Goal: Task Accomplishment & Management: Complete application form

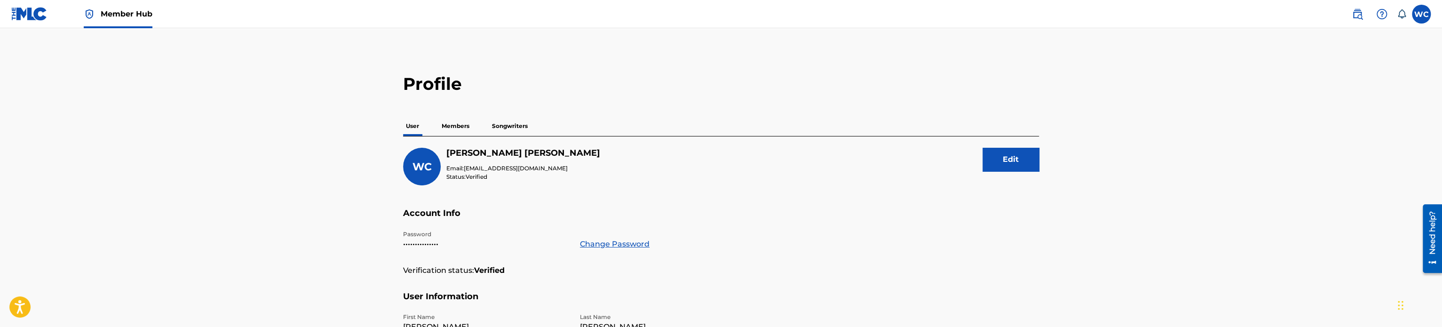
click at [451, 131] on p "Members" at bounding box center [455, 126] width 33 height 20
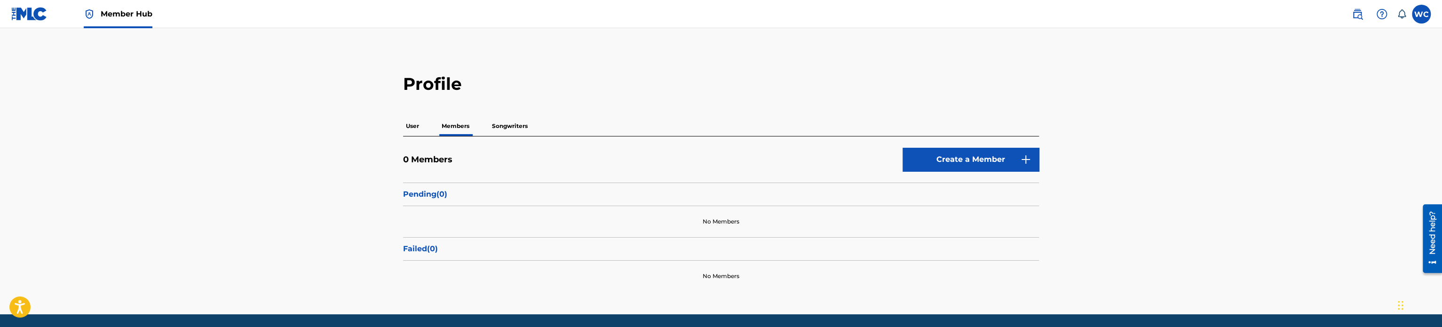
click at [494, 123] on p "Songwriters" at bounding box center [509, 126] width 41 height 20
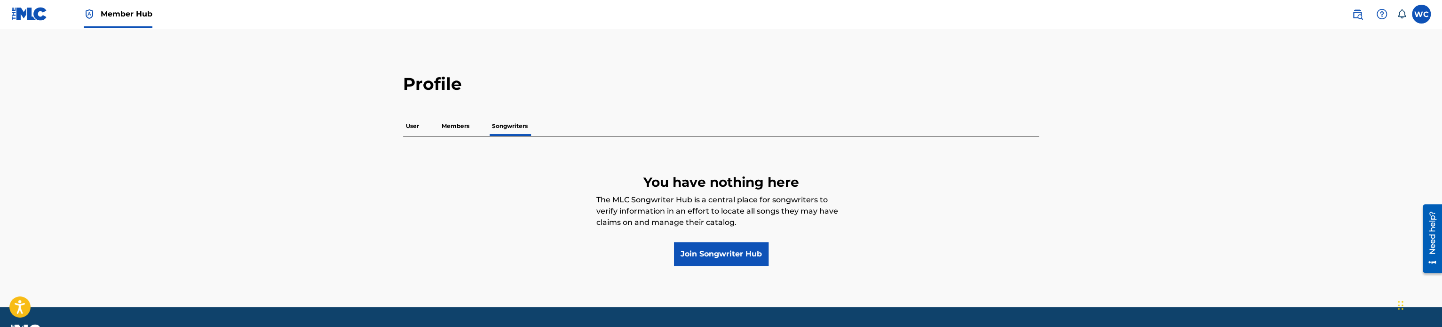
click at [459, 127] on p "Members" at bounding box center [455, 126] width 33 height 20
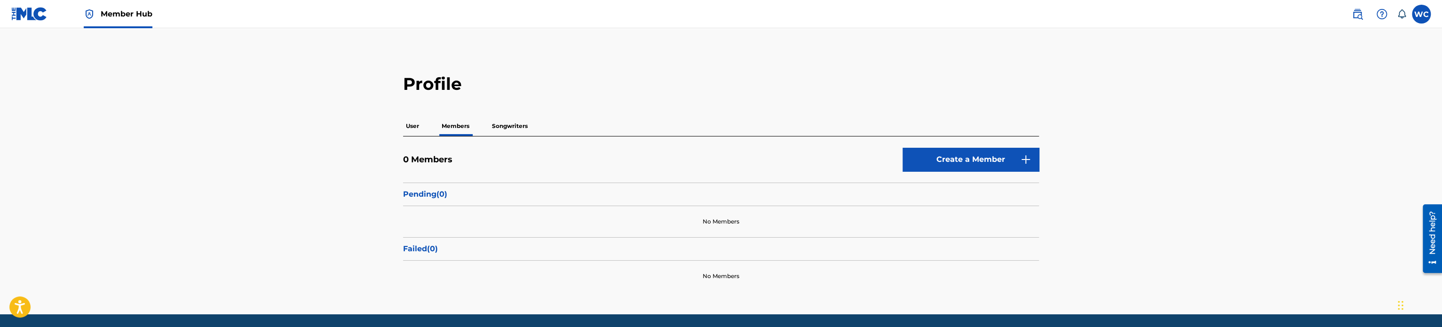
scroll to position [32, 0]
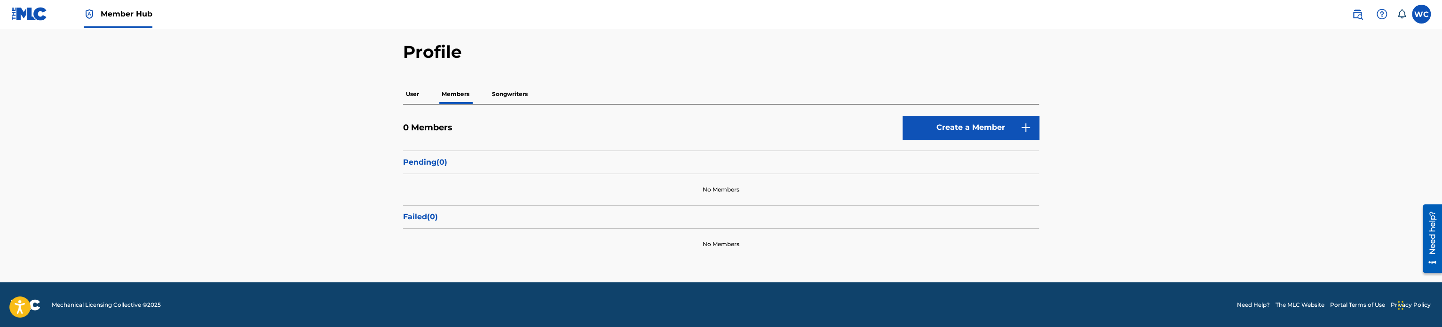
click at [414, 98] on p "User" at bounding box center [412, 94] width 19 height 20
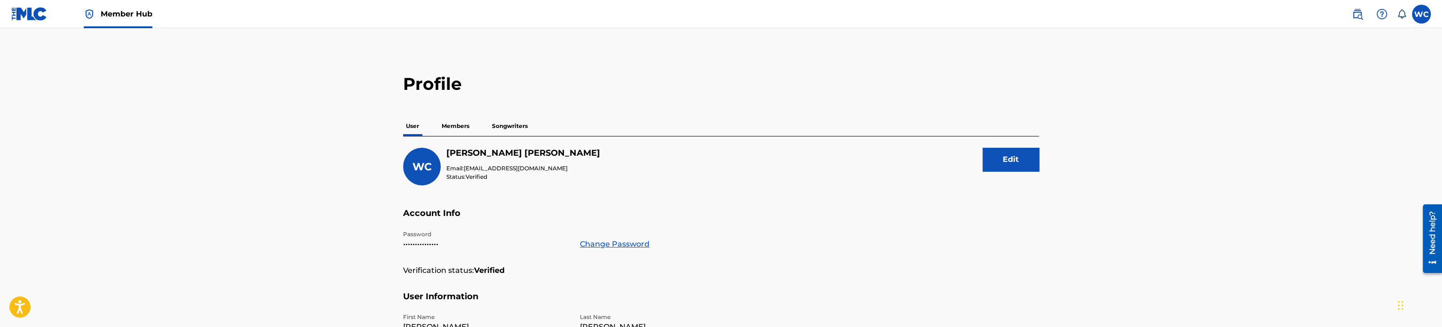
click at [123, 13] on span "Member Hub" at bounding box center [127, 13] width 52 height 11
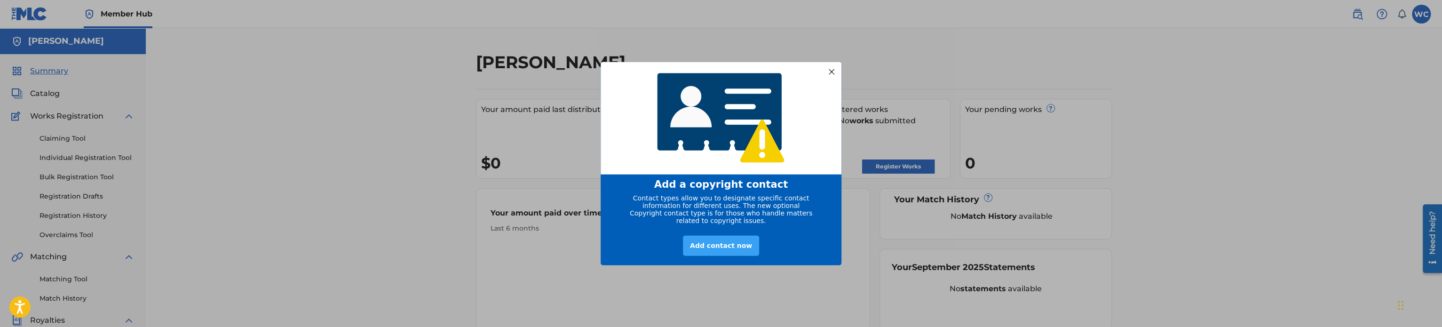
click at [730, 251] on div "Add contact now" at bounding box center [721, 246] width 76 height 20
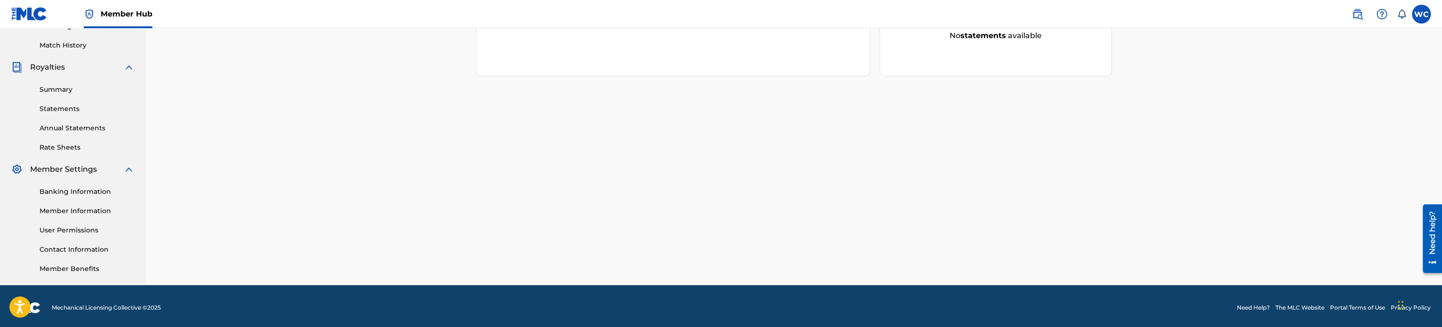
scroll to position [256, 0]
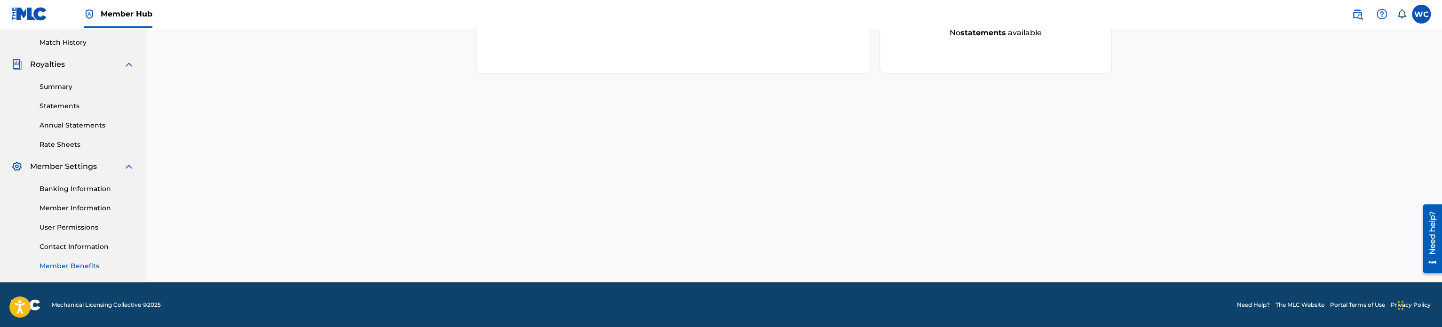
click at [76, 265] on link "Member Benefits" at bounding box center [87, 266] width 95 height 10
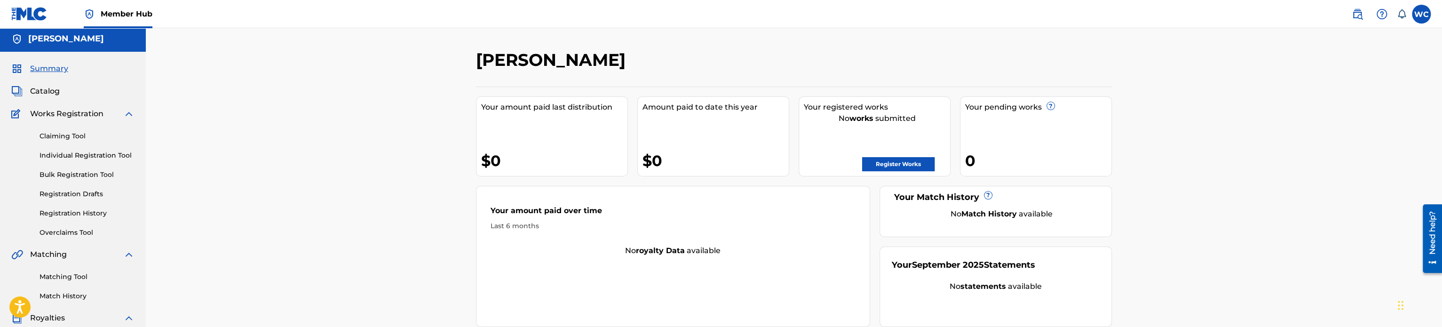
scroll to position [0, 0]
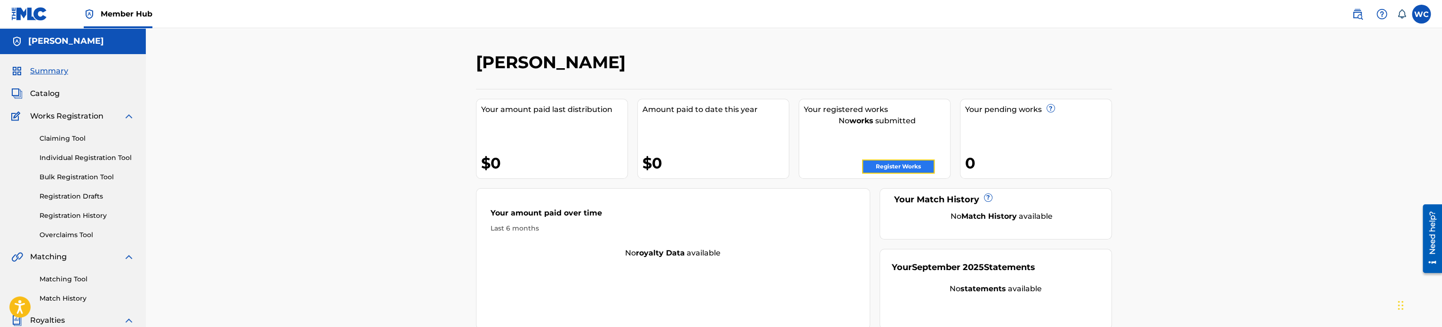
click at [890, 169] on link "Register Works" at bounding box center [898, 166] width 72 height 14
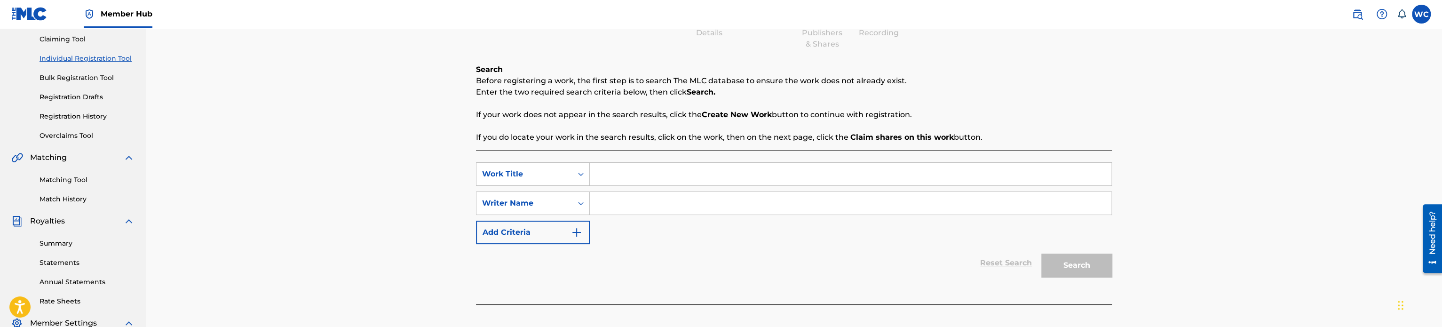
scroll to position [141, 0]
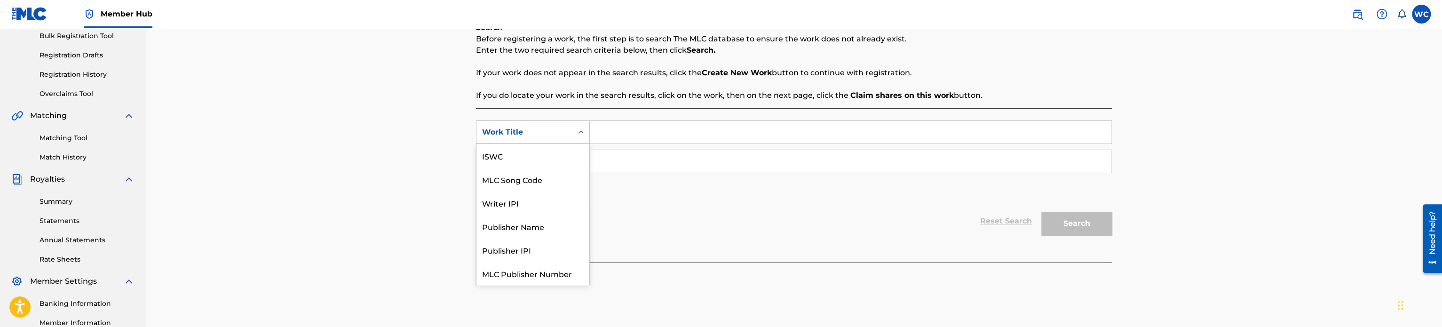
click at [571, 135] on div "Work Title" at bounding box center [525, 132] width 96 height 18
click at [547, 159] on div "ISWC" at bounding box center [533, 156] width 113 height 24
click at [557, 129] on div "ISWC" at bounding box center [524, 132] width 85 height 11
click at [546, 156] on div "Work Title" at bounding box center [533, 156] width 113 height 24
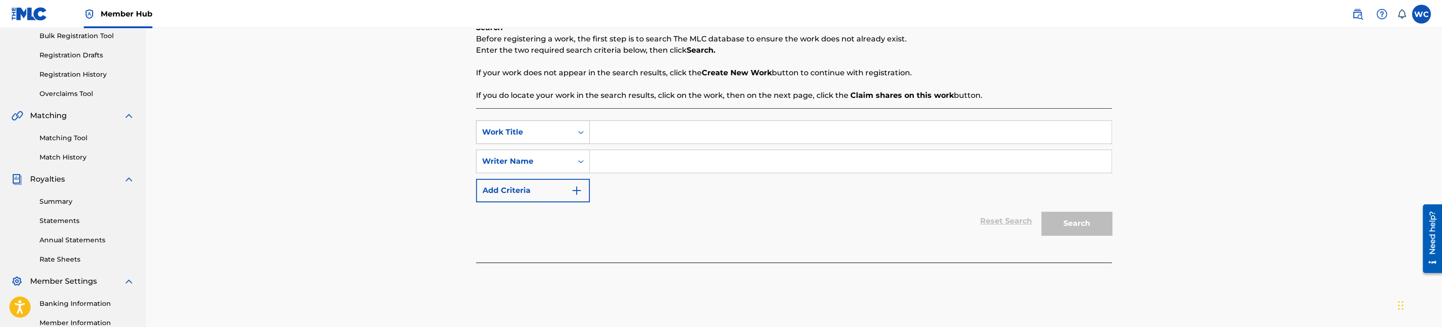
click at [577, 138] on div "Search Form" at bounding box center [581, 132] width 17 height 17
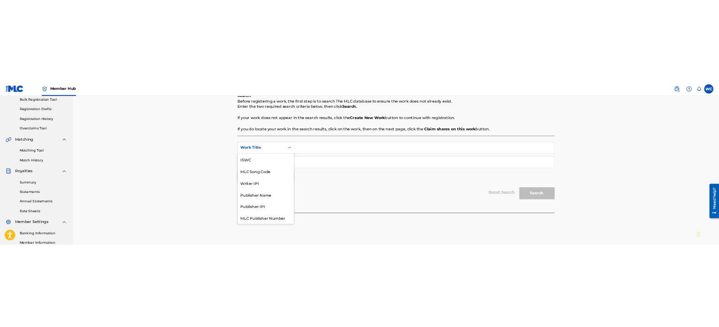
scroll to position [24, 0]
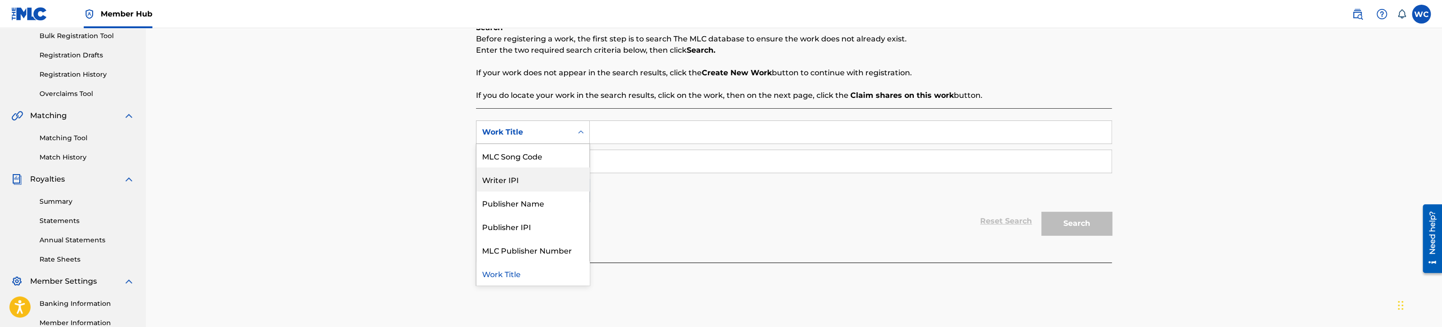
click at [542, 178] on div "Writer IPI" at bounding box center [533, 179] width 113 height 24
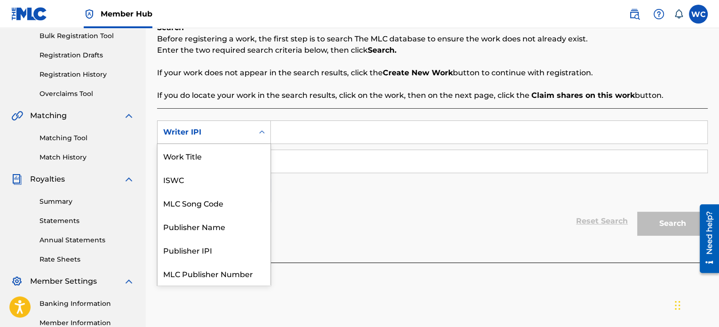
click at [259, 132] on icon "Search Form" at bounding box center [261, 131] width 9 height 9
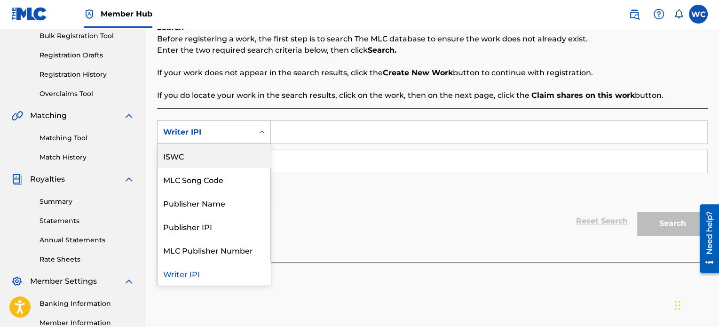
click at [235, 148] on div "ISWC" at bounding box center [214, 156] width 113 height 24
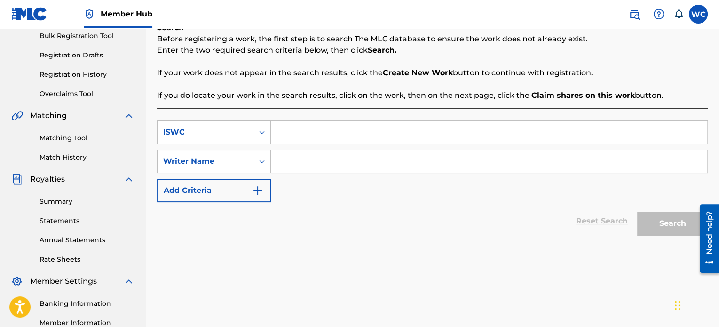
click at [289, 129] on input "Search Form" at bounding box center [489, 132] width 437 height 23
paste input "T-310.611.897-8"
type input "T-310.611.897-8"
click at [258, 163] on icon "Search Form" at bounding box center [261, 161] width 9 height 9
click at [384, 201] on div "SearchWithCriteria340d0382-5156-4faf-a7d5-11049f781e3d ISWC T-310.611.897-8 Sea…" at bounding box center [432, 161] width 551 height 82
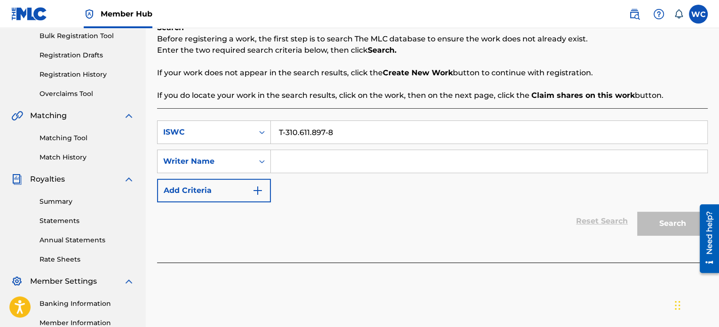
click at [313, 161] on input "Search Form" at bounding box center [489, 161] width 437 height 23
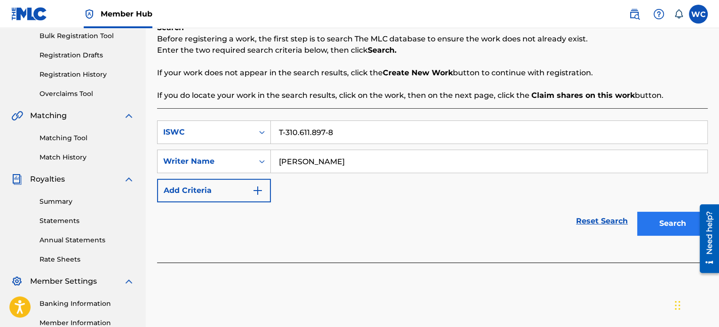
type input "[PERSON_NAME]"
click at [667, 222] on button "Search" at bounding box center [672, 224] width 71 height 24
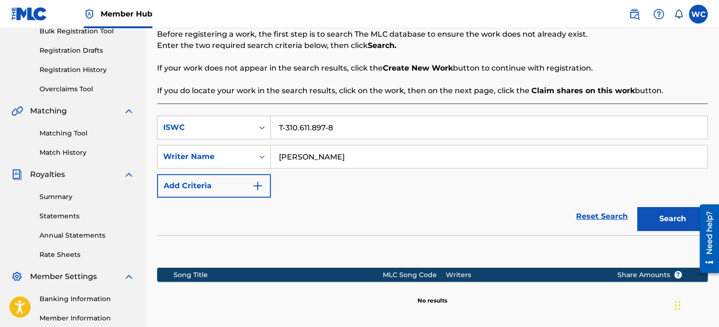
scroll to position [141, 0]
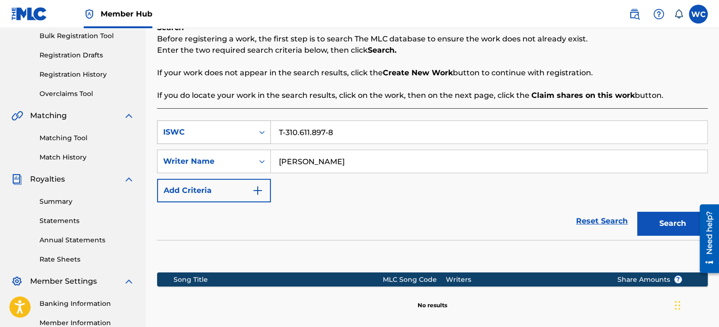
drag, startPoint x: 346, startPoint y: 132, endPoint x: 244, endPoint y: 129, distance: 102.6
click at [244, 129] on div "SearchWithCriteria340d0382-5156-4faf-a7d5-11049f781e3d ISWC T-310.611.897-8" at bounding box center [432, 132] width 551 height 24
type input "Adictiva"
click at [660, 220] on button "Search" at bounding box center [672, 224] width 71 height 24
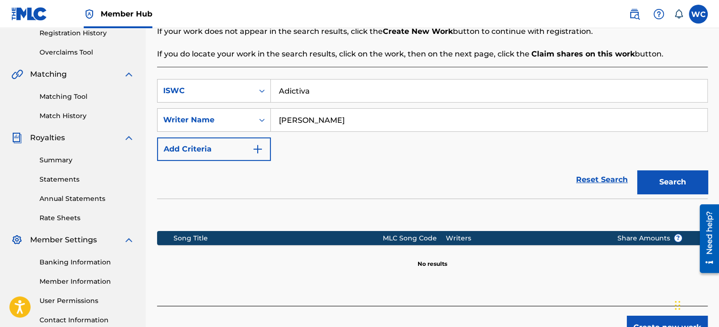
scroll to position [188, 0]
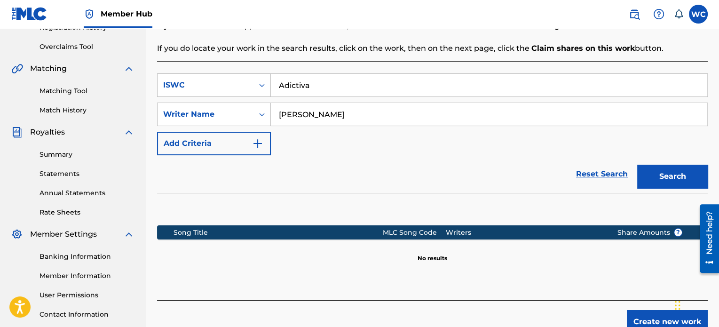
click at [373, 115] on input "[PERSON_NAME]" at bounding box center [489, 114] width 437 height 23
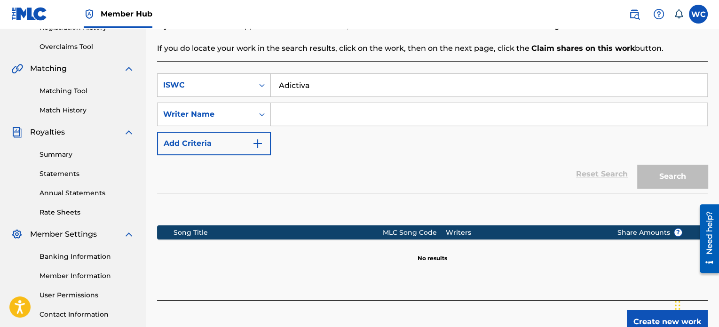
click at [433, 134] on div "SearchWithCriteria340d0382-5156-4faf-a7d5-11049f781e3d ISWC Adictiva SearchWith…" at bounding box center [432, 114] width 551 height 82
click at [350, 90] on input "Adictiva" at bounding box center [489, 85] width 437 height 23
click at [342, 105] on input "Search Form" at bounding box center [489, 114] width 437 height 23
click at [341, 90] on input "Adictiva" at bounding box center [489, 85] width 437 height 23
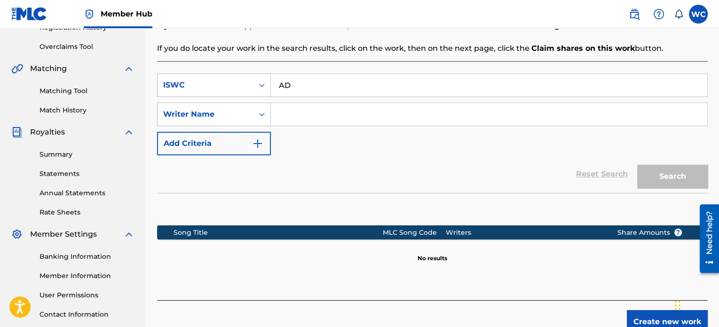
type input "A"
click at [347, 90] on input "Search Form" at bounding box center [489, 85] width 437 height 23
paste input "T-310.611.897-8"
type input "T-310.611.897-8"
click at [519, 162] on div "Reset Search Search" at bounding box center [432, 174] width 551 height 38
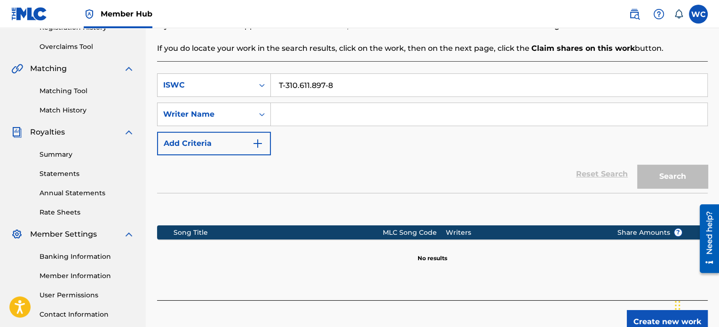
click at [360, 103] on input "Search Form" at bounding box center [489, 114] width 437 height 23
click at [214, 117] on div "Writer Name" at bounding box center [205, 114] width 85 height 11
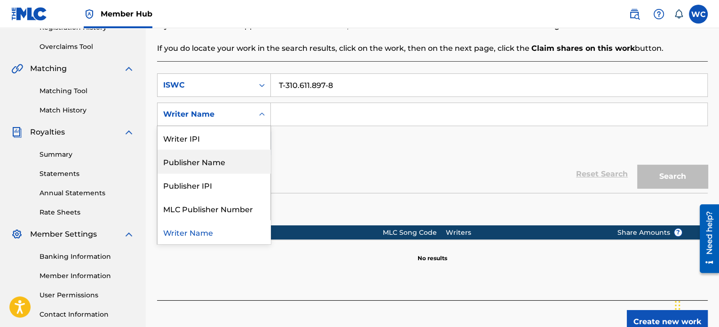
click at [220, 161] on div "Publisher Name" at bounding box center [214, 162] width 113 height 24
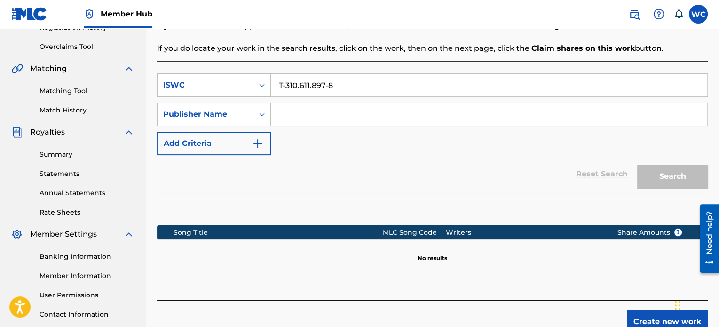
click at [301, 115] on input "Search Form" at bounding box center [489, 114] width 437 height 23
click at [251, 85] on div "ISWC" at bounding box center [206, 85] width 96 height 18
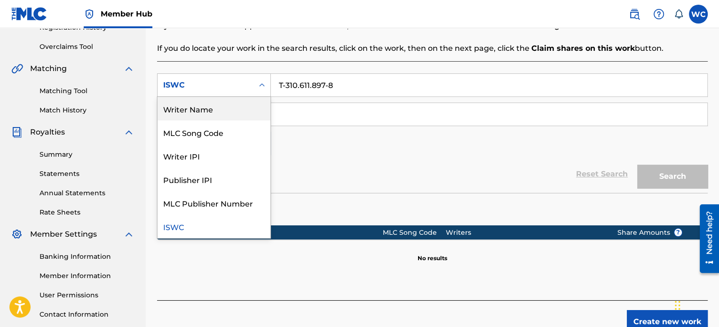
scroll to position [0, 0]
click at [230, 114] on div "Work Title" at bounding box center [214, 109] width 113 height 24
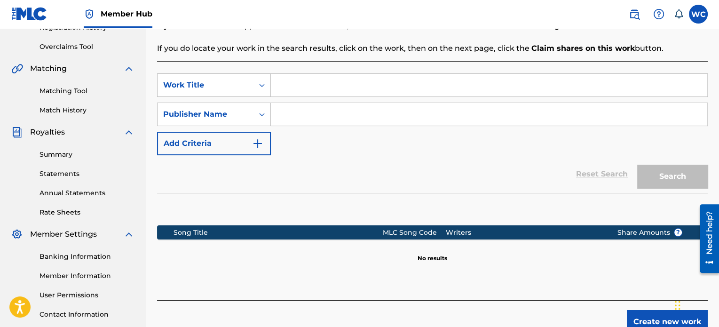
click at [374, 85] on input "Search Form" at bounding box center [489, 85] width 437 height 23
paste input "ADICTIVA"
type input "ADICTIVA"
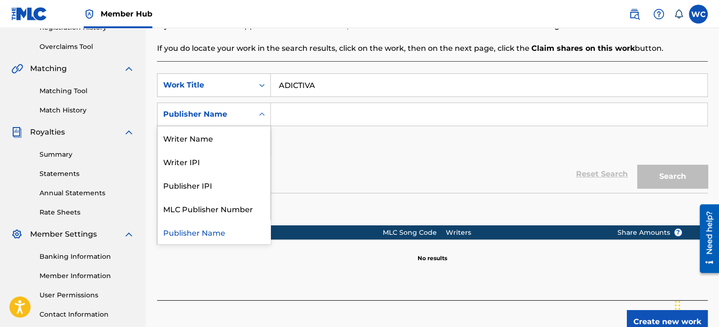
click at [255, 113] on div "Search Form" at bounding box center [262, 114] width 17 height 17
click at [247, 153] on div "Writer IPI" at bounding box center [214, 162] width 113 height 24
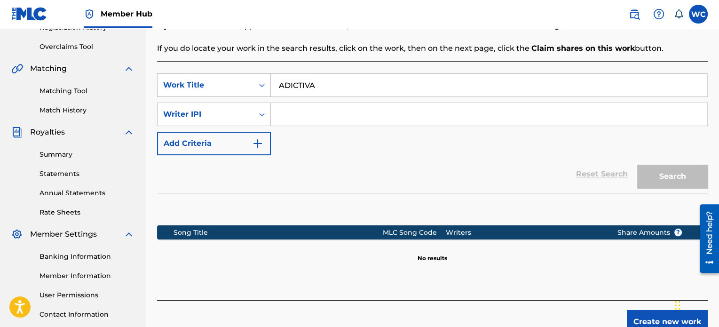
click at [309, 112] on input "Search Form" at bounding box center [489, 114] width 437 height 23
paste input "01001267717"
type input "01001267717"
click at [662, 180] on button "Search" at bounding box center [672, 177] width 71 height 24
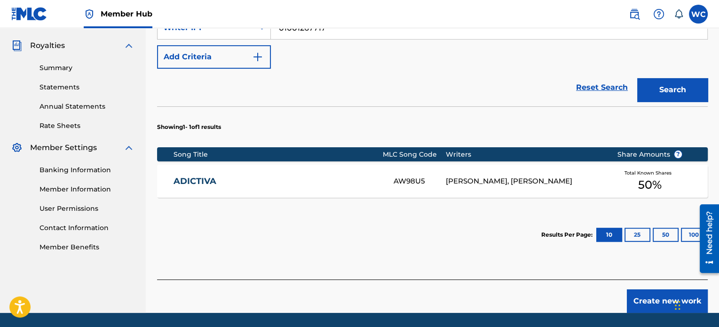
scroll to position [282, 0]
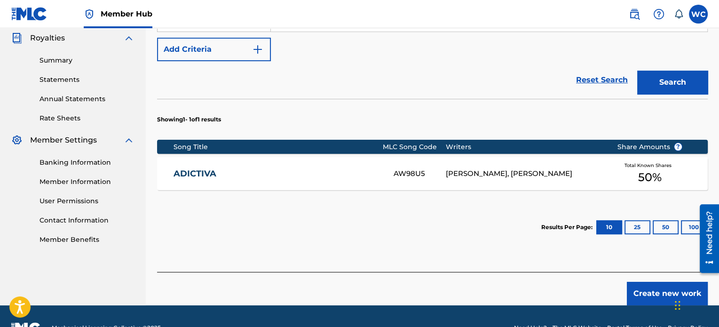
click at [211, 172] on link "ADICTIVA" at bounding box center [277, 173] width 207 height 11
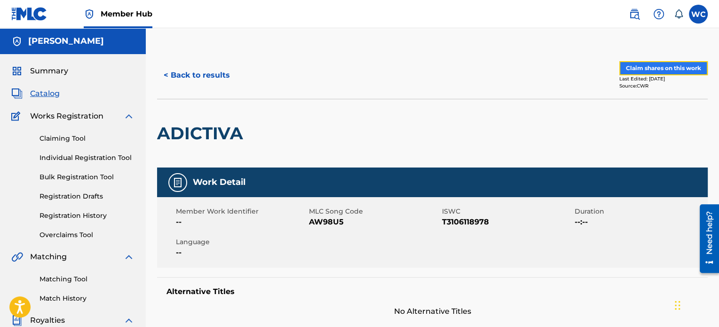
click at [647, 64] on button "Claim shares on this work" at bounding box center [664, 68] width 88 height 14
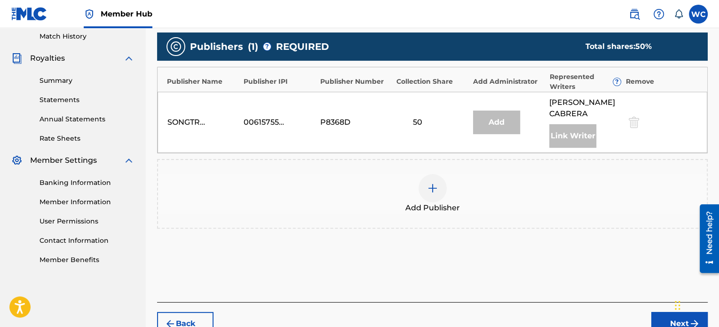
scroll to position [267, 0]
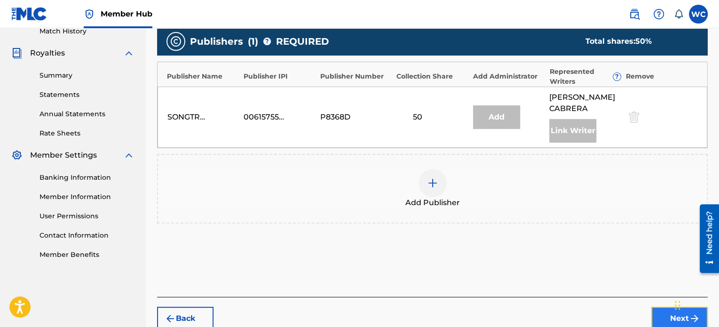
click at [665, 312] on button "Next" at bounding box center [680, 319] width 56 height 24
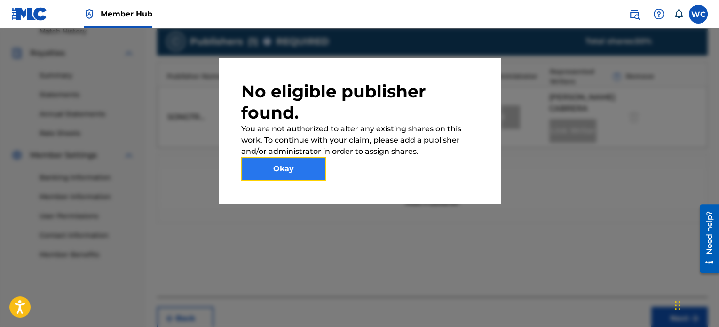
click at [284, 173] on button "Okay" at bounding box center [283, 169] width 85 height 24
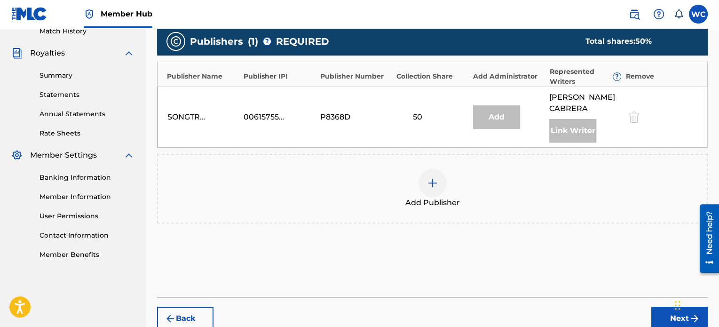
click at [430, 186] on img at bounding box center [432, 182] width 11 height 11
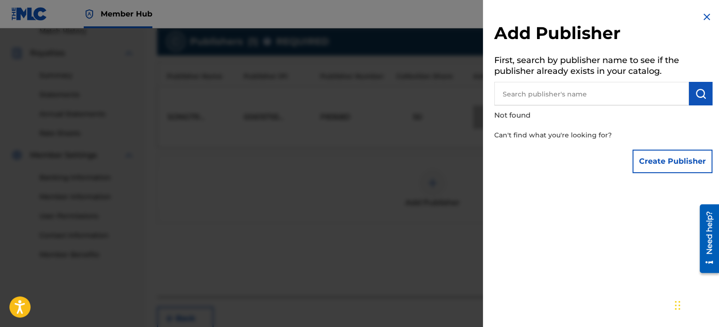
click at [538, 98] on input "text" at bounding box center [591, 94] width 195 height 24
click at [708, 22] on img at bounding box center [706, 16] width 11 height 11
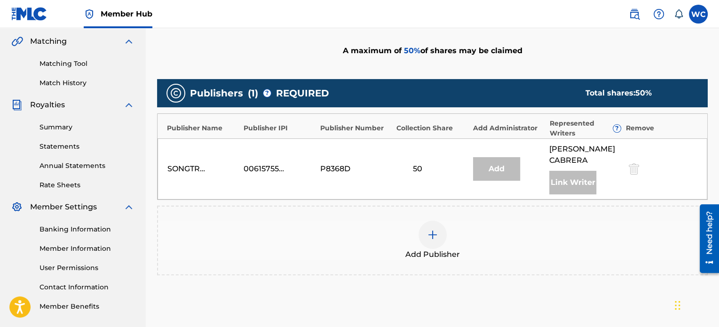
scroll to position [220, 0]
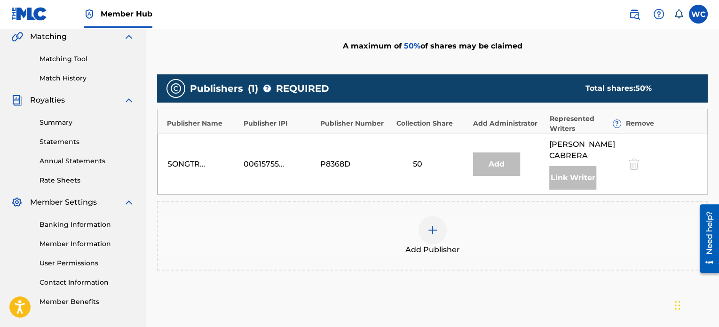
click at [427, 231] on img at bounding box center [432, 229] width 11 height 11
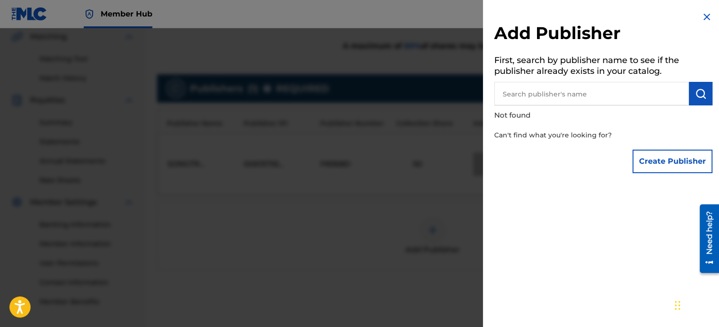
click at [540, 94] on input "text" at bounding box center [591, 94] width 195 height 24
type input "[PERSON_NAME]"
click at [708, 94] on button "submit" at bounding box center [701, 94] width 24 height 24
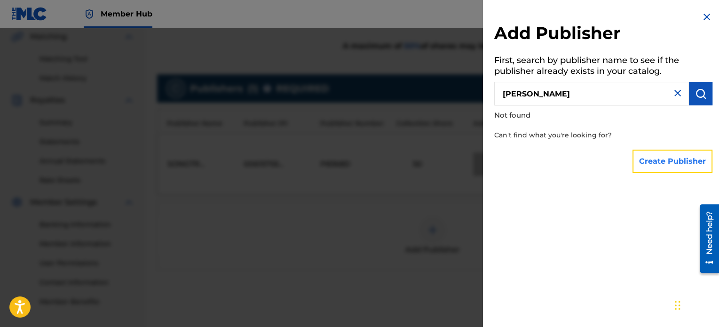
click at [681, 155] on button "Create Publisher" at bounding box center [673, 162] width 80 height 24
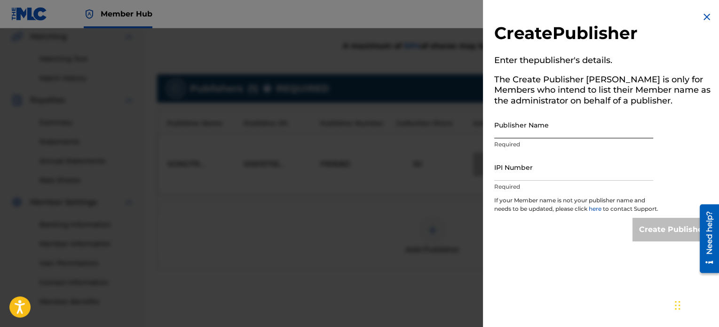
click at [588, 124] on input "Publisher Name" at bounding box center [573, 124] width 159 height 27
type input "[PERSON_NAME]"
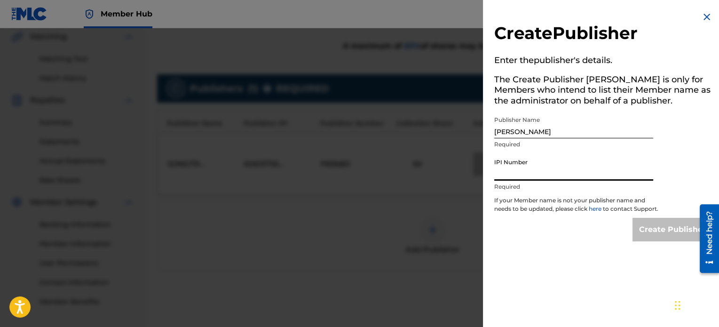
click at [565, 174] on input "IPI Number" at bounding box center [573, 167] width 159 height 27
paste input "01001267717"
type input "01001267717"
click at [644, 233] on input "Create Publisher" at bounding box center [673, 230] width 80 height 24
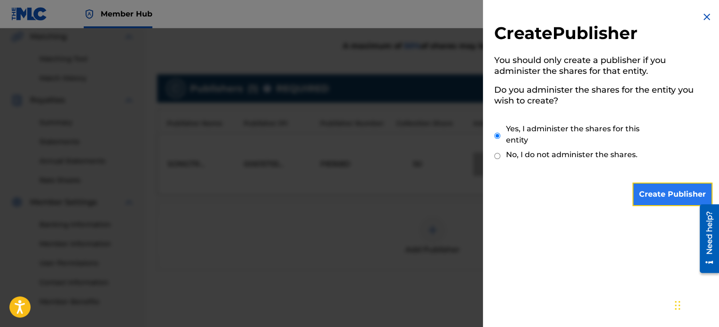
click at [650, 191] on input "Create Publisher" at bounding box center [673, 195] width 80 height 24
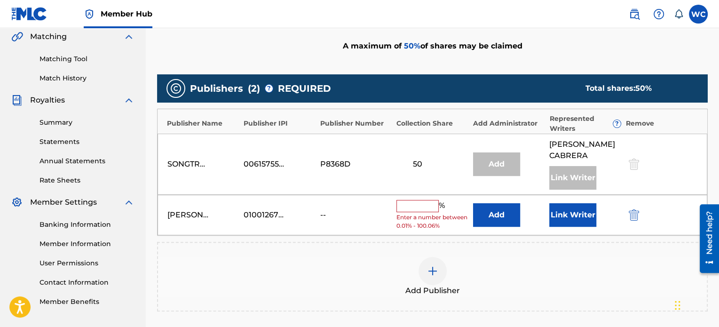
click at [420, 203] on input "text" at bounding box center [418, 206] width 42 height 12
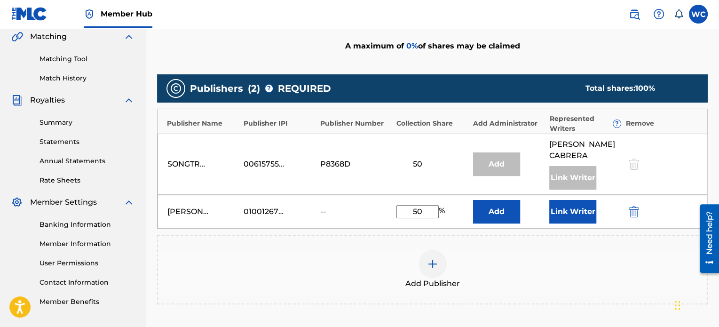
type input "50"
click at [527, 270] on div "Add Publisher" at bounding box center [432, 270] width 549 height 40
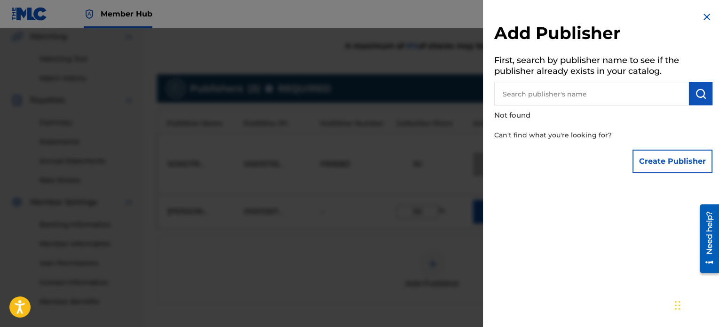
click at [708, 17] on img at bounding box center [706, 16] width 11 height 11
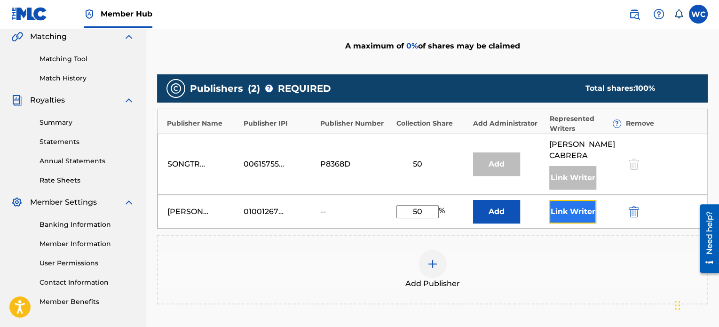
click at [567, 212] on button "Link Writer" at bounding box center [572, 212] width 47 height 24
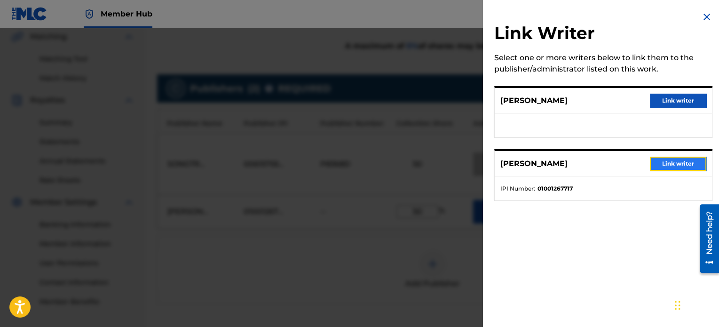
click at [662, 168] on button "Link writer" at bounding box center [678, 164] width 56 height 14
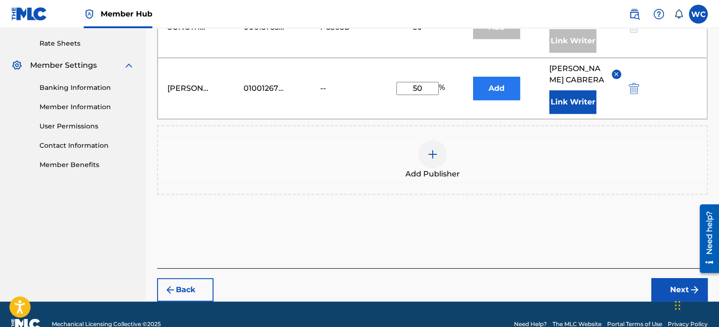
scroll to position [361, 0]
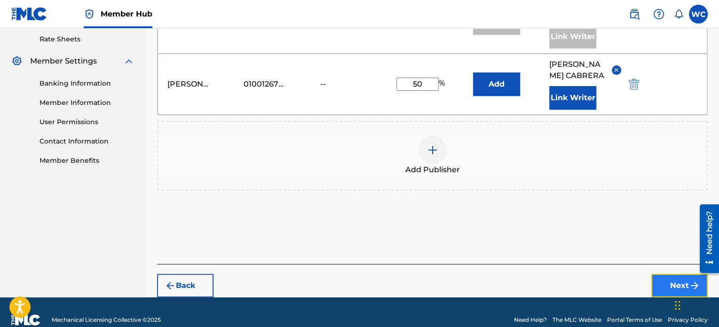
click at [672, 278] on button "Next" at bounding box center [680, 286] width 56 height 24
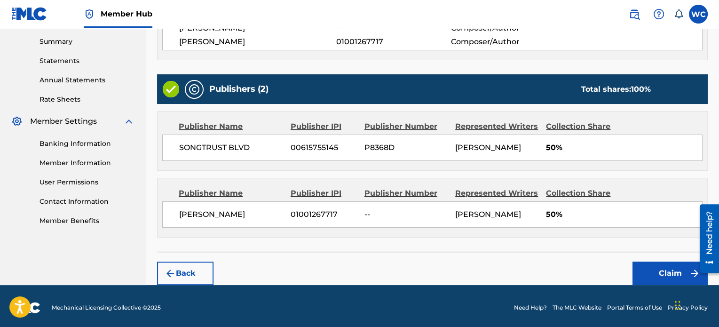
scroll to position [303, 0]
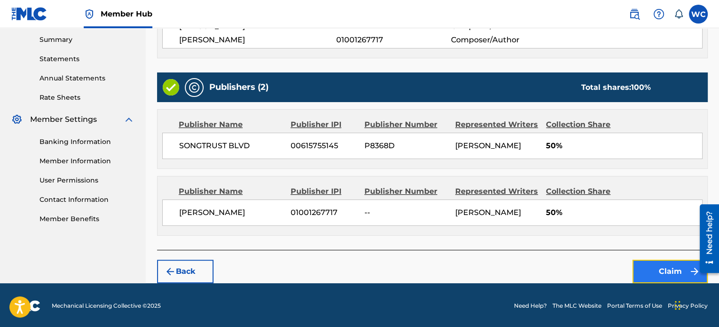
click at [673, 270] on button "Claim" at bounding box center [670, 272] width 75 height 24
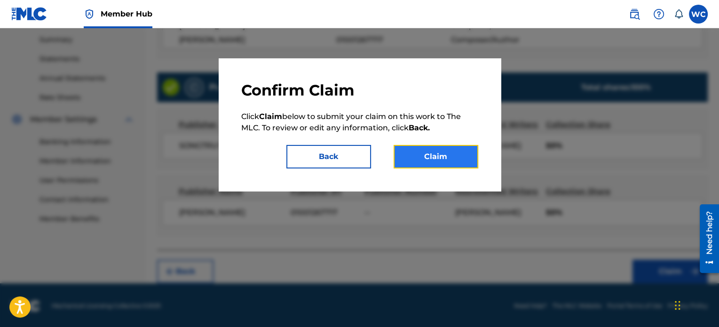
click at [418, 156] on button "Claim" at bounding box center [436, 157] width 85 height 24
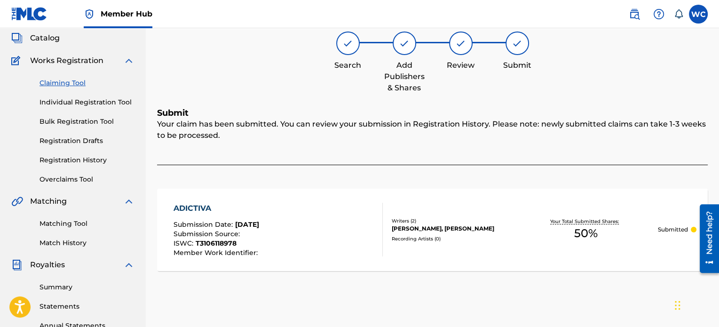
scroll to position [21, 0]
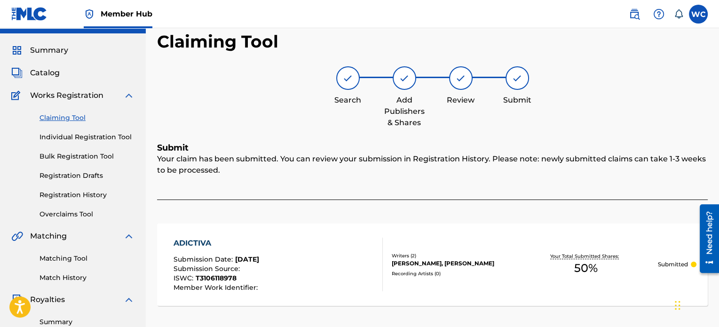
click at [73, 116] on link "Claiming Tool" at bounding box center [87, 118] width 95 height 10
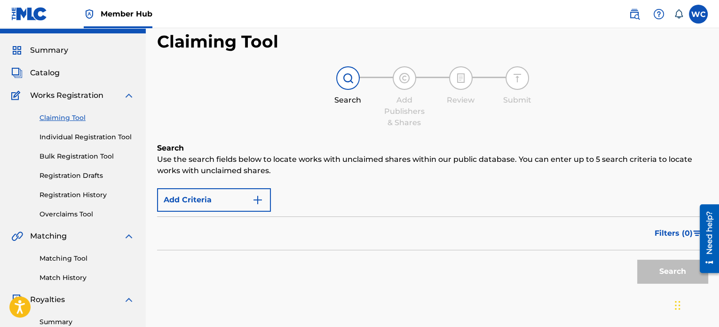
scroll to position [0, 0]
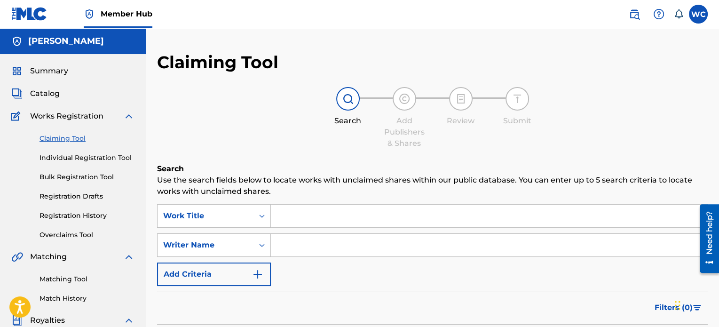
click at [306, 216] on input "Search Form" at bounding box center [489, 216] width 437 height 23
paste input "ANGELICAL"
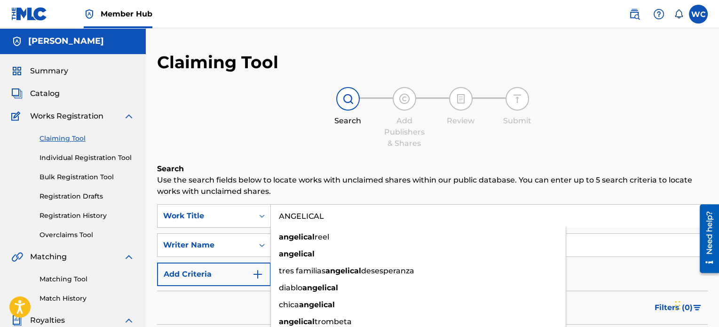
type input "ANGELICAL"
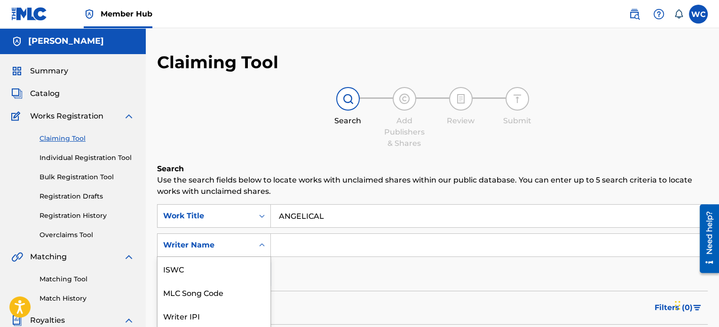
scroll to position [72, 0]
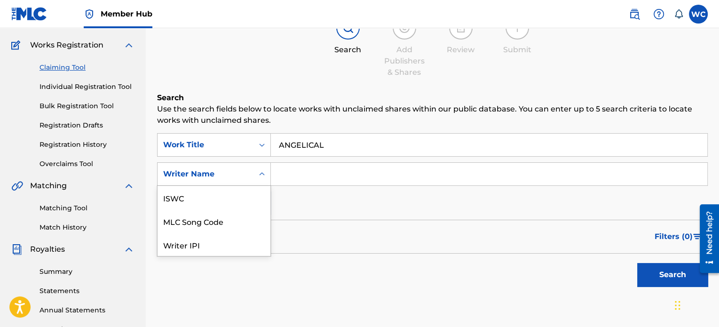
click at [210, 186] on div "7 results available. Use Up and Down to choose options, press Enter to select t…" at bounding box center [214, 174] width 114 height 24
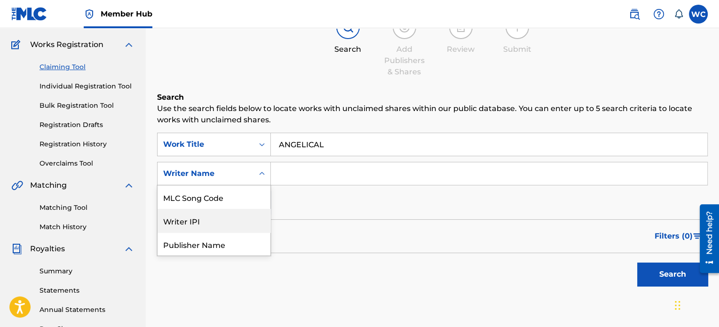
click at [215, 224] on div "Writer IPI" at bounding box center [214, 221] width 113 height 24
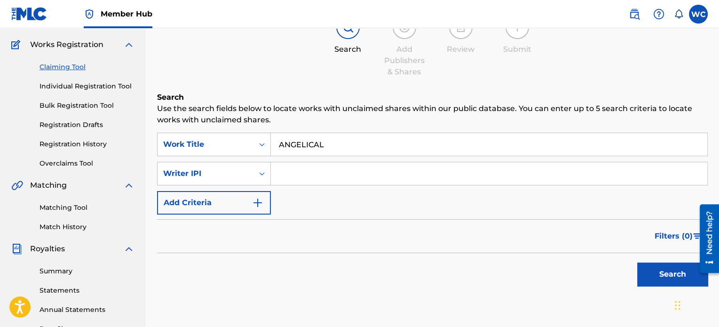
click at [284, 171] on input "Search Form" at bounding box center [489, 173] width 437 height 23
paste input "01001267717"
drag, startPoint x: 294, startPoint y: 173, endPoint x: 267, endPoint y: 170, distance: 27.4
click at [267, 170] on div "SearchWithCriteria6139f3a0-e8ff-4f0e-ae19-9297ab16f058 Writer IPI 01001267717" at bounding box center [432, 174] width 551 height 24
type input "01001267717"
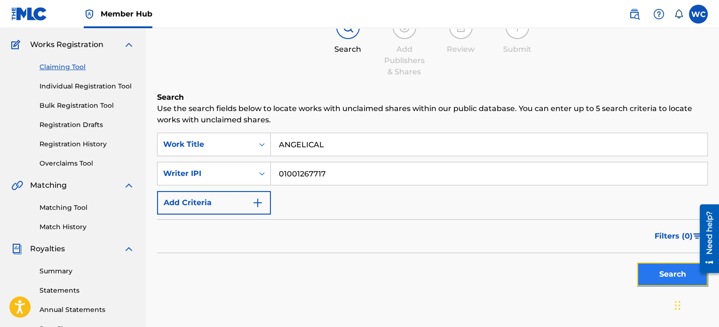
click at [671, 275] on button "Search" at bounding box center [672, 274] width 71 height 24
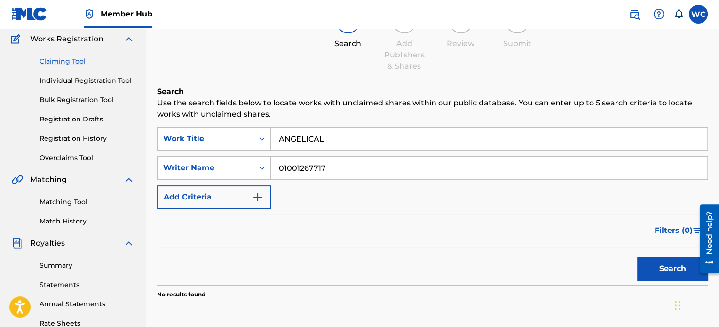
scroll to position [72, 0]
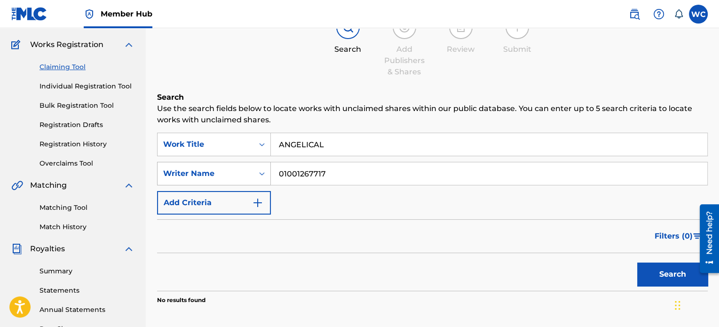
click at [259, 175] on icon "Search Form" at bounding box center [261, 173] width 9 height 9
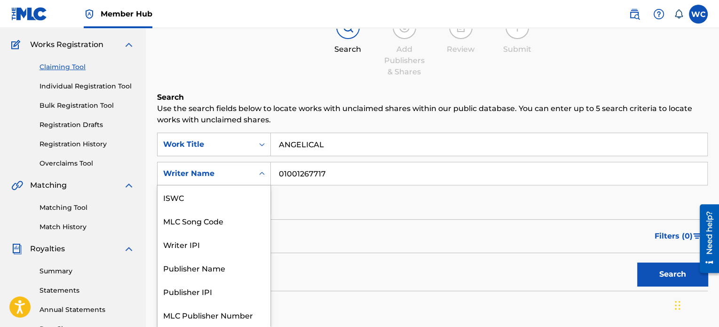
scroll to position [24, 0]
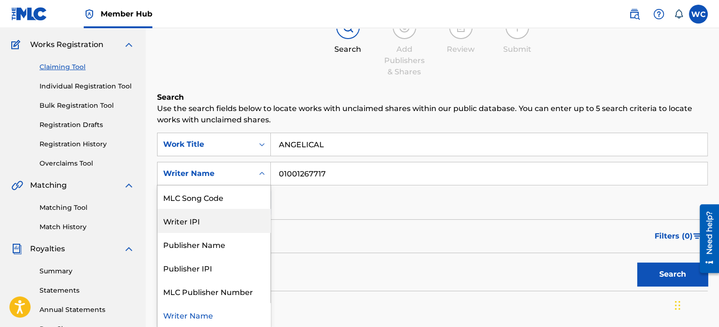
click at [233, 216] on div "Writer IPI" at bounding box center [214, 221] width 113 height 24
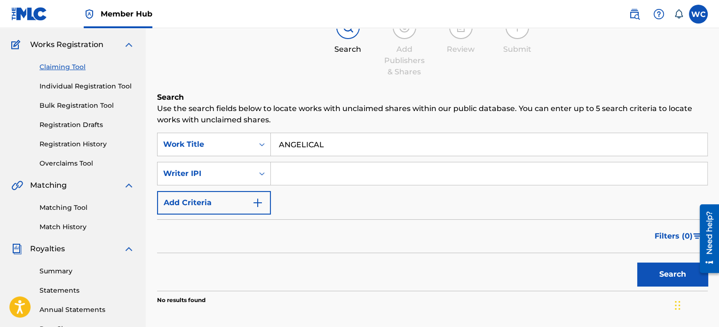
click at [321, 173] on input "Search Form" at bounding box center [489, 173] width 437 height 23
type input "01001267717"
click at [662, 270] on button "Search" at bounding box center [672, 274] width 71 height 24
drag, startPoint x: 348, startPoint y: 176, endPoint x: 255, endPoint y: 173, distance: 93.2
click at [255, 173] on div "SearchWithCriteria7e8fa939-c980-419c-80da-66751fe49d68 Writer IPI 01001267717" at bounding box center [432, 174] width 551 height 24
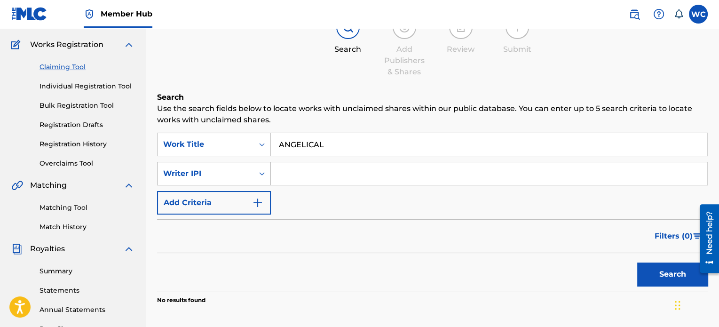
click at [245, 176] on div "Writer IPI" at bounding box center [205, 173] width 85 height 11
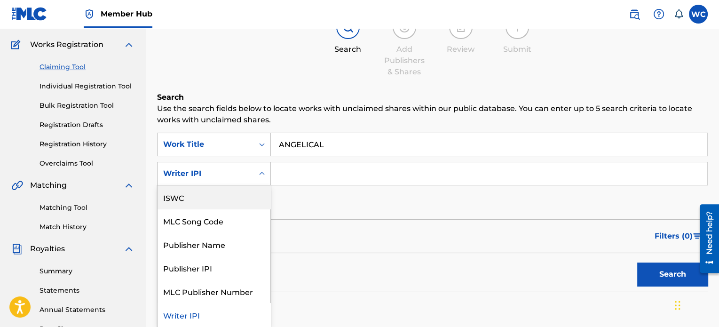
scroll to position [0, 0]
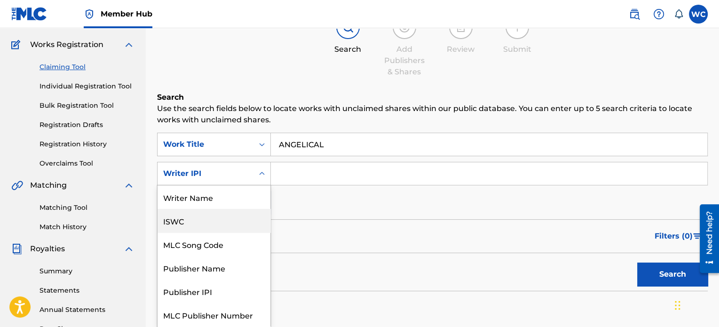
click at [246, 210] on div "ISWC" at bounding box center [214, 221] width 113 height 24
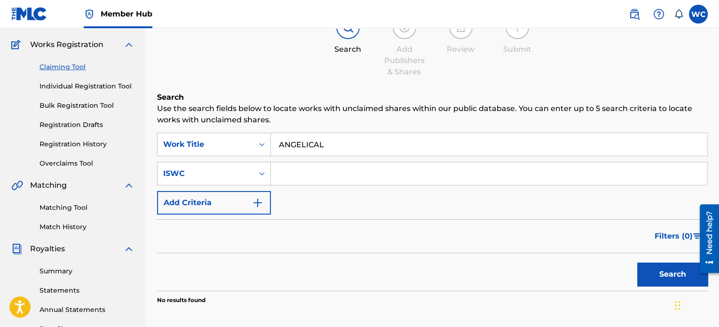
click at [386, 174] on input "Search Form" at bounding box center [489, 173] width 437 height 23
paste input "T-326.587.066-0"
type input "T-326.587.066-0"
click at [655, 267] on button "Search" at bounding box center [672, 274] width 71 height 24
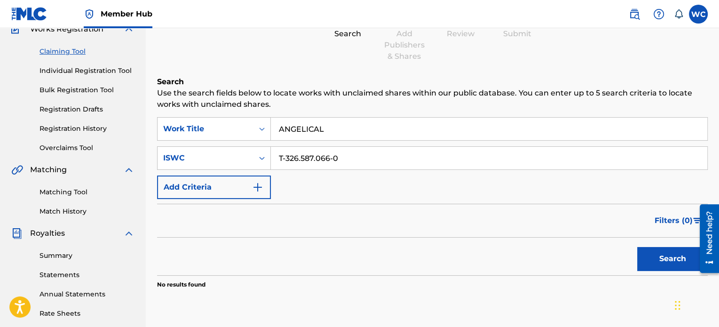
scroll to position [72, 0]
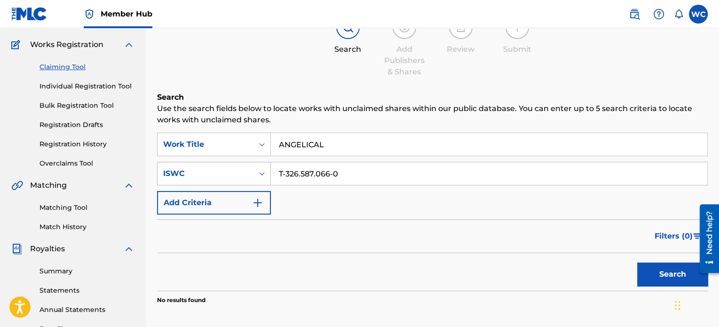
drag, startPoint x: 354, startPoint y: 173, endPoint x: 263, endPoint y: 165, distance: 90.7
click at [263, 165] on div "SearchWithCriteria0af88e81-673c-4c55-af5d-66fe98cdb9c7 ISWC T-326.587.066-0" at bounding box center [432, 174] width 551 height 24
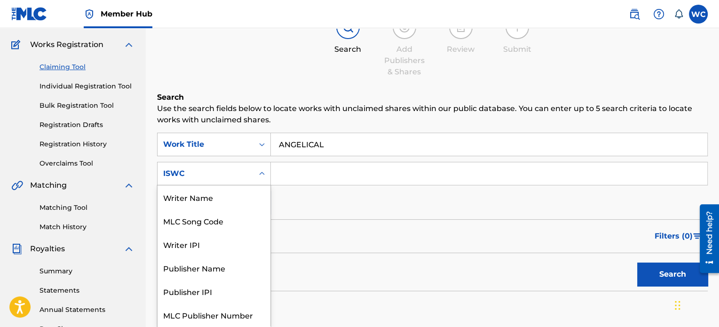
scroll to position [24, 0]
click at [256, 168] on div "Search Form" at bounding box center [262, 173] width 17 height 17
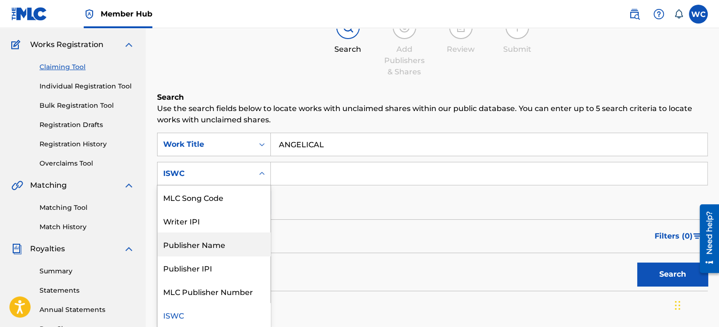
scroll to position [0, 0]
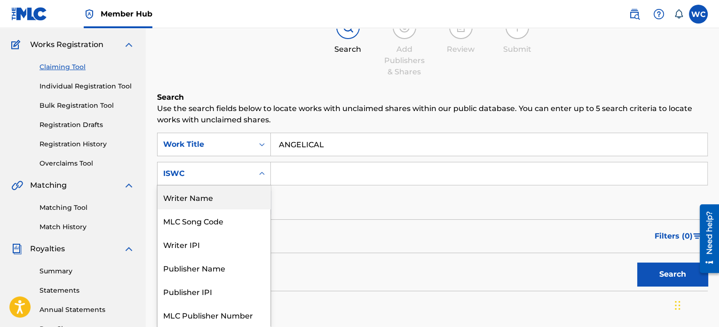
click at [235, 204] on div "Writer Name" at bounding box center [214, 197] width 113 height 24
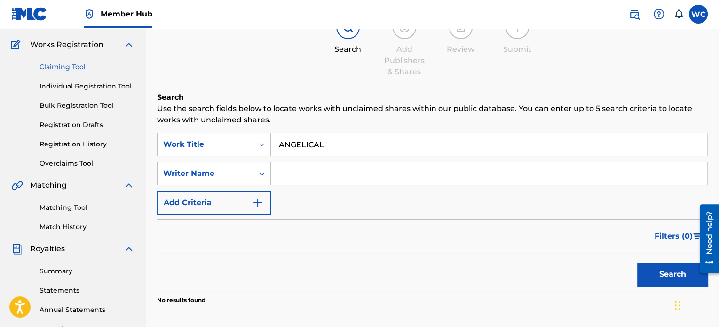
click at [300, 175] on input "Search Form" at bounding box center [489, 173] width 437 height 23
type input "[PERSON_NAME]"
click at [637, 262] on button "Search" at bounding box center [672, 274] width 71 height 24
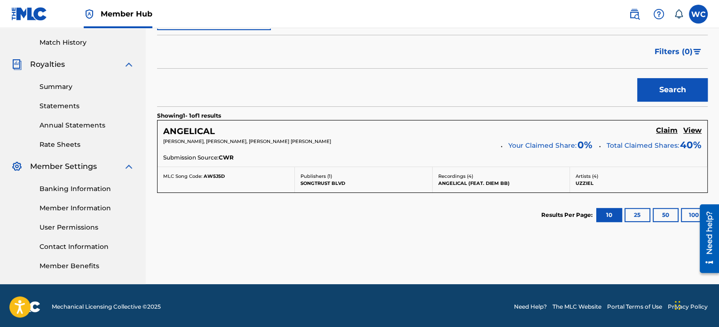
scroll to position [258, 0]
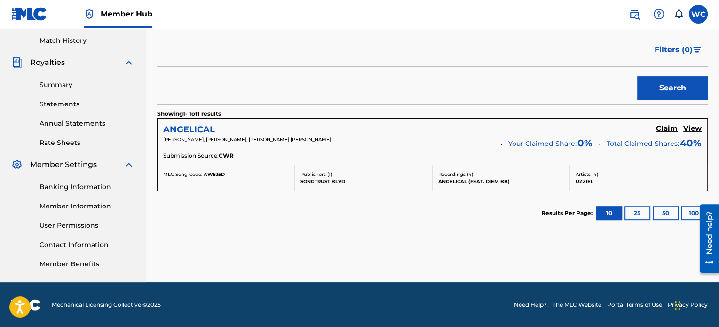
click at [185, 128] on h5 "ANGELICAL" at bounding box center [189, 129] width 52 height 11
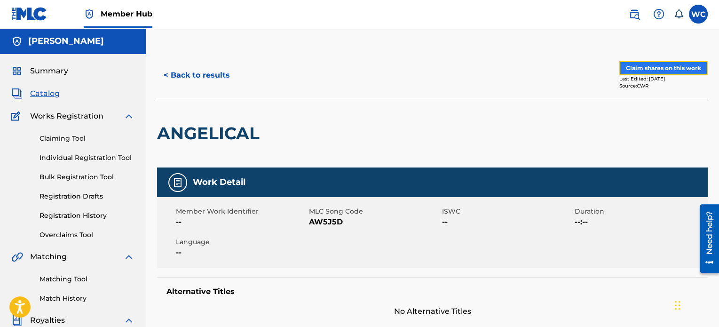
click at [648, 66] on button "Claim shares on this work" at bounding box center [664, 68] width 88 height 14
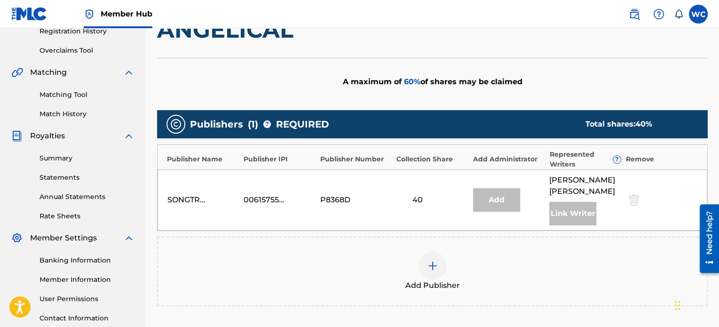
scroll to position [188, 0]
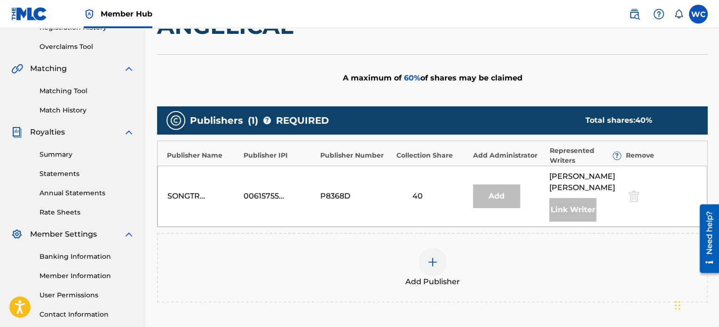
click at [435, 258] on img at bounding box center [432, 261] width 11 height 11
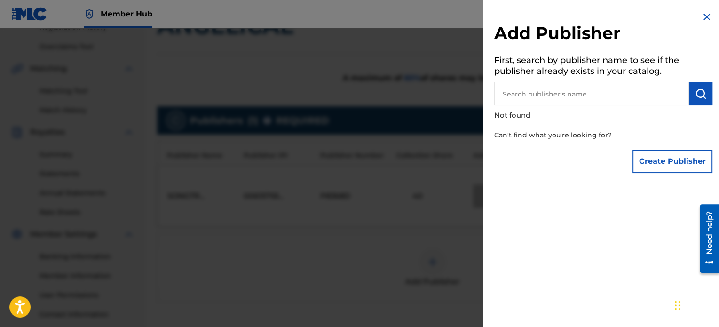
click at [542, 92] on input "text" at bounding box center [591, 94] width 195 height 24
type input "BMI"
click at [676, 92] on img at bounding box center [677, 92] width 11 height 11
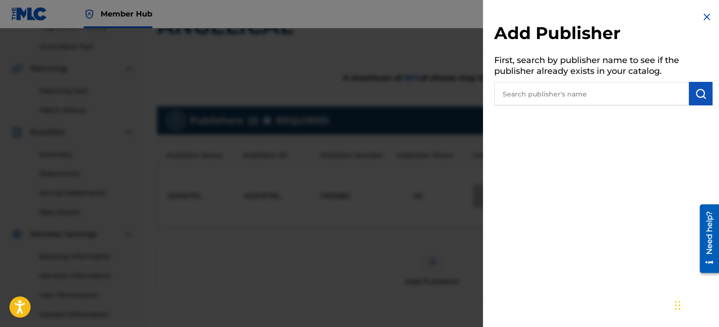
click at [640, 93] on input "text" at bounding box center [591, 94] width 195 height 24
click at [696, 93] on img "submit" at bounding box center [700, 93] width 11 height 11
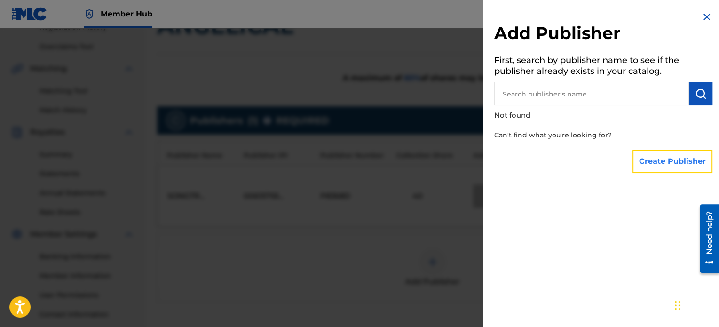
click at [659, 155] on button "Create Publisher" at bounding box center [673, 162] width 80 height 24
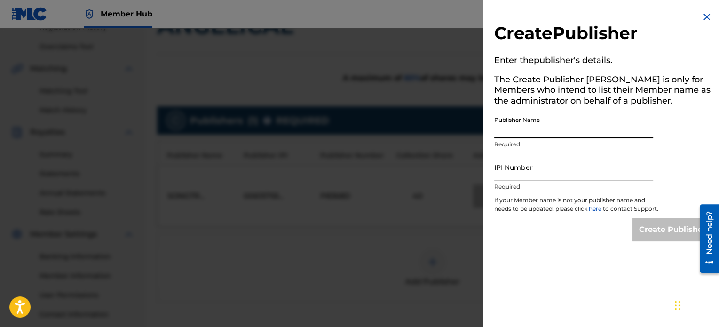
click at [558, 133] on input "Publisher Name" at bounding box center [573, 124] width 159 height 27
type input "[PERSON_NAME]"
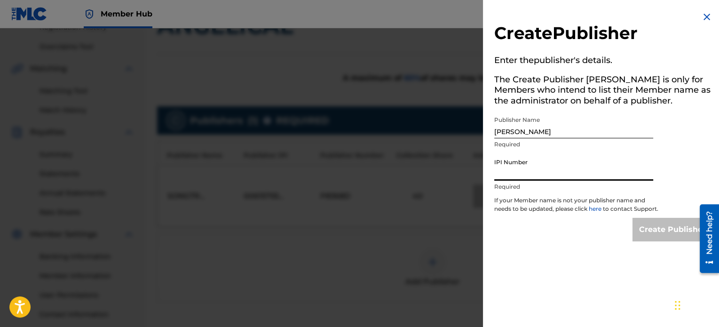
click at [555, 170] on input "IPI Number" at bounding box center [573, 167] width 159 height 27
type input "01001267717"
click at [638, 235] on input "Create Publisher" at bounding box center [673, 230] width 80 height 24
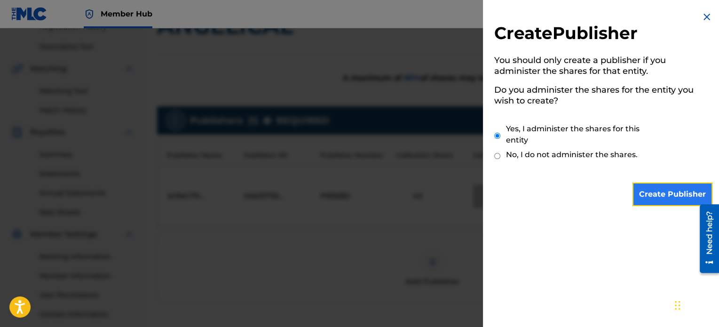
click at [663, 191] on input "Create Publisher" at bounding box center [673, 195] width 80 height 24
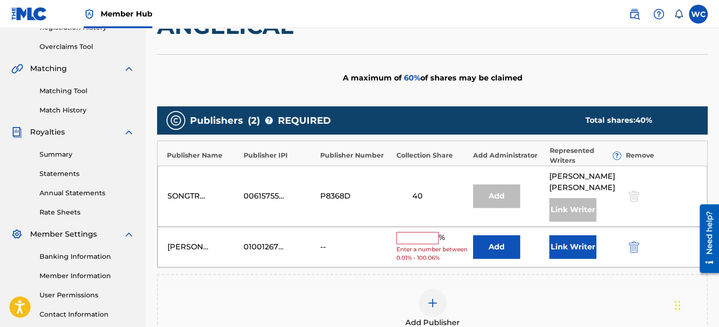
click at [419, 236] on input "text" at bounding box center [418, 238] width 42 height 12
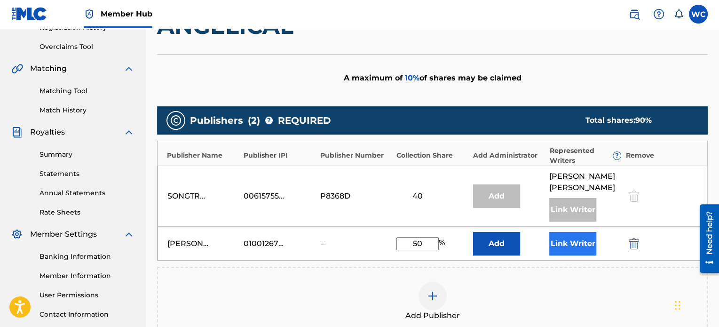
type input "50"
click at [559, 245] on button "Link Writer" at bounding box center [572, 244] width 47 height 24
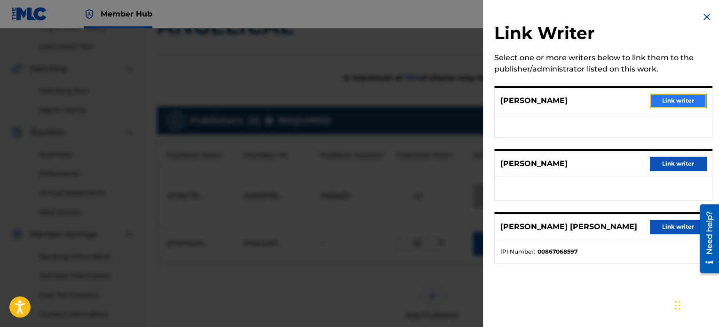
click at [660, 101] on button "Link writer" at bounding box center [678, 101] width 56 height 14
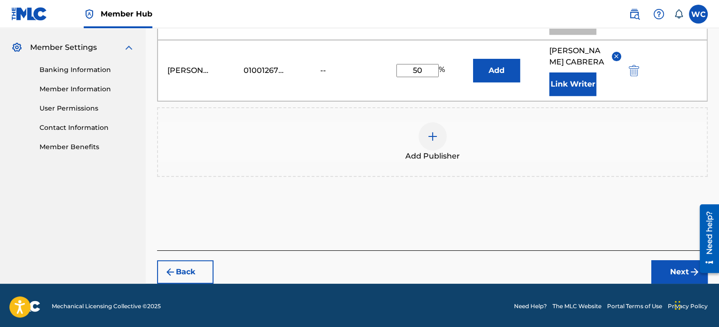
scroll to position [375, 0]
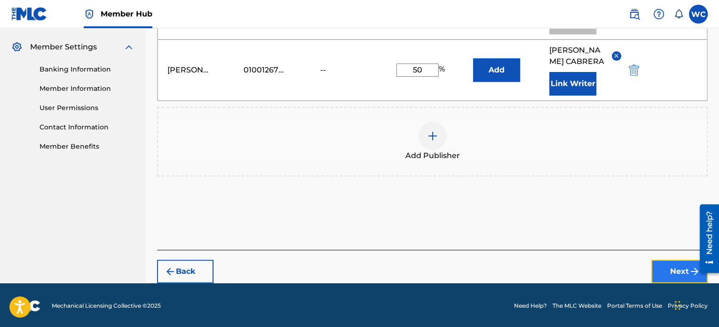
click at [659, 269] on button "Next" at bounding box center [680, 272] width 56 height 24
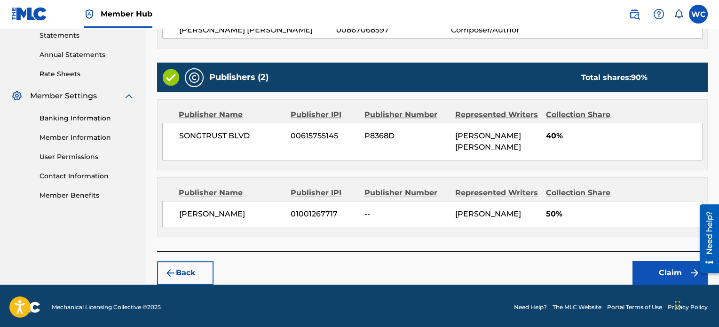
scroll to position [328, 0]
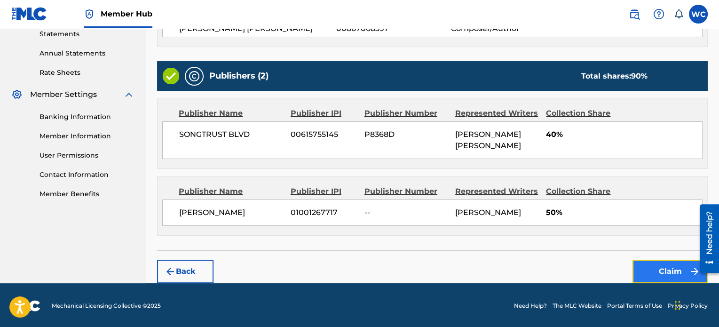
click at [651, 274] on button "Claim" at bounding box center [670, 272] width 75 height 24
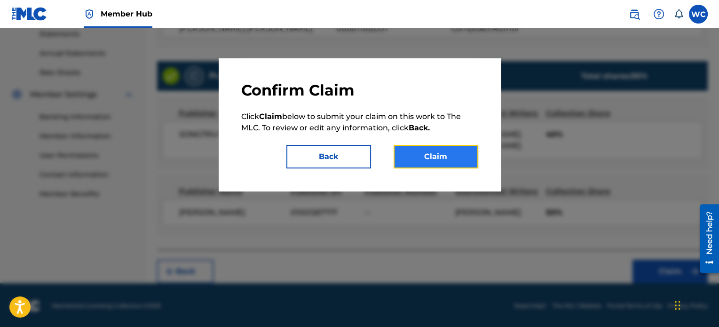
click at [447, 161] on button "Claim" at bounding box center [436, 157] width 85 height 24
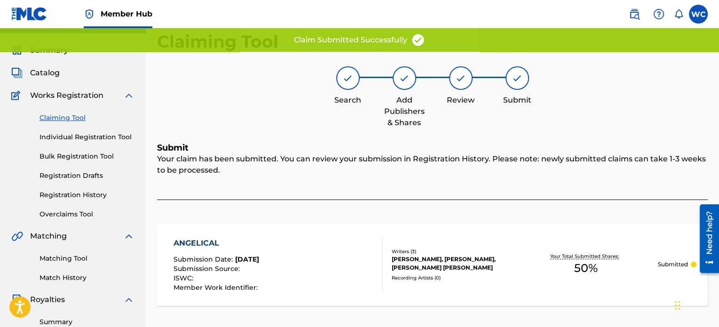
scroll to position [0, 0]
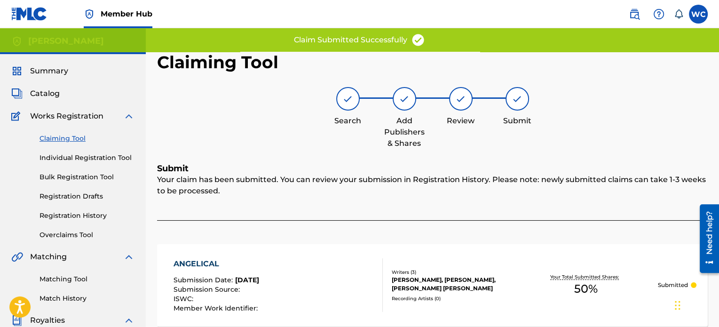
click at [75, 138] on link "Claiming Tool" at bounding box center [87, 139] width 95 height 10
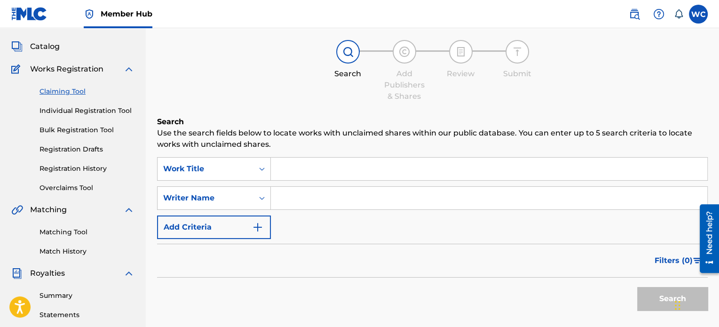
scroll to position [47, 0]
click at [342, 169] on input "Search Form" at bounding box center [489, 169] width 437 height 23
paste input "T-326.587.066-0"
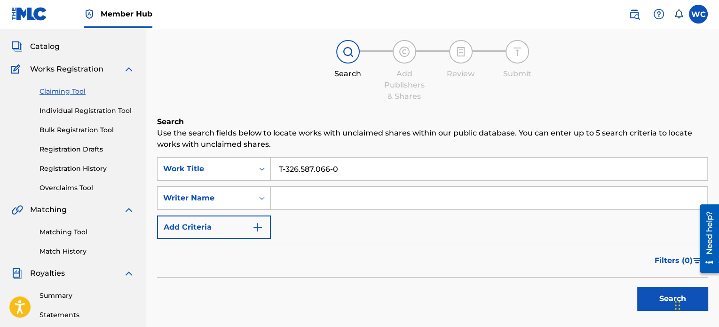
click at [346, 172] on input "T-326.587.066-0" at bounding box center [489, 169] width 437 height 23
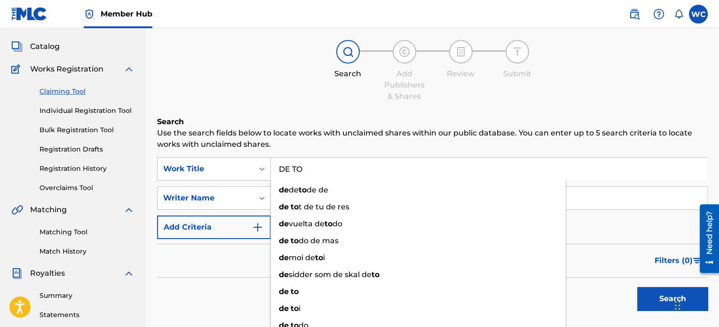
type input "DE TO"
click at [389, 145] on p "Use the search fields below to locate works with unclaimed shares within our pu…" at bounding box center [432, 138] width 551 height 23
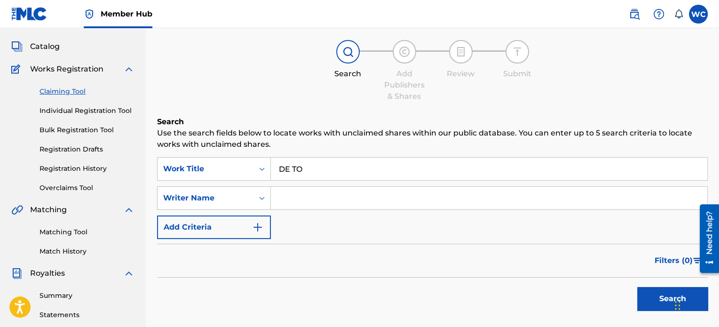
click at [330, 201] on input "Search Form" at bounding box center [489, 198] width 437 height 23
type input "BARCODE"
click at [660, 284] on div "Search" at bounding box center [670, 297] width 75 height 38
click at [660, 292] on button "Search" at bounding box center [672, 299] width 71 height 24
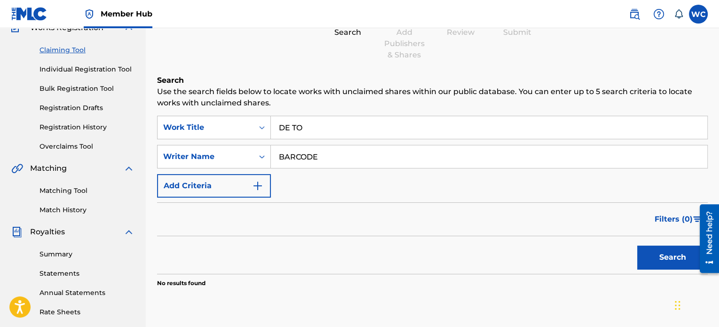
scroll to position [94, 0]
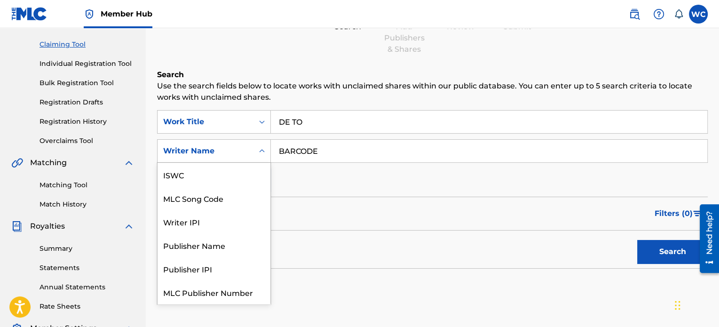
click at [243, 148] on div "Writer Name" at bounding box center [205, 150] width 85 height 11
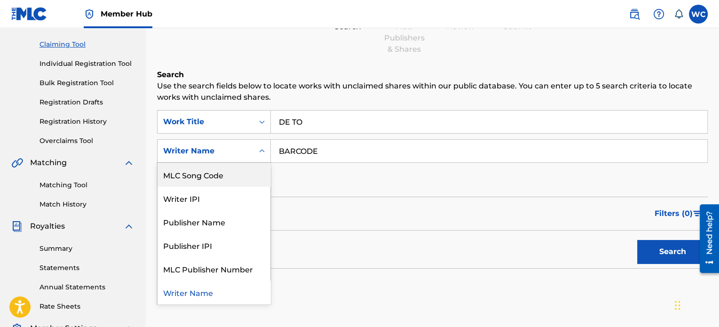
scroll to position [0, 0]
click at [241, 172] on div "ISWC" at bounding box center [214, 175] width 113 height 24
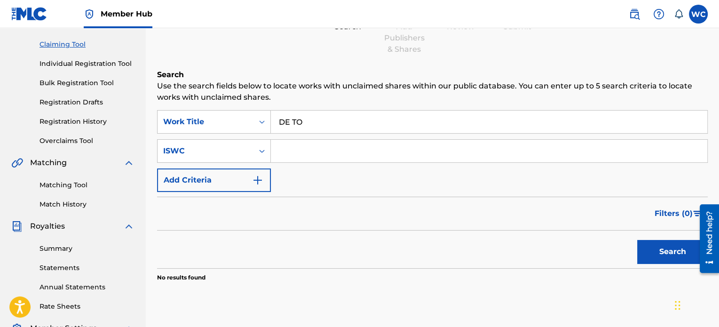
click at [337, 150] on input "Search Form" at bounding box center [489, 151] width 437 height 23
paste input "T-306.192.847-6"
type input "T-306.192.847-6"
click at [669, 253] on button "Search" at bounding box center [672, 252] width 71 height 24
click at [249, 148] on div "ISWC" at bounding box center [206, 151] width 96 height 18
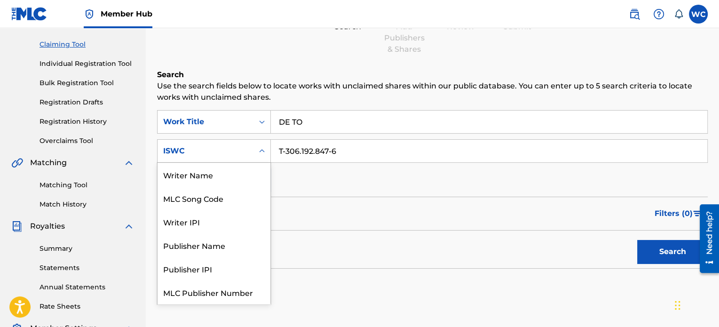
scroll to position [24, 0]
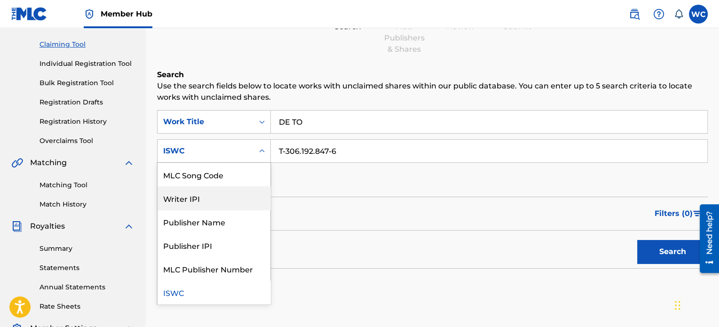
click at [244, 193] on div "Writer IPI" at bounding box center [214, 198] width 113 height 24
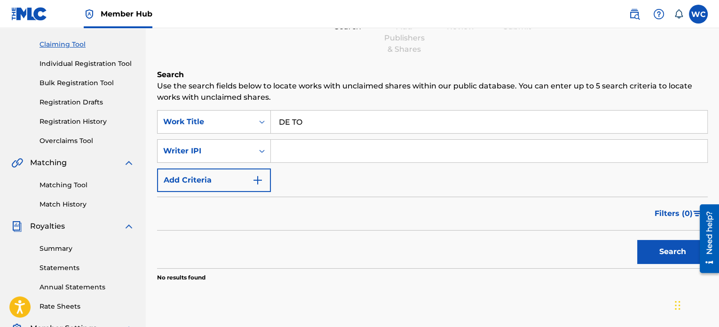
click at [291, 146] on input "Search Form" at bounding box center [489, 151] width 437 height 23
paste input "01001267815"
drag, startPoint x: 295, startPoint y: 151, endPoint x: 270, endPoint y: 146, distance: 24.9
click at [270, 146] on div "SearchWithCriteria48d4e0b5-155d-44ca-a81f-8696a425efc5 Writer IPI 01001267815" at bounding box center [432, 151] width 551 height 24
type input "01001267815"
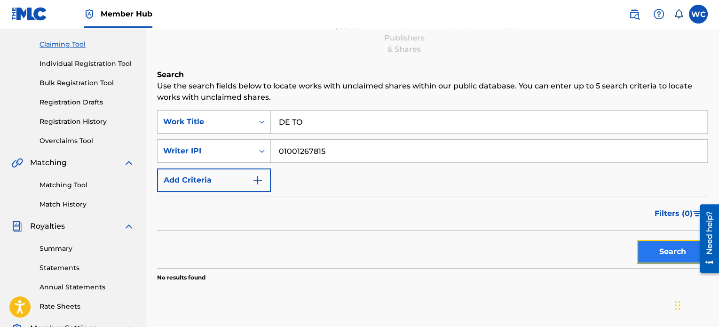
click at [659, 246] on button "Search" at bounding box center [672, 252] width 71 height 24
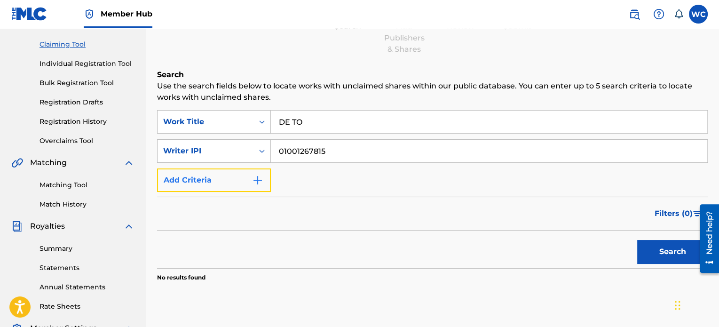
click at [260, 176] on img "Search Form" at bounding box center [257, 180] width 11 height 11
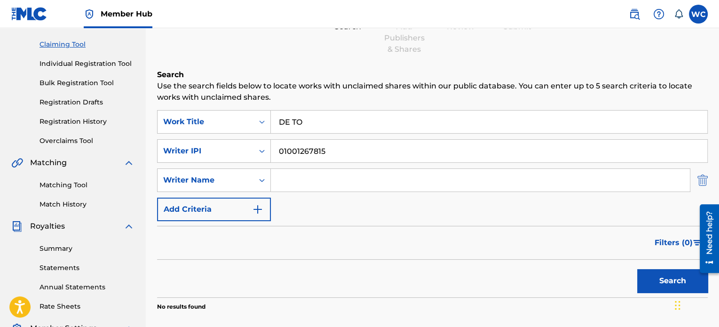
click at [705, 184] on img "Search Form" at bounding box center [703, 180] width 10 height 24
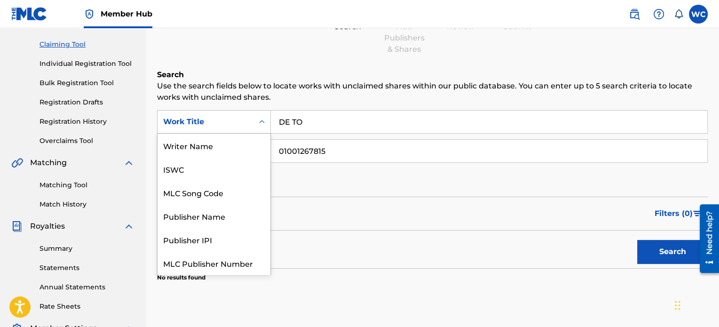
click at [252, 127] on div "Work Title" at bounding box center [206, 122] width 96 height 18
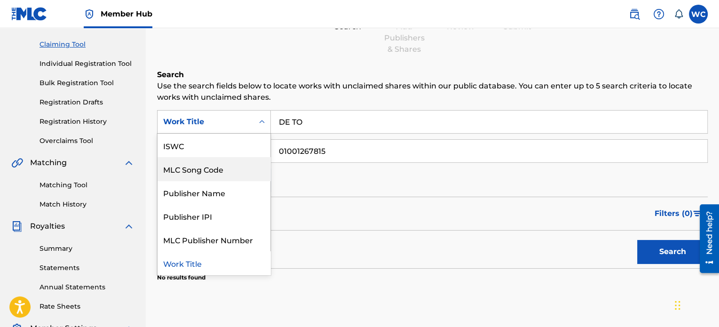
scroll to position [0, 0]
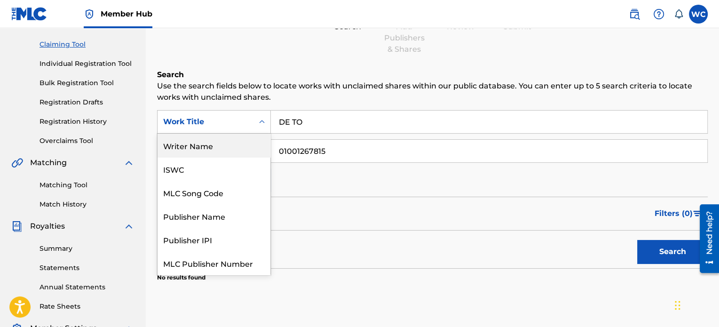
click at [245, 146] on div "Writer Name" at bounding box center [214, 146] width 113 height 24
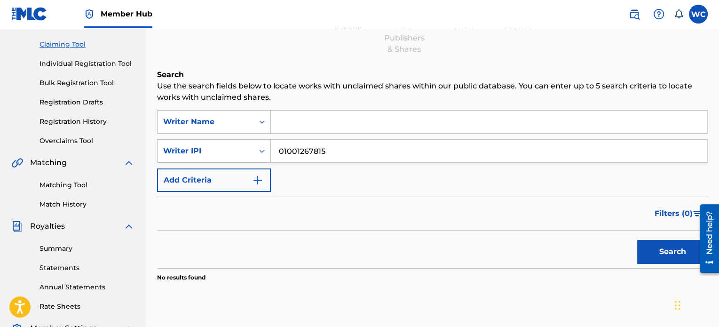
click at [301, 120] on input "Search Form" at bounding box center [489, 122] width 437 height 23
type input "BARCODE"
click at [607, 191] on div "SearchWithCriteria00227b02-cbcd-4b37-bdfb-37843689d95b Writer Name BARCODE Sear…" at bounding box center [432, 151] width 551 height 82
click at [654, 250] on button "Search" at bounding box center [672, 252] width 71 height 24
click at [316, 122] on input "BARCODE" at bounding box center [489, 122] width 437 height 23
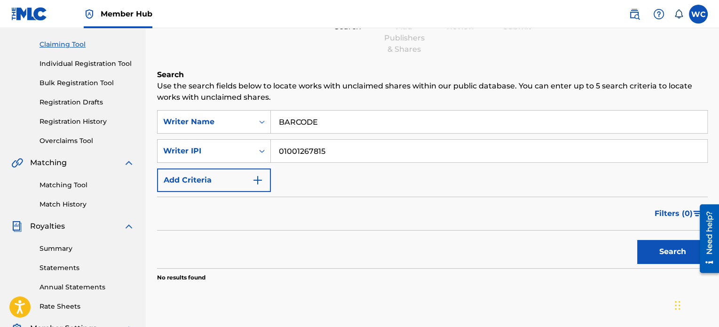
click at [316, 122] on input "BARCODE" at bounding box center [489, 122] width 437 height 23
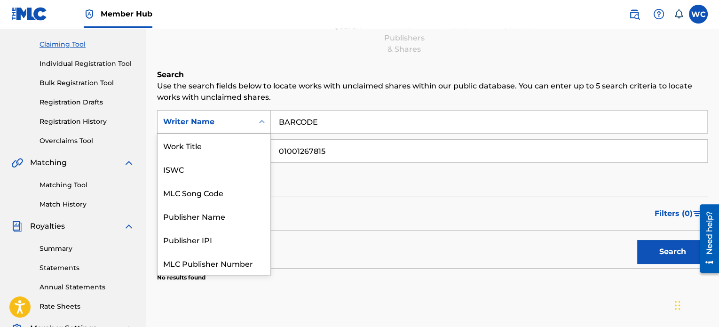
click at [260, 123] on icon "Search Form" at bounding box center [261, 121] width 9 height 9
click at [231, 148] on div "Work Title" at bounding box center [214, 146] width 113 height 24
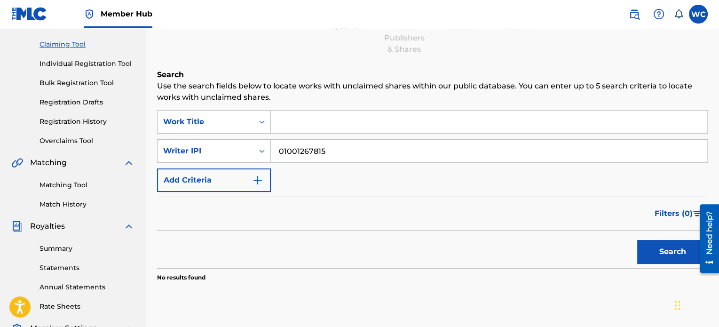
click at [299, 120] on input "Search Form" at bounding box center [489, 122] width 437 height 23
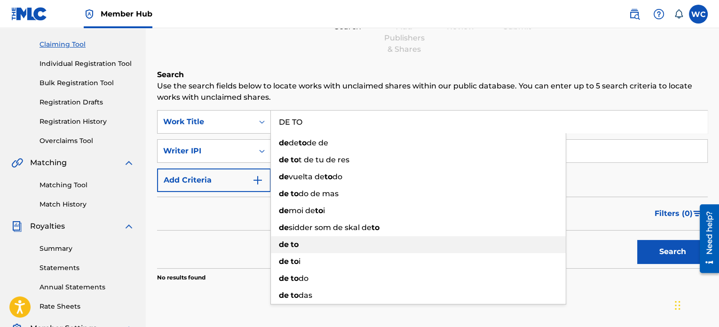
click at [304, 242] on div "de to" at bounding box center [418, 244] width 295 height 17
type input "de to"
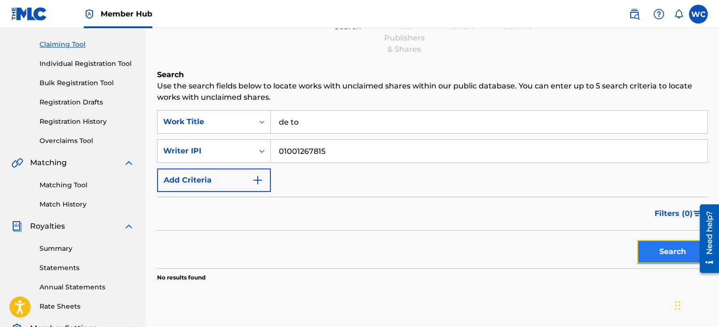
click at [679, 251] on button "Search" at bounding box center [672, 252] width 71 height 24
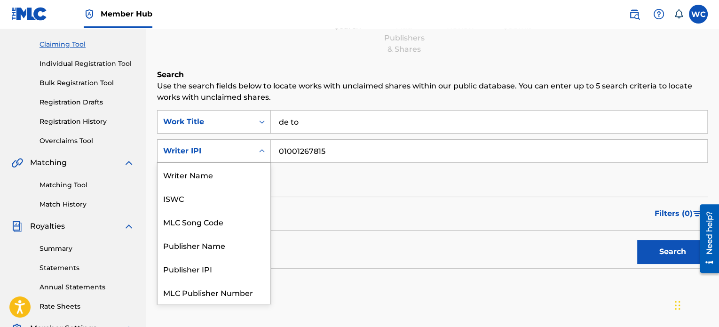
click at [256, 149] on div "Search Form" at bounding box center [262, 151] width 17 height 17
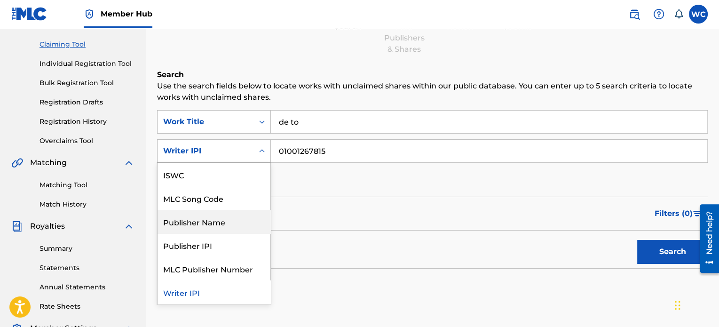
click at [223, 223] on div "Publisher Name" at bounding box center [214, 222] width 113 height 24
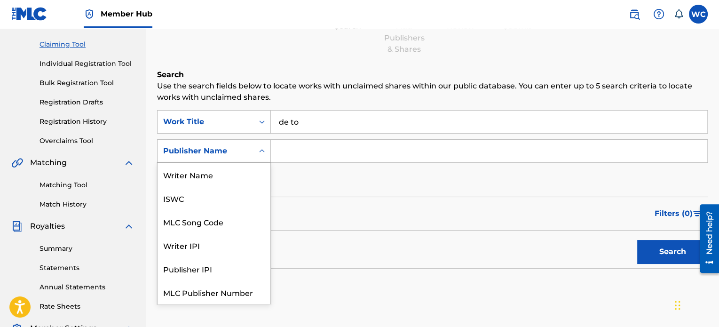
click at [260, 151] on icon "Search Form" at bounding box center [262, 150] width 6 height 3
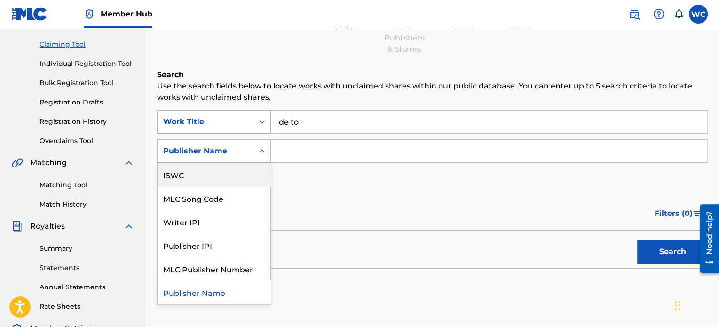
click at [261, 117] on icon "Search Form" at bounding box center [261, 121] width 9 height 9
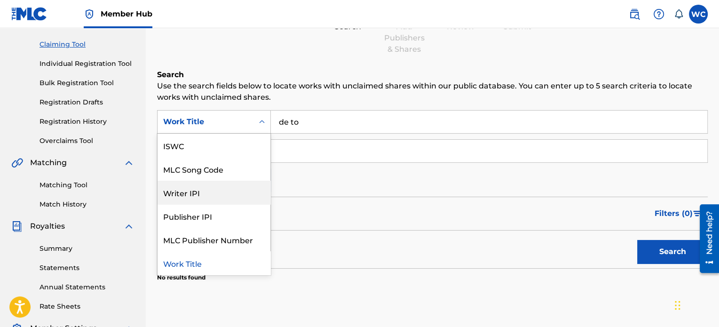
scroll to position [0, 0]
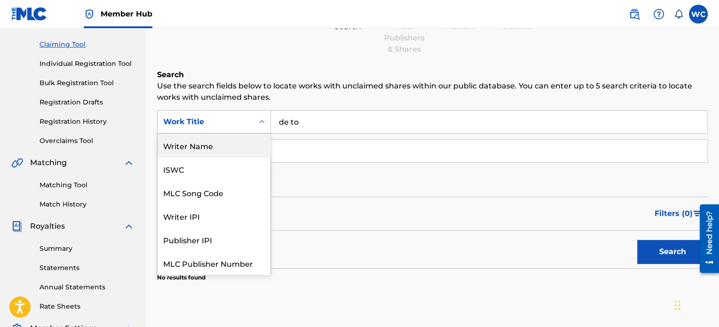
click at [222, 151] on div "Writer Name" at bounding box center [214, 146] width 113 height 24
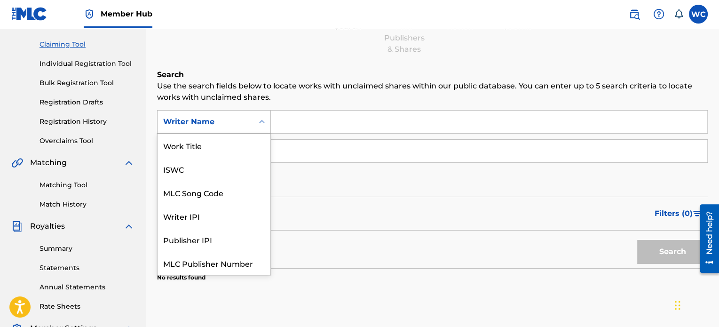
scroll to position [24, 0]
click at [260, 120] on icon "Search Form" at bounding box center [261, 121] width 9 height 9
click at [206, 263] on div "Writer Name" at bounding box center [214, 263] width 113 height 24
click at [220, 120] on div "Writer Name" at bounding box center [205, 121] width 85 height 11
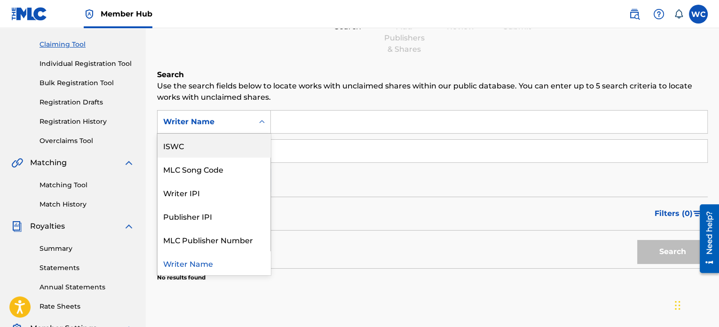
scroll to position [0, 0]
click at [211, 145] on div "Work Title" at bounding box center [214, 146] width 113 height 24
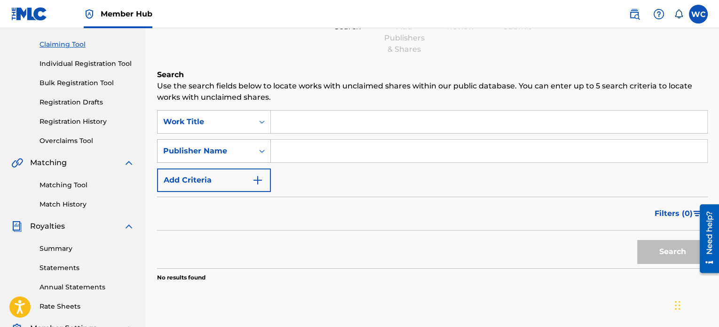
click at [245, 152] on div "Publisher Name" at bounding box center [205, 150] width 85 height 11
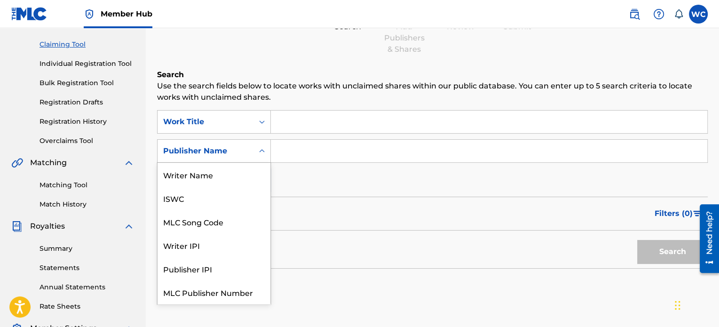
scroll to position [24, 0]
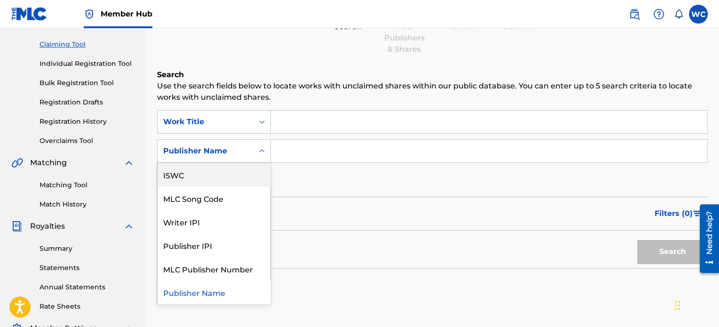
click at [241, 171] on div "ISWC" at bounding box center [214, 175] width 113 height 24
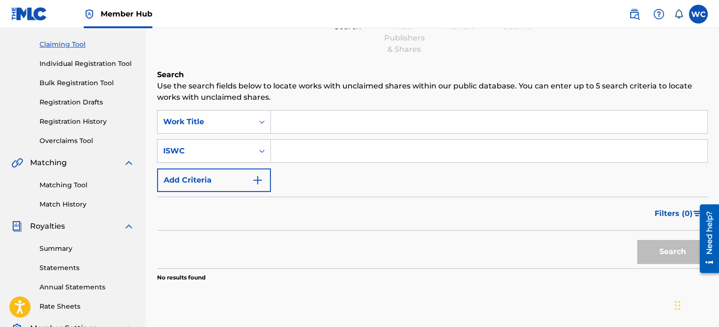
click at [287, 119] on input "Search Form" at bounding box center [489, 122] width 437 height 23
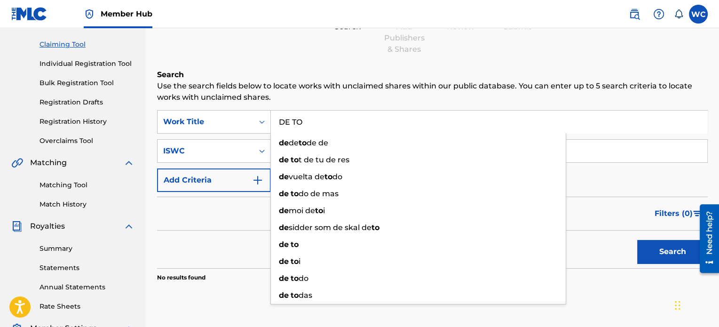
type input "DE TO"
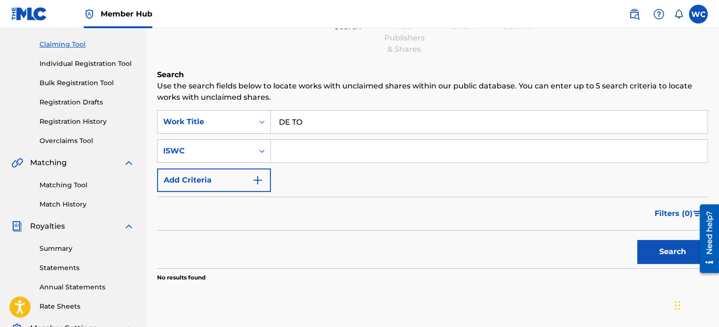
click at [326, 150] on input "Search Form" at bounding box center [489, 151] width 437 height 23
paste input "T-306.192.847-6"
type input "T-306.192.847-6"
click at [391, 178] on div "SearchWithCriteriacffba1f6-3bd0-4231-8c2d-9dd8ff3b6204 Work Title DE TO SearchW…" at bounding box center [432, 151] width 551 height 82
click at [653, 244] on button "Search" at bounding box center [672, 252] width 71 height 24
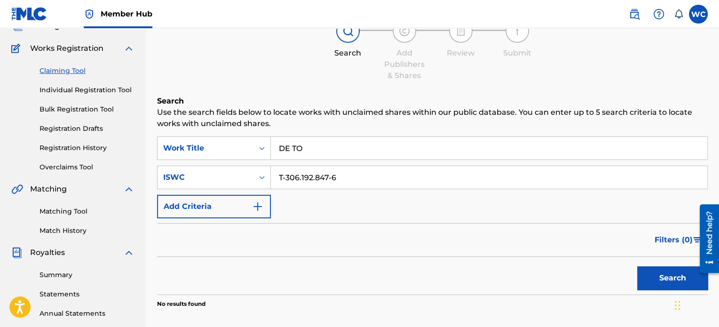
scroll to position [0, 0]
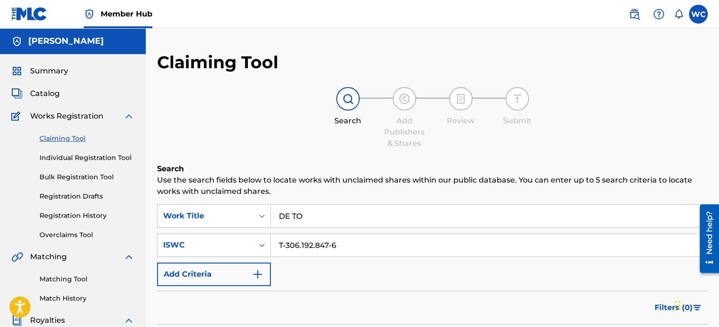
click at [72, 137] on link "Claiming Tool" at bounding box center [87, 139] width 95 height 10
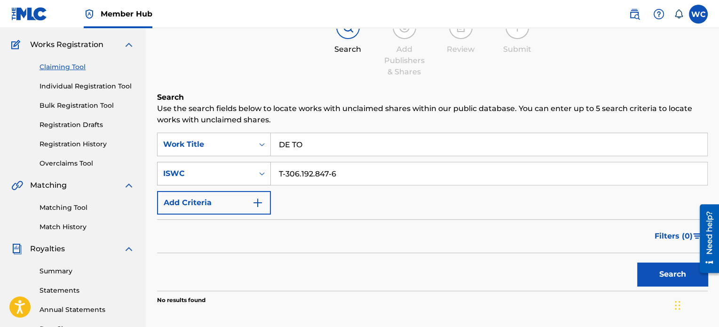
click at [261, 185] on div "ISWC" at bounding box center [214, 174] width 114 height 24
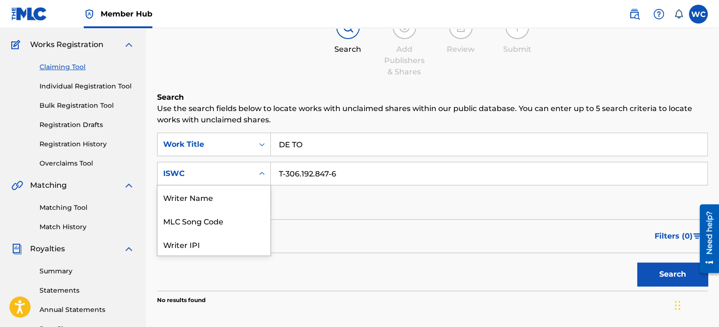
scroll to position [24, 0]
click at [234, 227] on div "Writer IPI" at bounding box center [214, 221] width 113 height 24
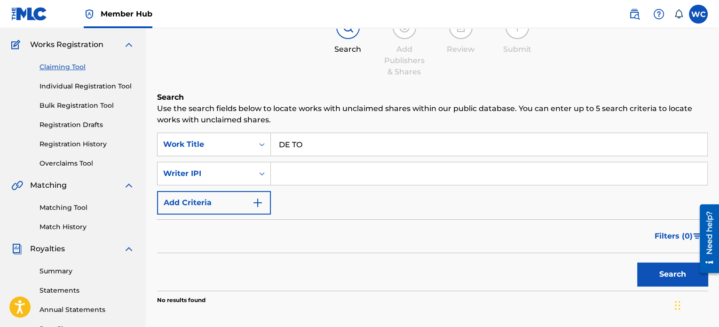
click at [292, 178] on input "Search Form" at bounding box center [489, 173] width 437 height 23
paste input "01001267815"
drag, startPoint x: 294, startPoint y: 173, endPoint x: 244, endPoint y: 172, distance: 49.9
click at [244, 172] on div "SearchWithCriteriaadd8d146-eed7-41d0-bb38-2e4d4d98d71f Writer IPI 01001267815" at bounding box center [432, 174] width 551 height 24
type input "01001267815"
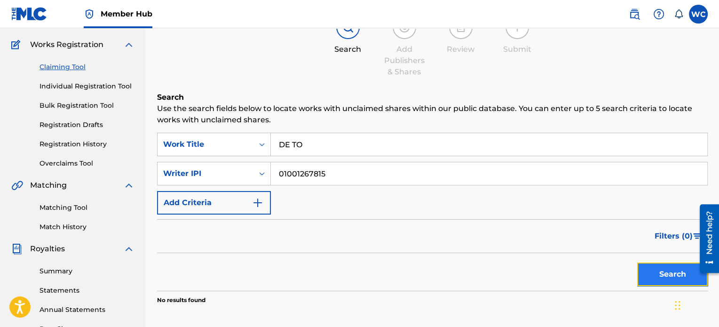
click at [646, 278] on button "Search" at bounding box center [672, 274] width 71 height 24
click at [67, 69] on link "Claiming Tool" at bounding box center [87, 67] width 95 height 10
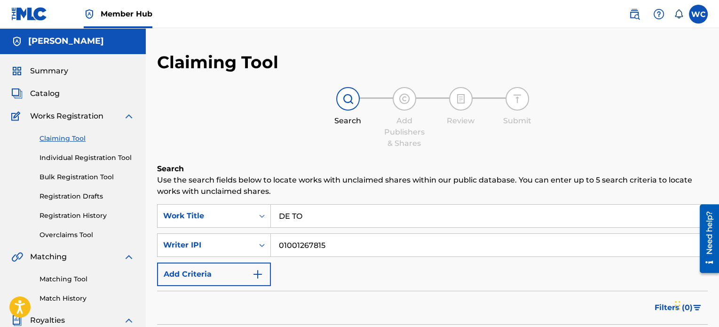
click at [360, 216] on input "DE TO" at bounding box center [489, 216] width 437 height 23
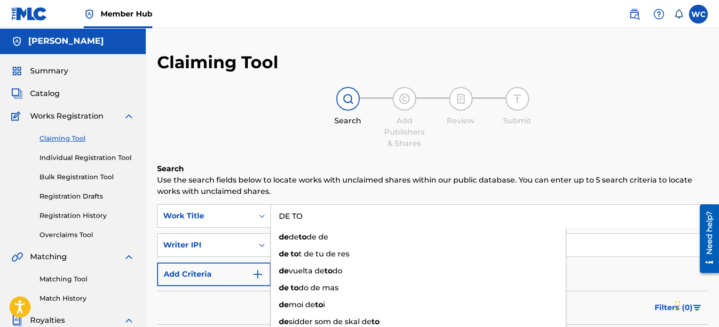
type input "DE"
click at [359, 216] on input "DE" at bounding box center [489, 216] width 437 height 23
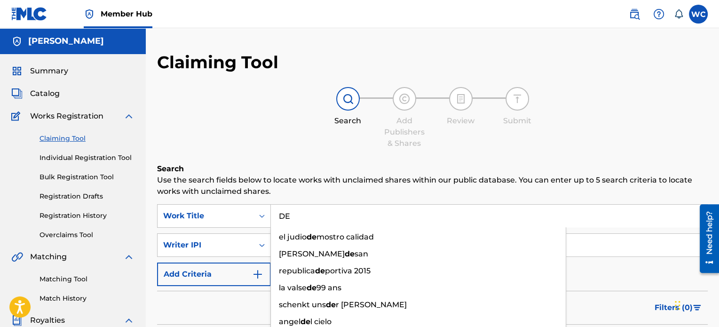
click at [359, 216] on input "DE" at bounding box center [489, 216] width 437 height 23
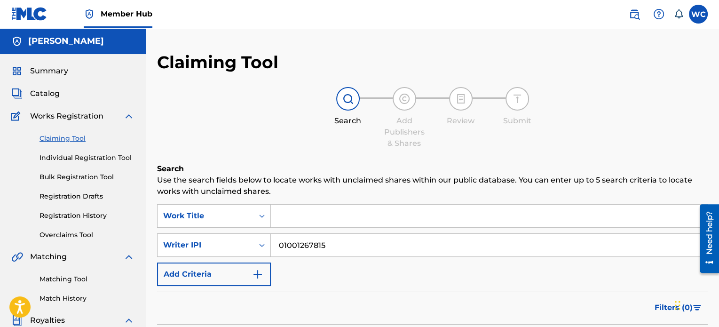
click at [348, 241] on input "01001267815" at bounding box center [489, 245] width 437 height 23
click at [369, 222] on input "Search Form" at bounding box center [489, 216] width 437 height 23
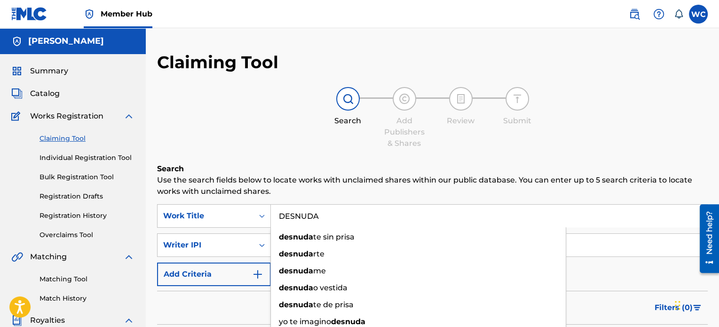
type input "DESNUDA"
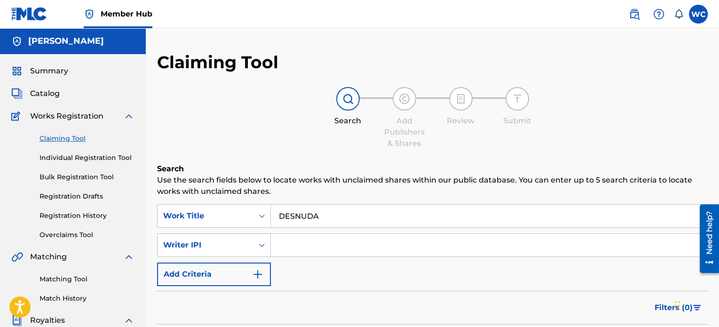
click at [304, 239] on input "Search Form" at bounding box center [489, 245] width 437 height 23
paste input "01001267717"
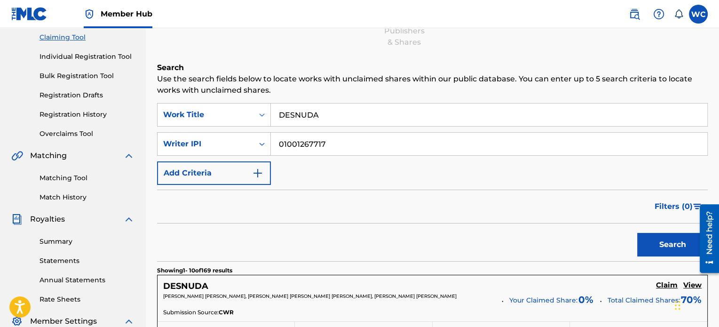
scroll to position [94, 0]
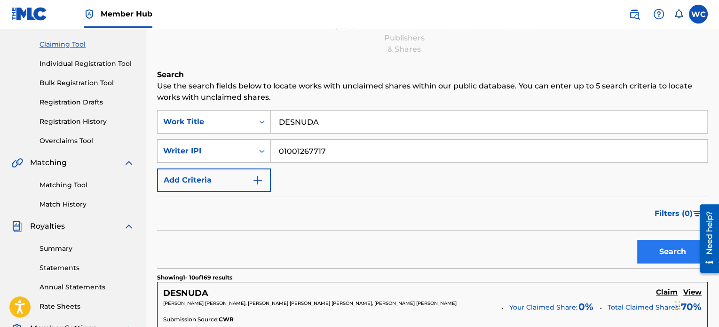
type input "01001267717"
click at [644, 246] on button "Search" at bounding box center [672, 252] width 71 height 24
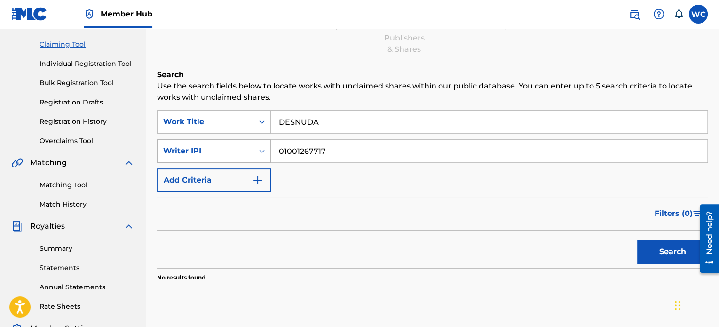
drag, startPoint x: 335, startPoint y: 152, endPoint x: 270, endPoint y: 148, distance: 65.5
click at [270, 148] on div "SearchWithCriteriaadd8d146-eed7-41d0-bb38-2e4d4d98d71f Writer IPI 01001267717" at bounding box center [432, 151] width 551 height 24
click at [306, 176] on div "SearchWithCriteriacffba1f6-3bd0-4231-8c2d-9dd8ff3b6204 Work Title DESNUDA Searc…" at bounding box center [432, 151] width 551 height 82
click at [642, 246] on button "Search" at bounding box center [672, 252] width 71 height 24
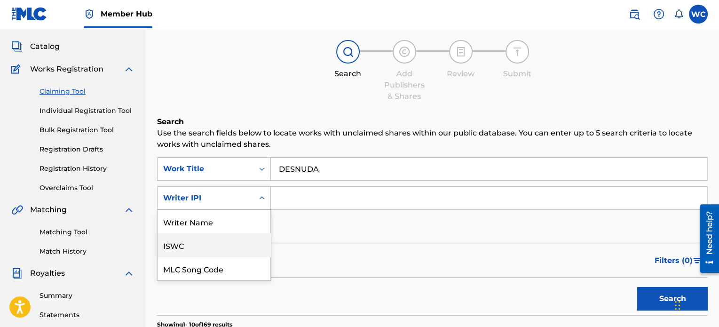
scroll to position [72, 0]
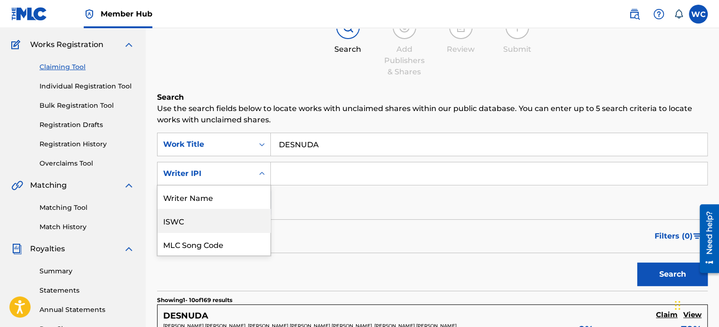
click at [256, 185] on div "7 results available. Use Up and Down to choose options, press Enter to select t…" at bounding box center [214, 174] width 114 height 24
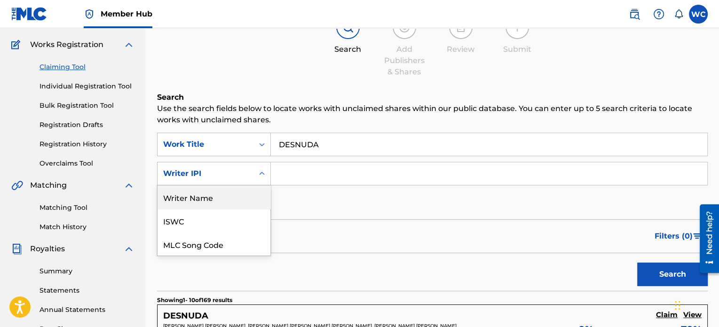
click at [237, 200] on div "Writer Name" at bounding box center [214, 197] width 113 height 24
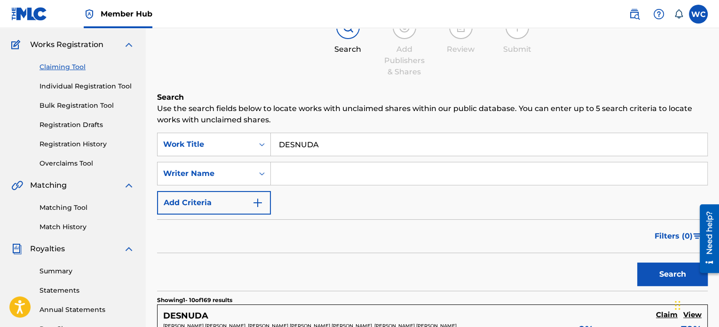
click at [288, 173] on input "Search Form" at bounding box center [489, 173] width 437 height 23
type input "[PERSON_NAME]"
click at [660, 276] on button "Search" at bounding box center [672, 274] width 71 height 24
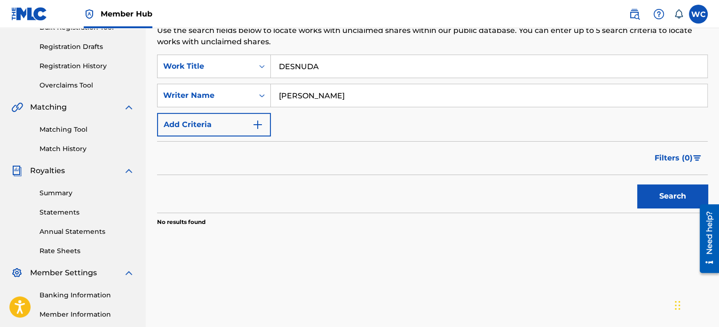
scroll to position [72, 0]
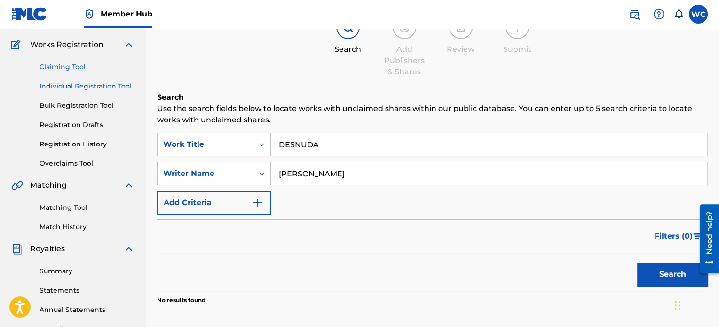
click at [80, 84] on link "Individual Registration Tool" at bounding box center [87, 86] width 95 height 10
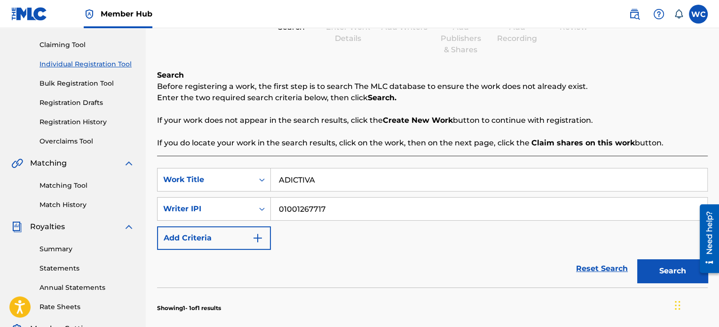
scroll to position [94, 0]
click at [317, 176] on input "ADICTIVA" at bounding box center [489, 179] width 437 height 23
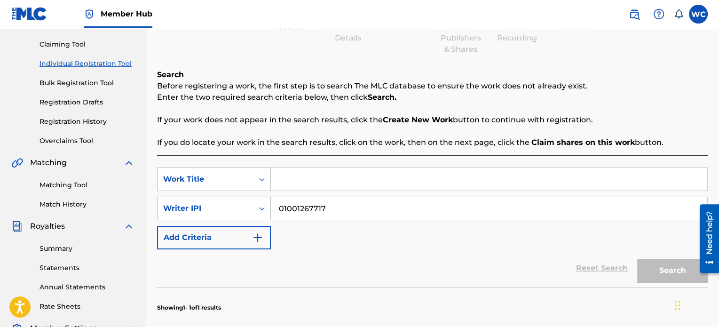
click at [331, 207] on input "01001267717" at bounding box center [489, 208] width 437 height 23
click at [344, 229] on div "SearchWithCriteriaccd14780-5d1f-4dde-89d9-2678525d5325 Work Title SearchWithCri…" at bounding box center [432, 208] width 551 height 82
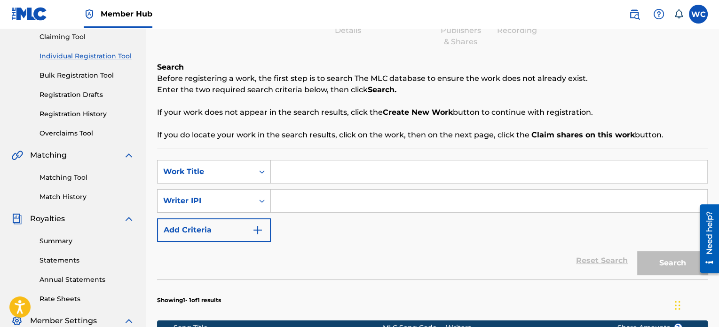
scroll to position [70, 0]
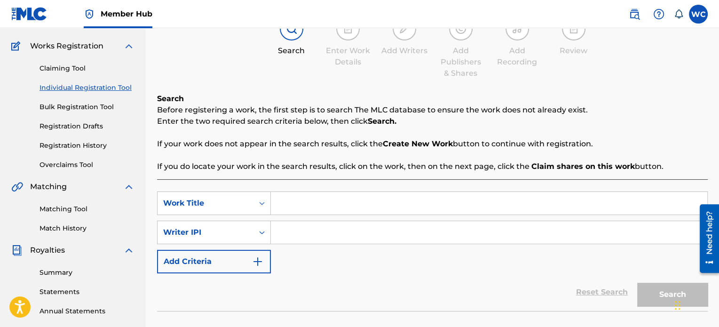
click at [306, 199] on input "Search Form" at bounding box center [489, 203] width 437 height 23
type input "DE TO"
click at [341, 231] on input "Search Form" at bounding box center [489, 232] width 437 height 23
paste input "01001267815"
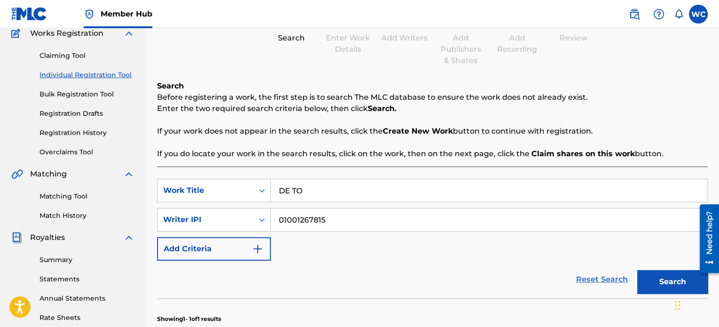
scroll to position [117, 0]
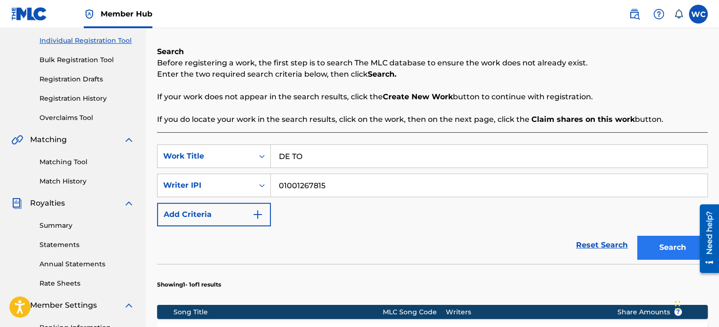
type input "01001267815"
click at [657, 247] on button "Search" at bounding box center [672, 248] width 71 height 24
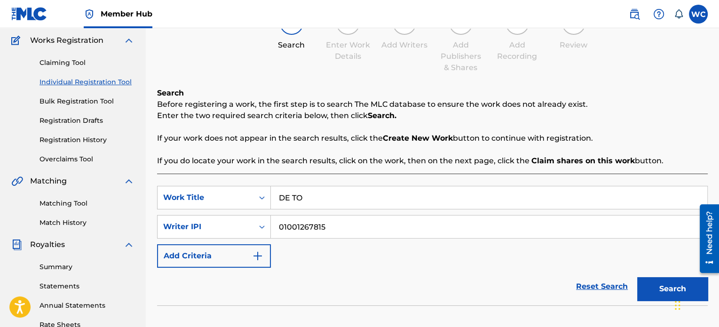
scroll to position [70, 0]
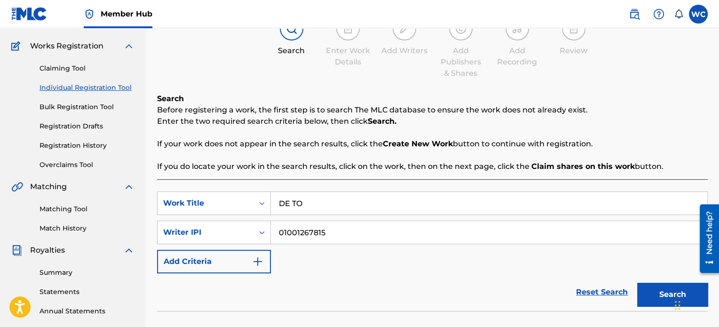
click at [337, 226] on input "01001267815" at bounding box center [489, 232] width 437 height 23
click at [336, 226] on input "01001267815" at bounding box center [489, 232] width 437 height 23
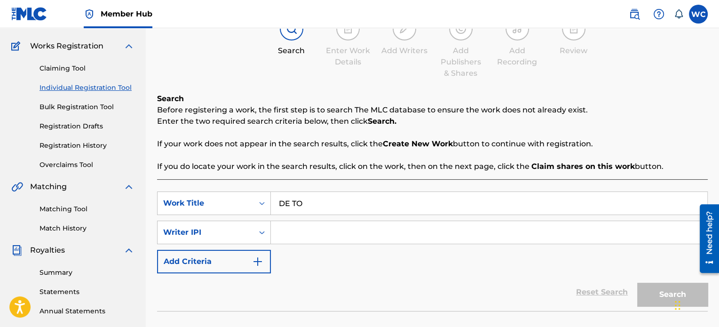
click at [493, 255] on div "SearchWithCriteriaccd14780-5d1f-4dde-89d9-2678525d5325 Work Title DE TO SearchW…" at bounding box center [432, 232] width 551 height 82
click at [358, 232] on input "Search Form" at bounding box center [489, 232] width 437 height 23
click at [222, 233] on div "Writer IPI" at bounding box center [205, 232] width 85 height 11
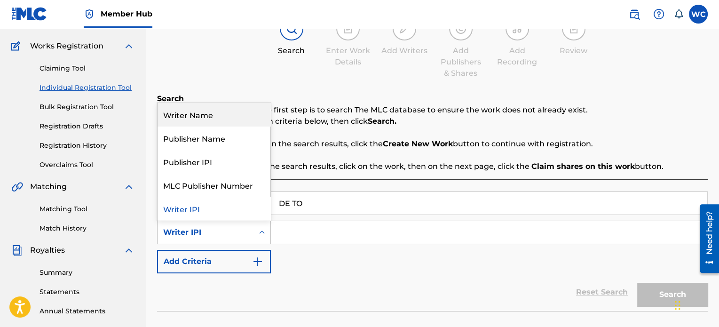
click at [202, 120] on div "Writer Name" at bounding box center [214, 115] width 113 height 24
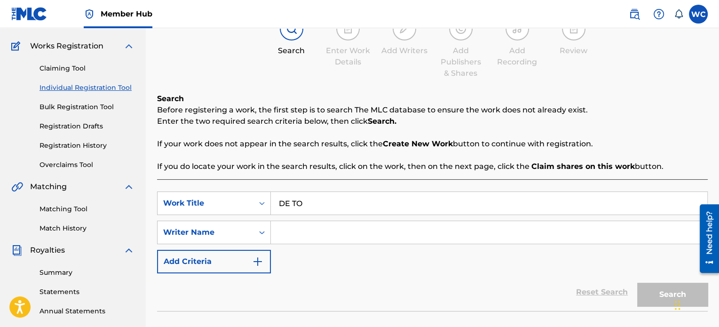
click at [288, 225] on input "Search Form" at bounding box center [489, 232] width 437 height 23
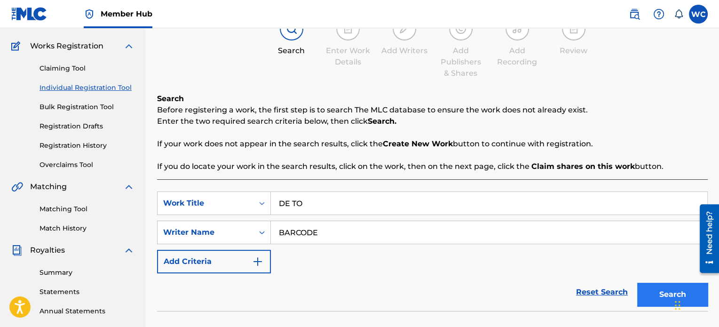
type input "BARCODE"
click at [655, 293] on button "Search" at bounding box center [672, 295] width 71 height 24
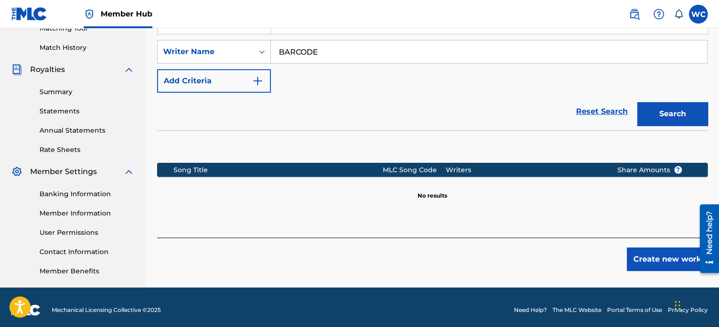
scroll to position [256, 0]
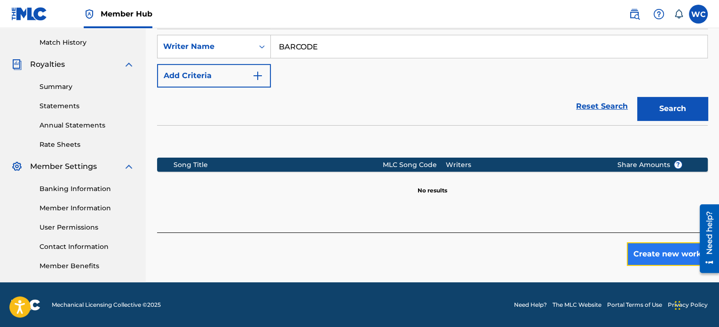
click at [664, 262] on button "Create new work" at bounding box center [667, 254] width 81 height 24
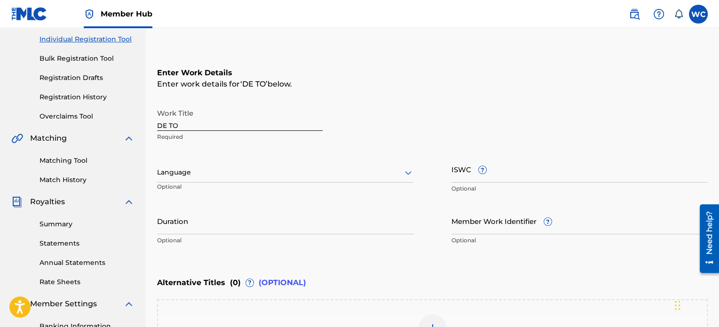
scroll to position [115, 0]
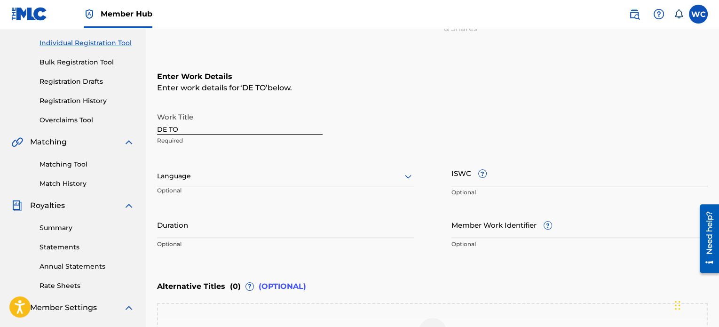
click at [208, 175] on div at bounding box center [285, 176] width 257 height 12
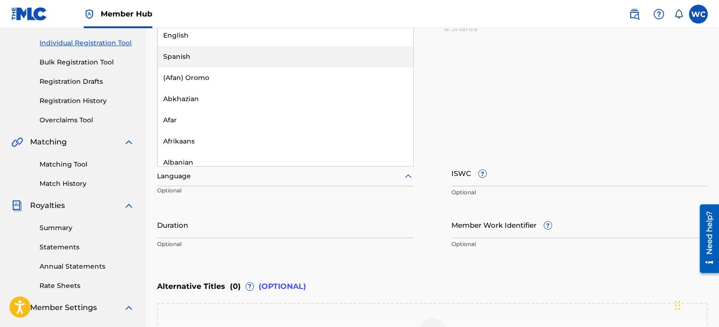
click at [199, 63] on div "Spanish" at bounding box center [286, 56] width 256 height 21
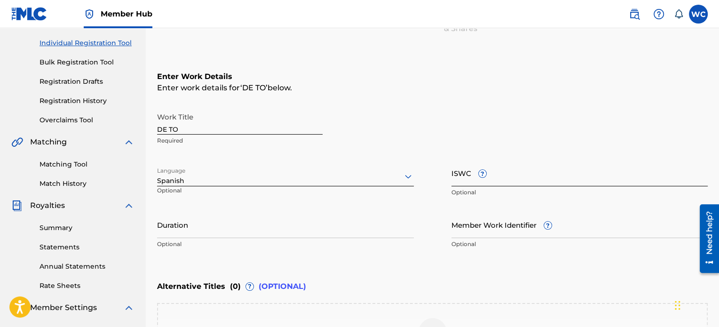
click at [569, 173] on input "ISWC ?" at bounding box center [580, 172] width 257 height 27
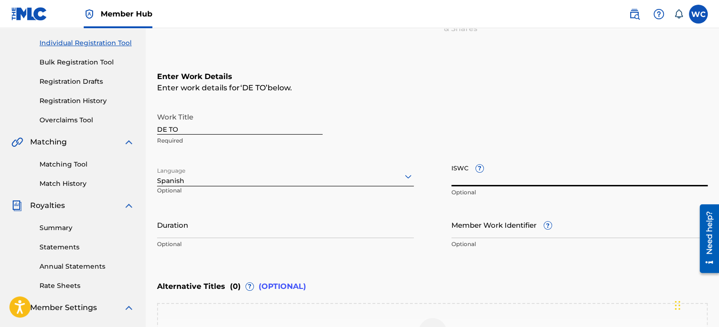
paste input "T-306.192.847-6"
type input "T-306.192.847-6"
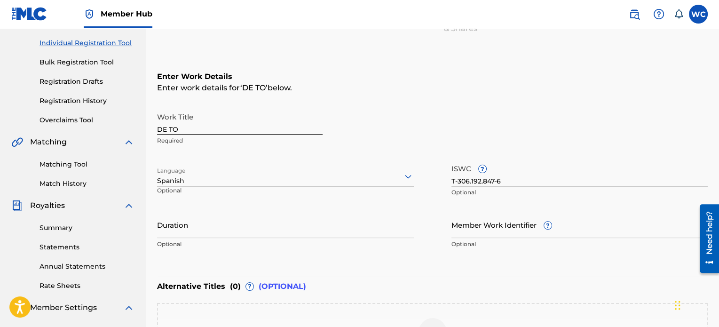
click at [357, 257] on div "Enter Work Details Enter work details for ‘ DE TO ’ below. Work Title DE TO Req…" at bounding box center [432, 162] width 551 height 228
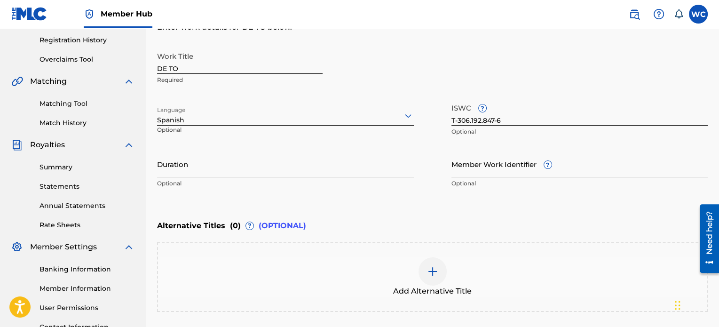
scroll to position [209, 0]
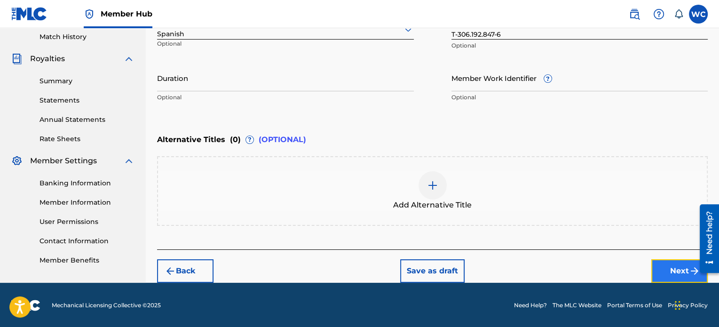
click at [662, 268] on button "Next" at bounding box center [680, 271] width 56 height 24
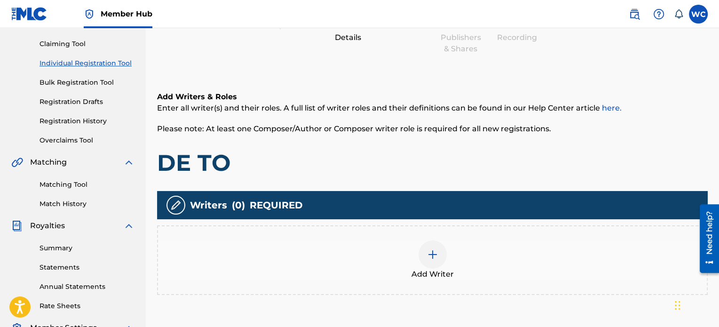
scroll to position [136, 0]
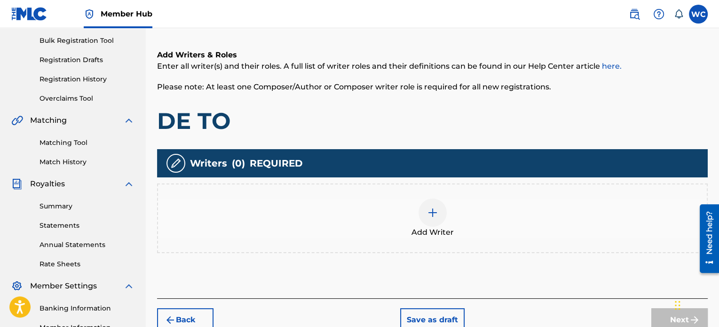
click at [430, 217] on img at bounding box center [432, 212] width 11 height 11
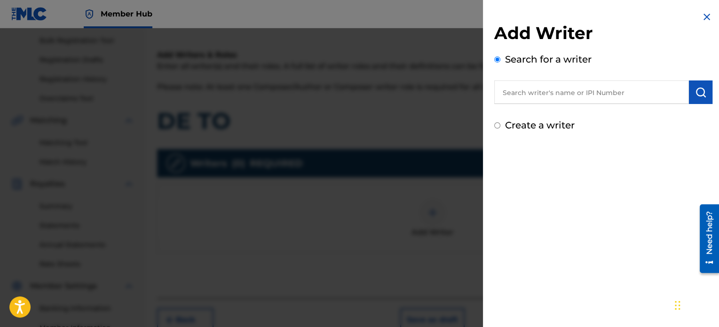
click at [514, 84] on input "text" at bounding box center [591, 92] width 195 height 24
click at [578, 92] on input "text" at bounding box center [591, 92] width 195 height 24
paste input "01001267815"
type input "01001267815"
click at [695, 91] on img "submit" at bounding box center [700, 92] width 11 height 11
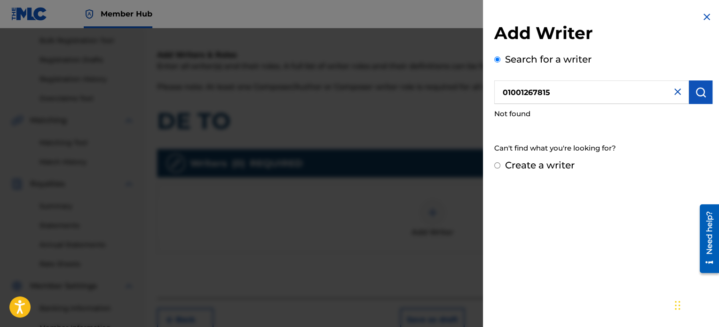
click at [672, 92] on img at bounding box center [677, 91] width 11 height 11
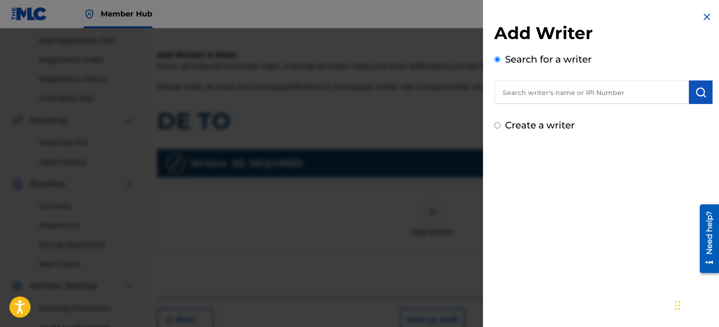
click at [500, 127] on input "Create a writer" at bounding box center [497, 125] width 6 height 6
radio input "false"
radio input "true"
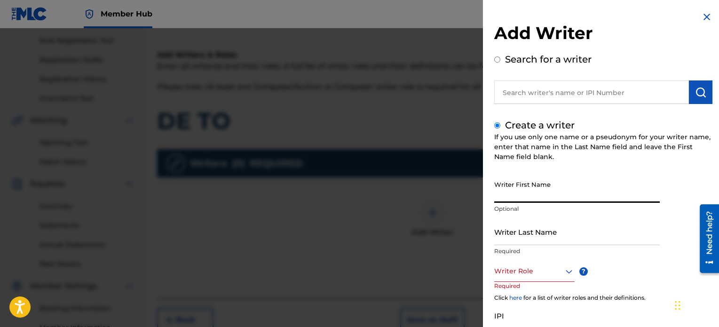
click at [533, 190] on input "Writer First Name" at bounding box center [577, 189] width 166 height 27
paste input "01001267815"
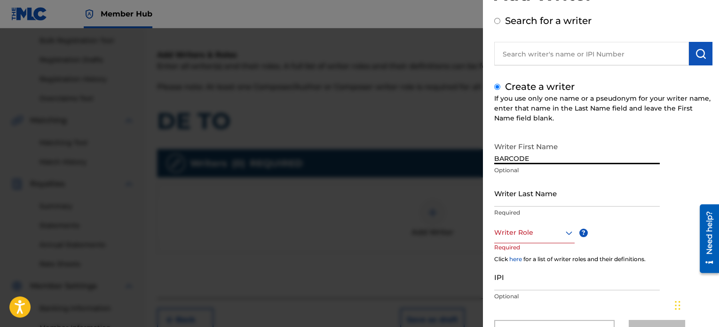
scroll to position [47, 0]
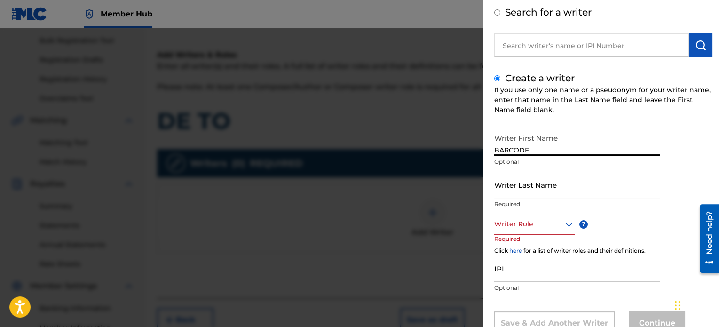
type input "BARCODE"
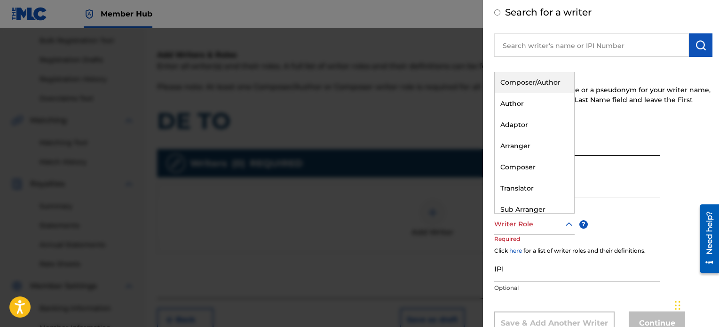
click at [557, 223] on div at bounding box center [534, 224] width 80 height 12
click at [529, 107] on div "Author" at bounding box center [535, 103] width 80 height 21
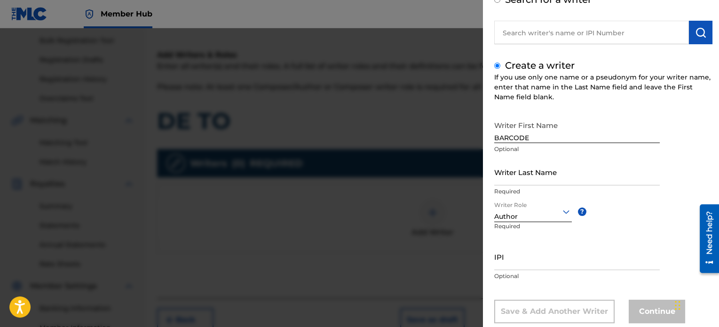
scroll to position [81, 0]
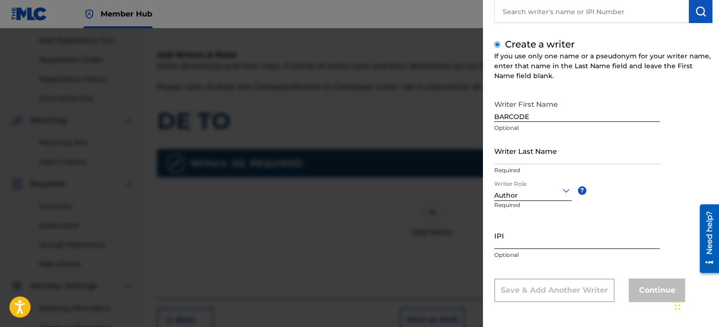
click at [560, 244] on input "IPI" at bounding box center [577, 235] width 166 height 27
paste input "01001267815"
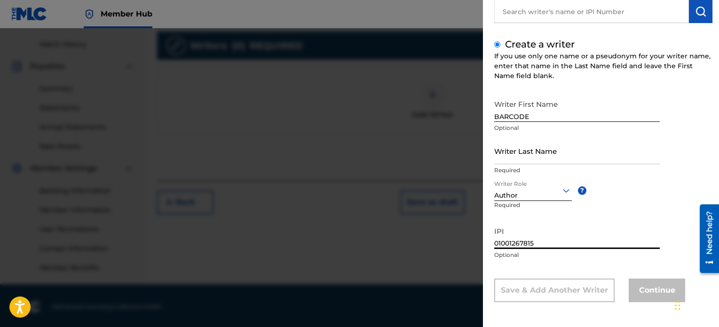
scroll to position [256, 0]
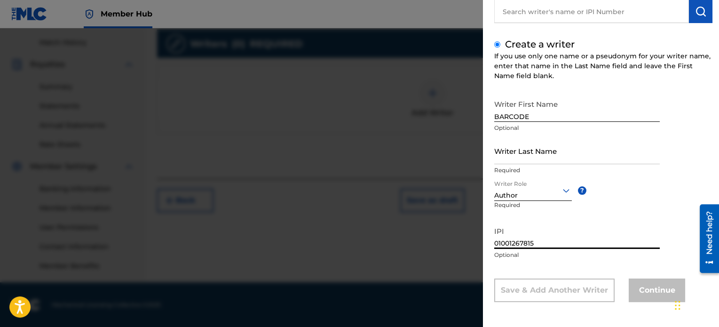
type input "01001267815"
click at [576, 270] on div "Writer First Name BARCODE Optional Writer Last Name Required Writer Role Author…" at bounding box center [603, 198] width 218 height 207
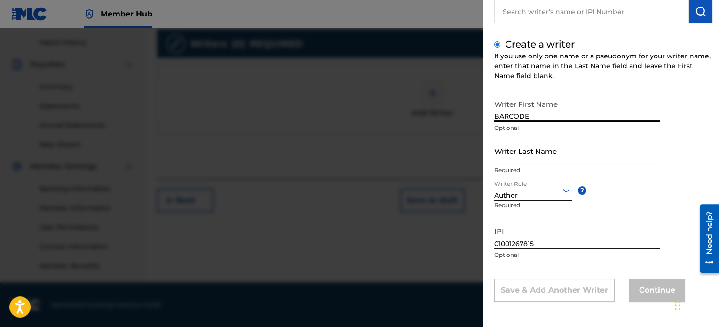
drag, startPoint x: 540, startPoint y: 113, endPoint x: 490, endPoint y: 112, distance: 49.4
click at [490, 112] on div "Add Writer Search for a writer Create a writer If you use only one name or a ps…" at bounding box center [603, 123] width 241 height 408
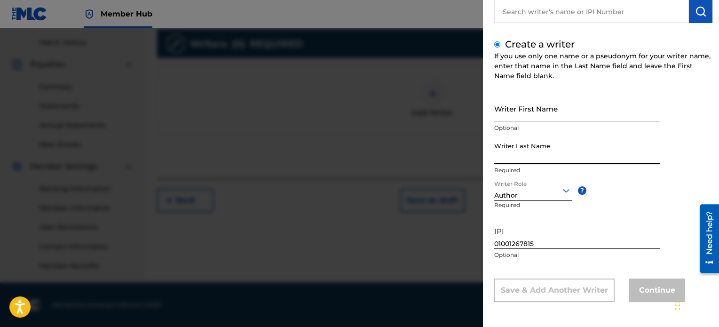
click at [523, 151] on input "Writer Last Name" at bounding box center [577, 150] width 166 height 27
paste input "BARCODE"
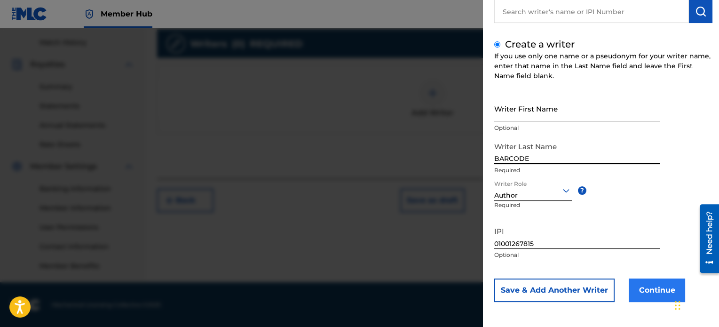
type input "BARCODE"
click at [660, 293] on button "Continue" at bounding box center [657, 290] width 56 height 24
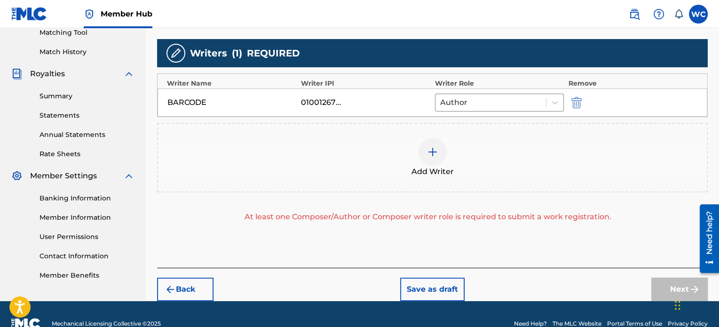
scroll to position [265, 0]
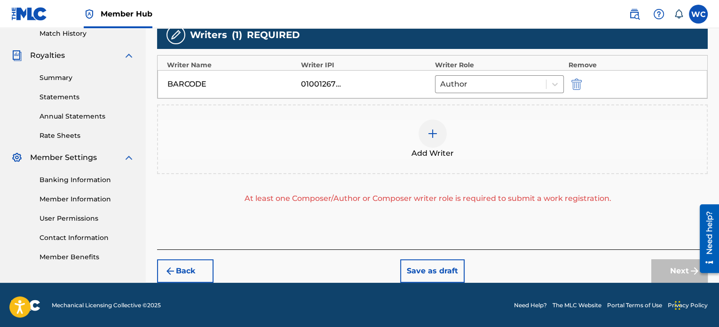
click at [429, 135] on img at bounding box center [432, 133] width 11 height 11
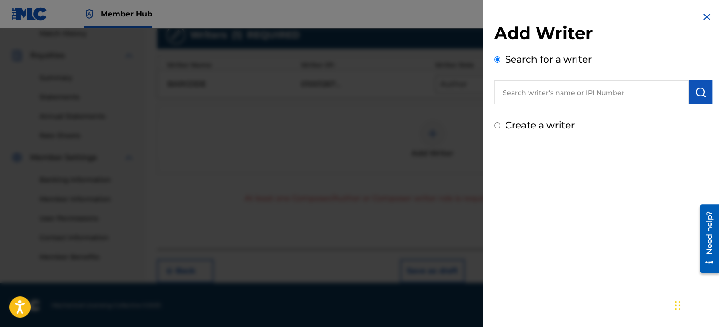
click at [522, 94] on input "text" at bounding box center [591, 92] width 195 height 24
click at [504, 124] on div "Create a writer" at bounding box center [603, 125] width 218 height 14
click at [498, 124] on input "Create a writer" at bounding box center [497, 125] width 6 height 6
radio input "false"
radio input "true"
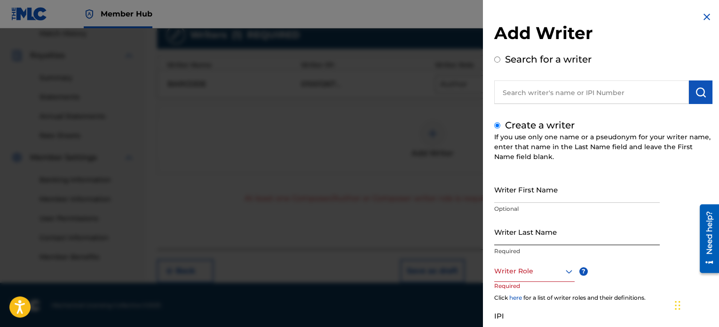
click at [524, 233] on input "Writer Last Name" at bounding box center [577, 231] width 166 height 27
type input "BARCODE"
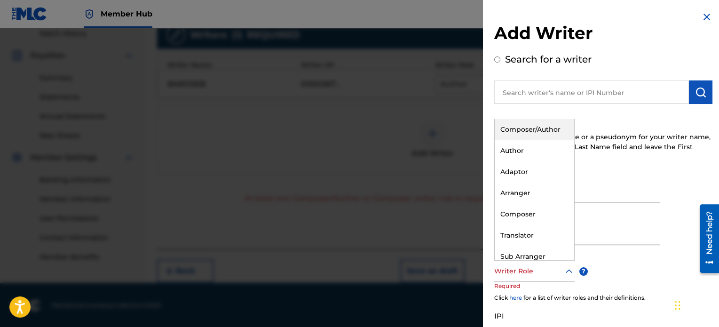
click at [568, 276] on icon at bounding box center [569, 271] width 11 height 11
click at [552, 215] on div "Composer" at bounding box center [535, 214] width 80 height 21
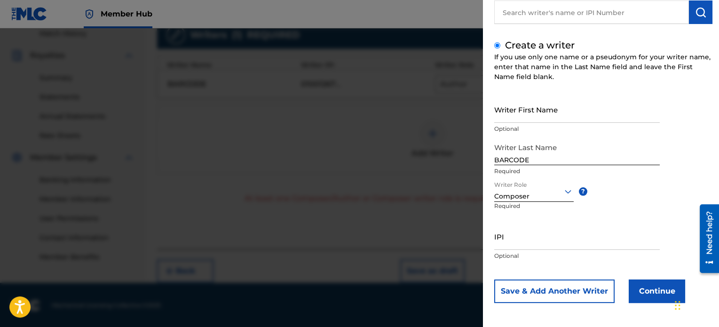
scroll to position [81, 0]
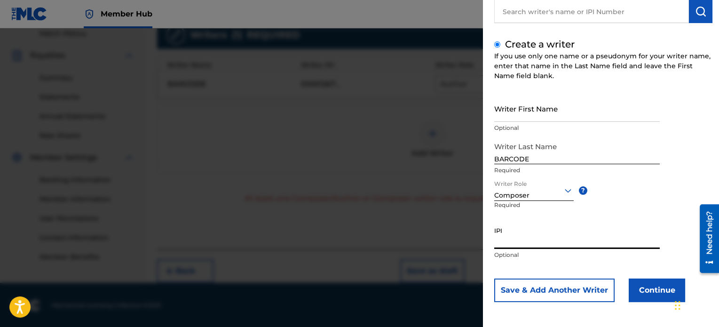
click at [589, 238] on input "IPI" at bounding box center [577, 235] width 166 height 27
paste input "BARCODE"
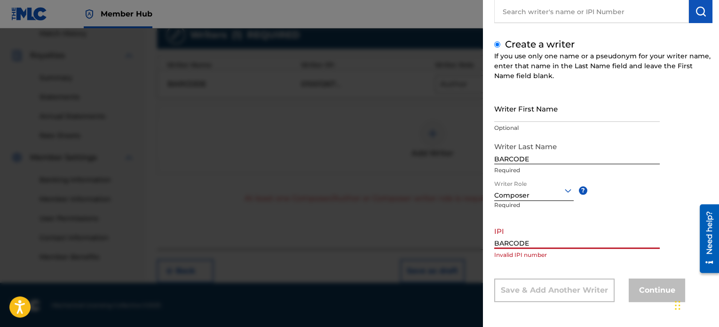
drag, startPoint x: 578, startPoint y: 242, endPoint x: 470, endPoint y: 239, distance: 107.3
click at [470, 239] on div "Add Writer Search for a writer Create a writer If you use only one name or a ps…" at bounding box center [359, 177] width 719 height 299
click at [563, 240] on input "BARCODE" at bounding box center [577, 235] width 166 height 27
paste input "01001267815"
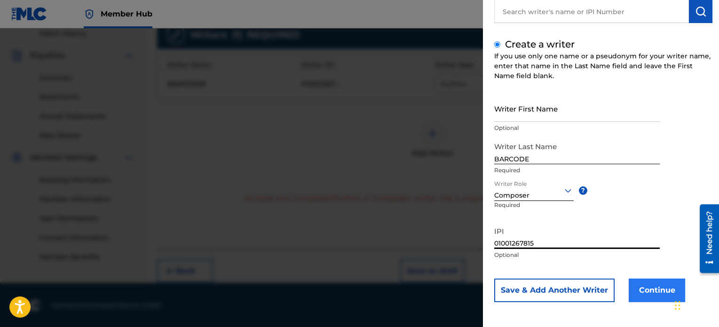
type input "01001267815"
click at [641, 286] on button "Continue" at bounding box center [657, 290] width 56 height 24
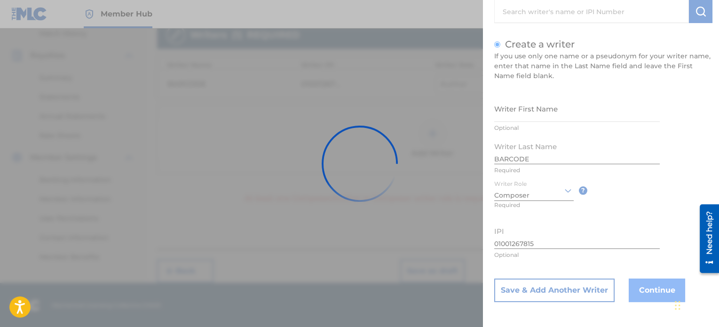
scroll to position [262, 0]
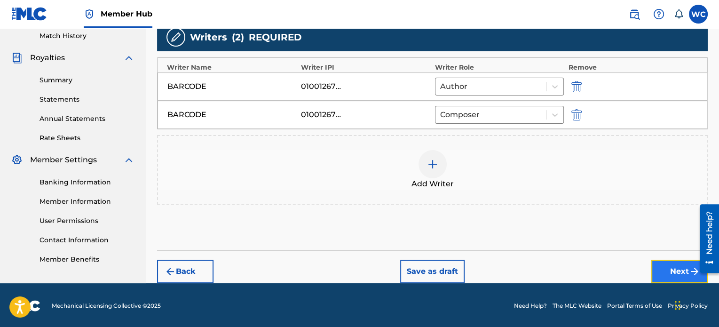
click at [686, 268] on button "Next" at bounding box center [680, 272] width 56 height 24
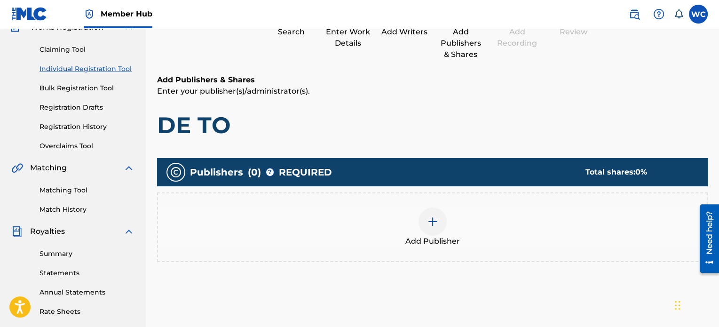
scroll to position [94, 0]
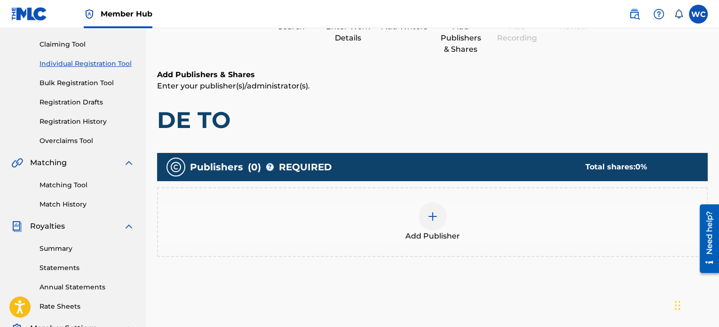
click at [427, 218] on img at bounding box center [432, 216] width 11 height 11
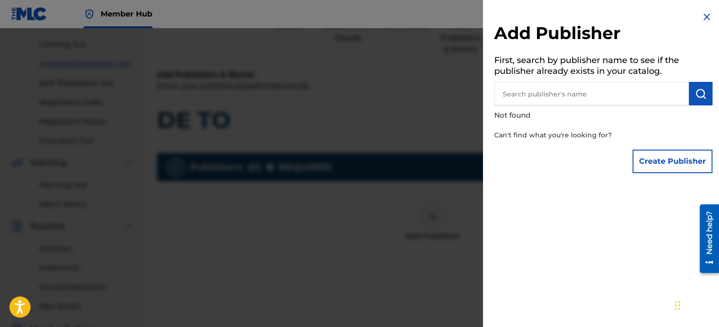
click at [524, 94] on input "text" at bounding box center [591, 94] width 195 height 24
type input "B"
type input "[PERSON_NAME]"
click at [697, 99] on button "submit" at bounding box center [701, 94] width 24 height 24
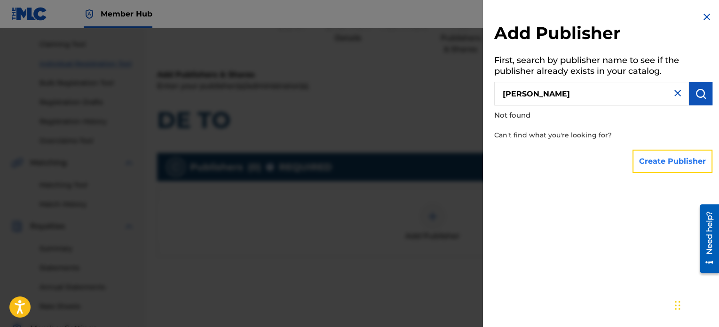
click at [674, 161] on button "Create Publisher" at bounding box center [673, 162] width 80 height 24
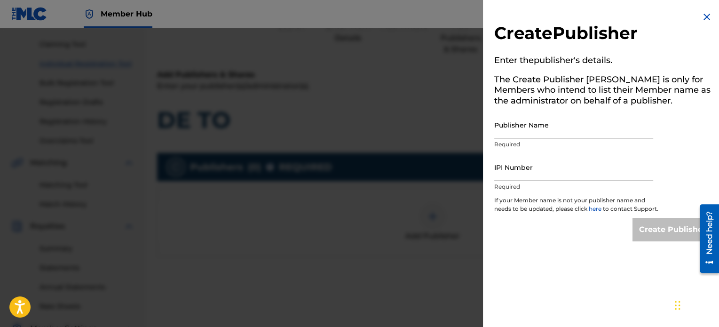
click at [578, 131] on input "Publisher Name" at bounding box center [573, 124] width 159 height 27
type input "[PERSON_NAME]"
click at [549, 177] on input "IPI Number" at bounding box center [573, 167] width 159 height 27
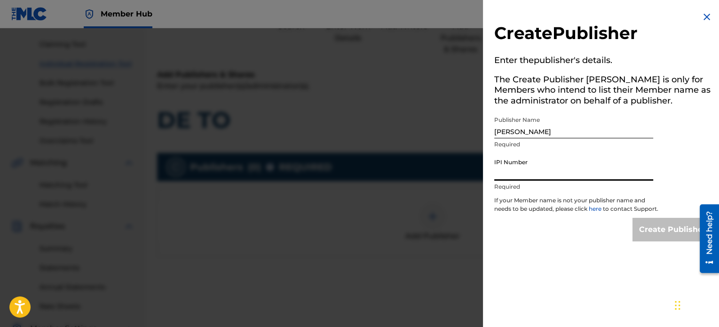
paste input "01001267815"
type input "01001267815"
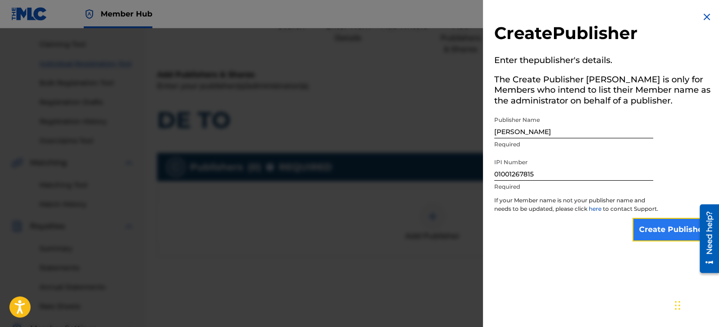
click at [653, 241] on input "Create Publisher" at bounding box center [673, 230] width 80 height 24
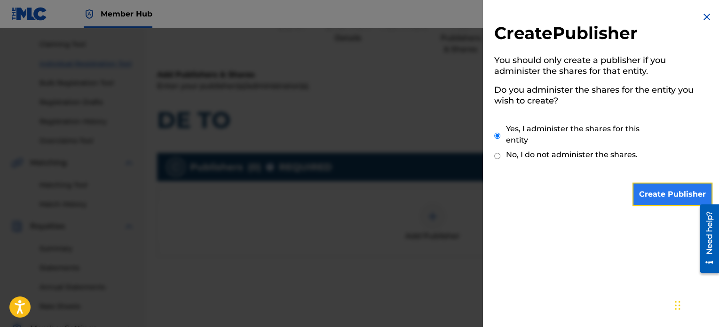
click at [645, 202] on input "Create Publisher" at bounding box center [673, 195] width 80 height 24
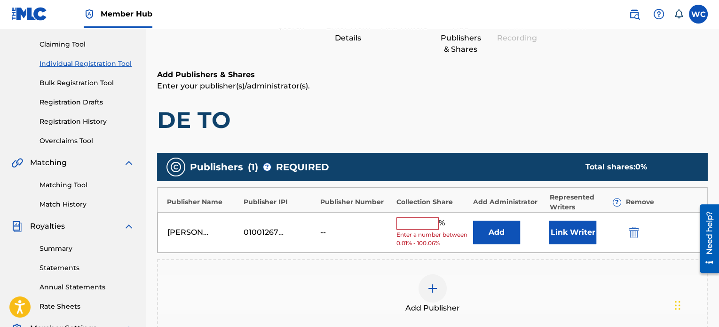
click at [422, 218] on input "text" at bounding box center [418, 223] width 42 height 12
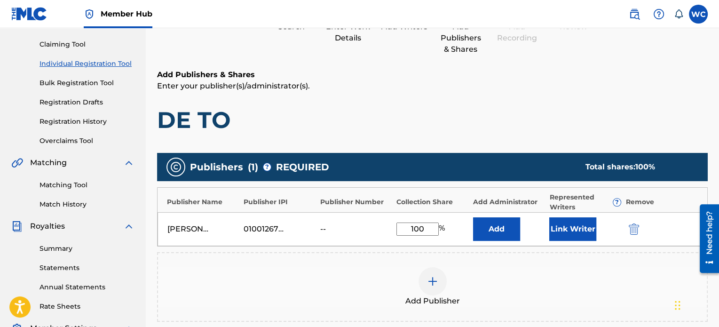
type input "100"
click at [514, 271] on div "Add Publisher" at bounding box center [432, 287] width 549 height 40
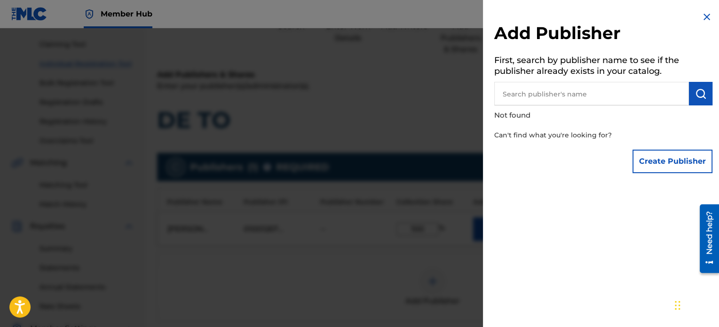
click at [420, 130] on div at bounding box center [359, 191] width 719 height 327
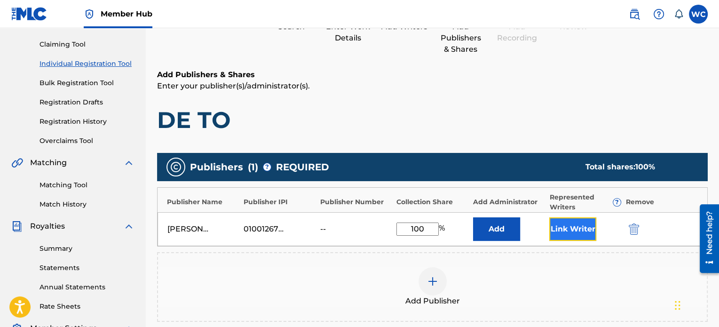
click at [566, 227] on button "Link Writer" at bounding box center [572, 229] width 47 height 24
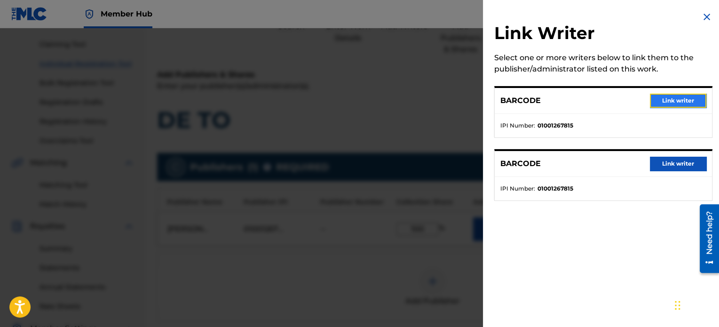
click at [657, 101] on button "Link writer" at bounding box center [678, 101] width 56 height 14
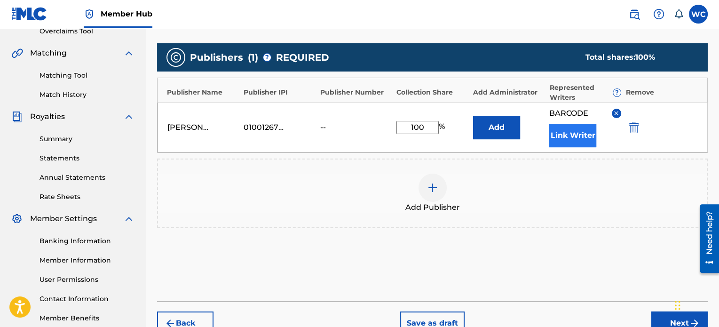
scroll to position [235, 0]
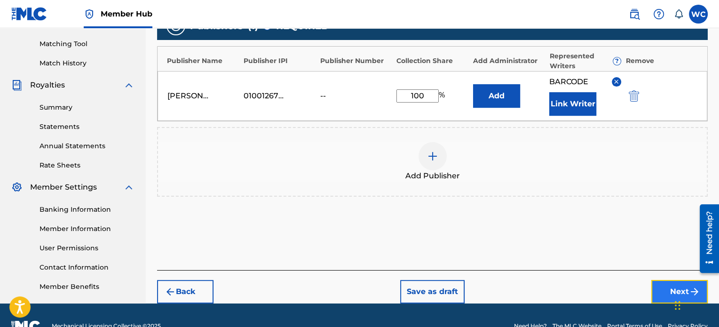
click at [672, 291] on button "Next" at bounding box center [680, 292] width 56 height 24
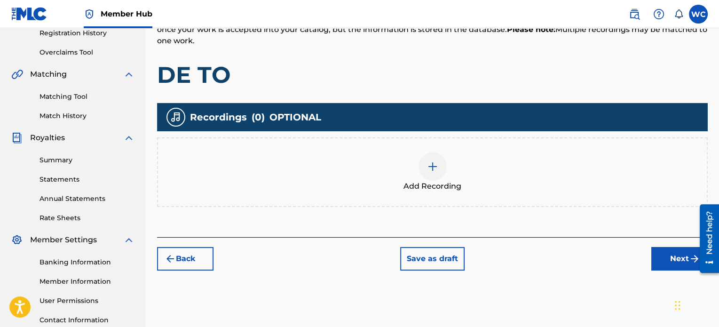
scroll to position [183, 0]
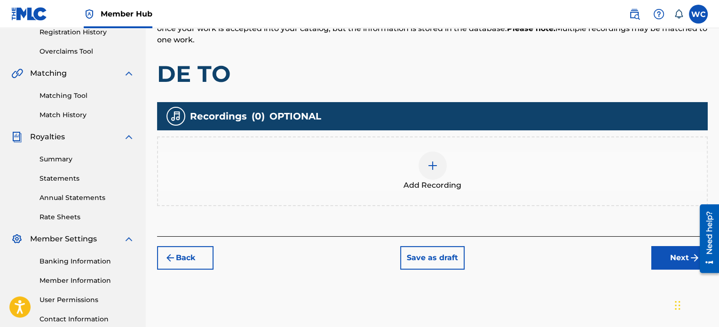
click at [428, 166] on img at bounding box center [432, 165] width 11 height 11
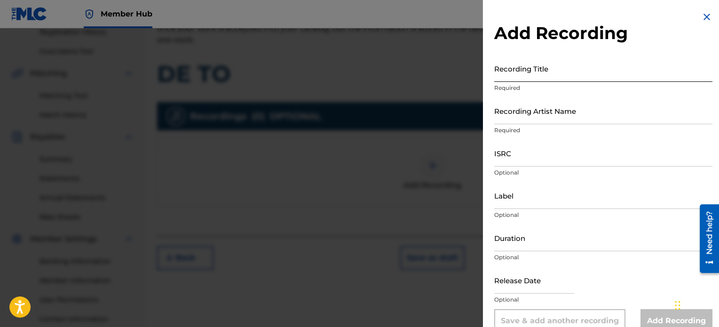
click at [559, 74] on input "Recording Title" at bounding box center [603, 68] width 218 height 27
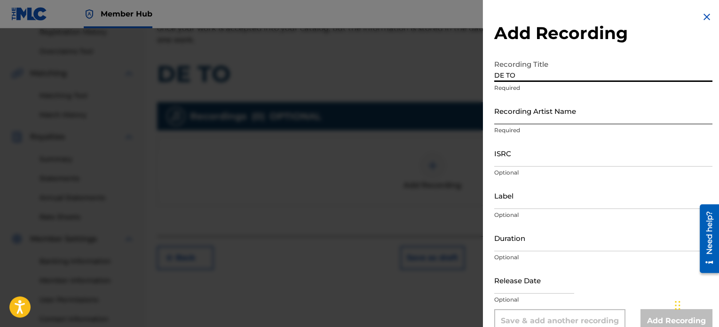
type input "DE TO"
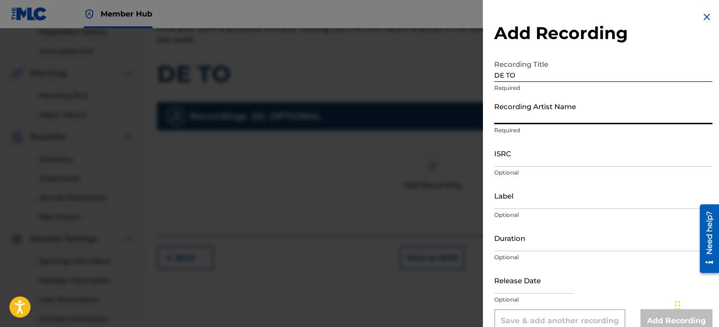
click at [555, 112] on input "Recording Artist Name" at bounding box center [603, 110] width 218 height 27
type input "BarCode"
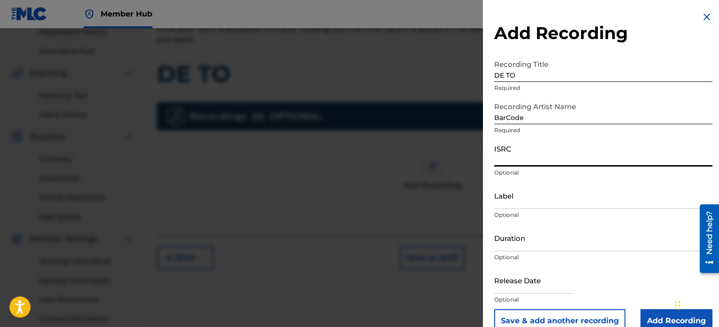
click at [551, 161] on input "ISRC" at bounding box center [603, 153] width 218 height 27
paste input "T-306.192.847-6"
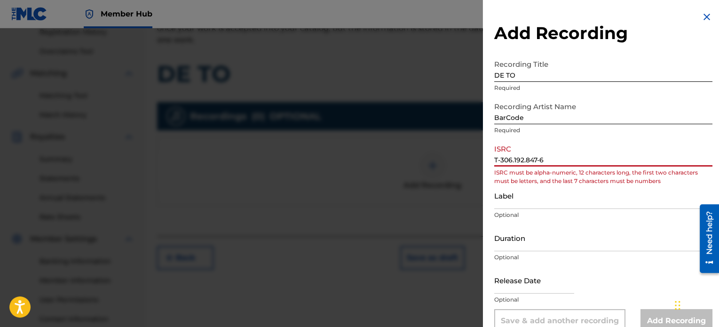
type input "T-306.192.847-6"
click at [555, 156] on input "T-306.192.847-6" at bounding box center [603, 153] width 218 height 27
click at [334, 75] on div at bounding box center [359, 191] width 719 height 327
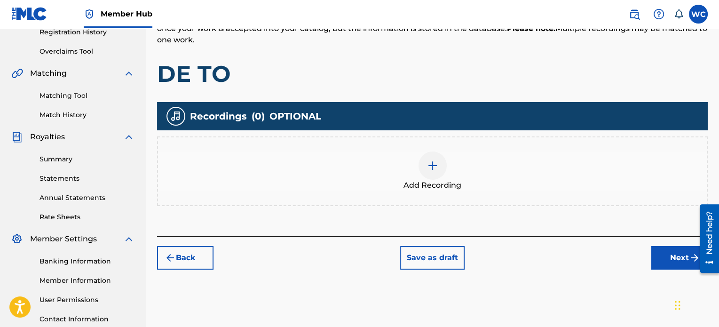
click at [334, 75] on h1 "DE TO" at bounding box center [432, 74] width 551 height 28
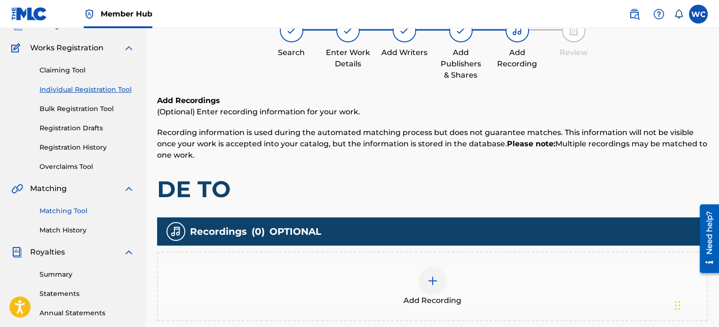
scroll to position [42, 0]
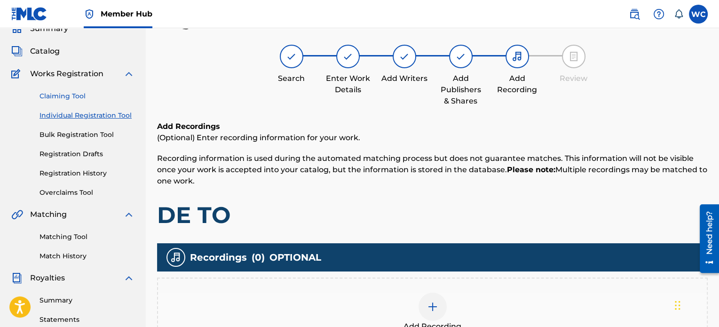
click at [73, 93] on link "Claiming Tool" at bounding box center [87, 96] width 95 height 10
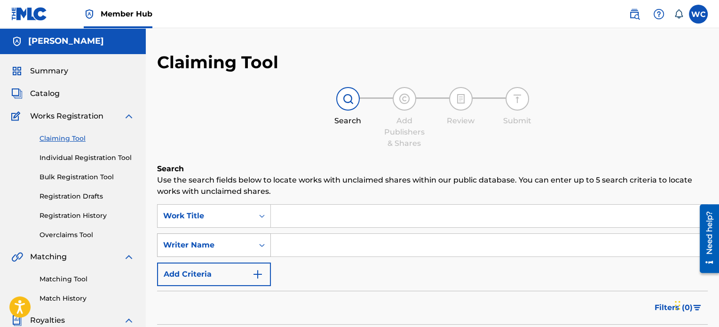
scroll to position [72, 0]
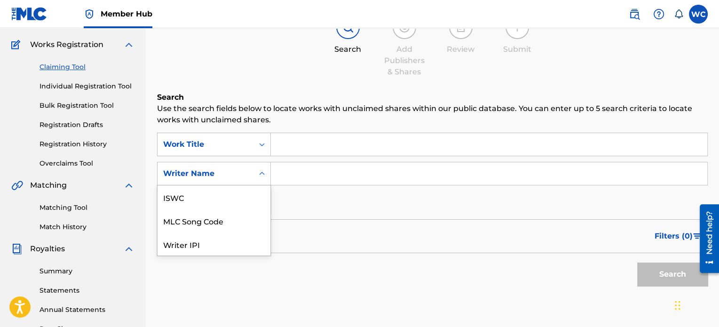
click at [256, 185] on div "7 results available. Use Up and Down to choose options, press Enter to select t…" at bounding box center [214, 174] width 114 height 24
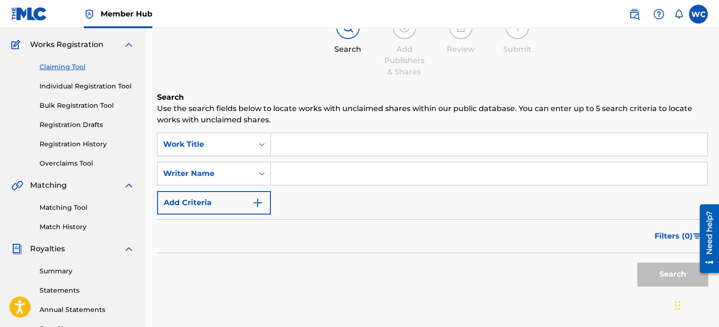
click at [192, 67] on div "Search Add Publishers & Shares Review Submit" at bounding box center [432, 47] width 551 height 62
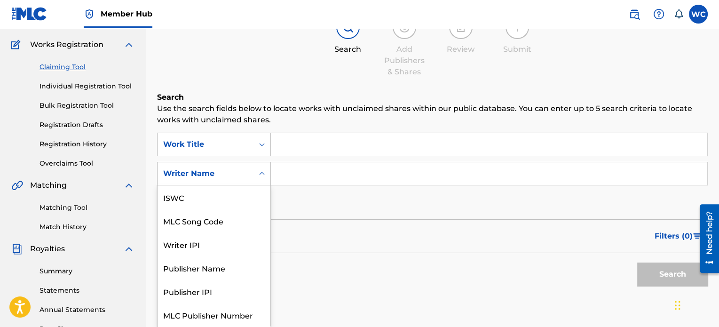
click at [228, 173] on div "Writer Name" at bounding box center [205, 173] width 85 height 11
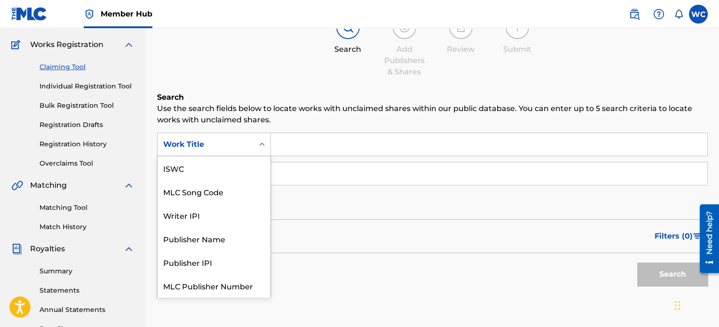
scroll to position [24, 0]
click at [232, 143] on div "Work Title" at bounding box center [205, 144] width 85 height 11
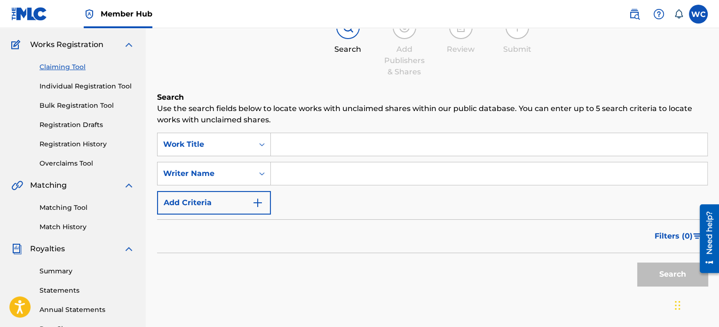
click at [267, 77] on div "Search Add Publishers & Shares Review Submit" at bounding box center [432, 47] width 551 height 62
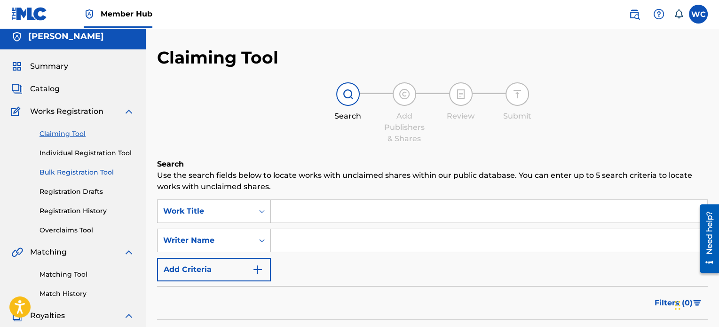
scroll to position [0, 0]
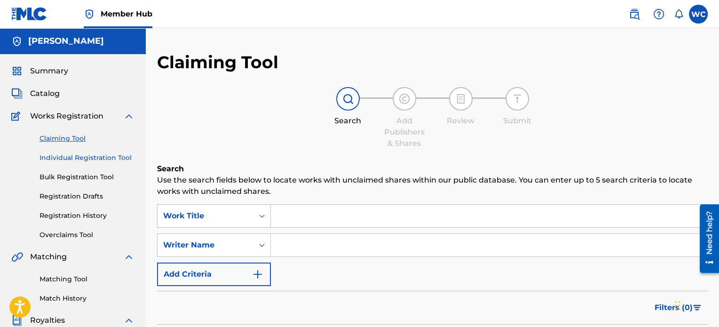
click at [92, 158] on link "Individual Registration Tool" at bounding box center [87, 158] width 95 height 10
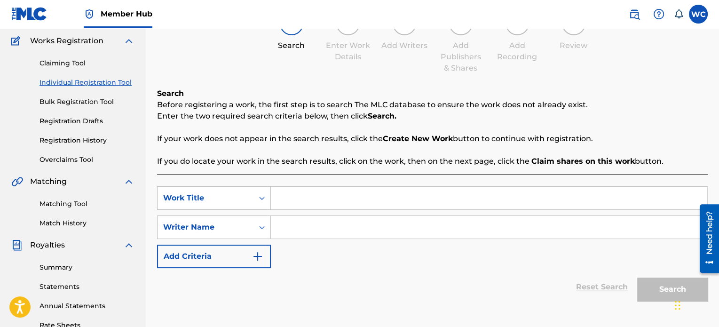
scroll to position [68, 0]
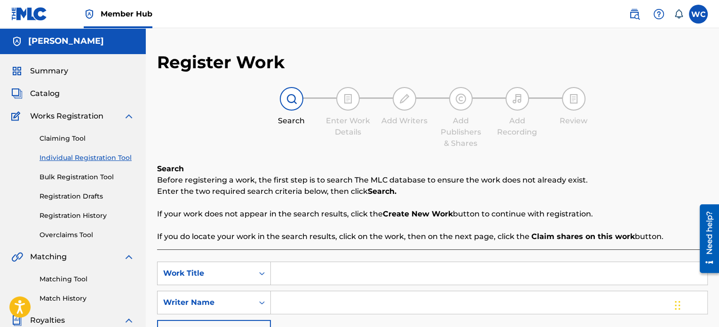
scroll to position [42, 0]
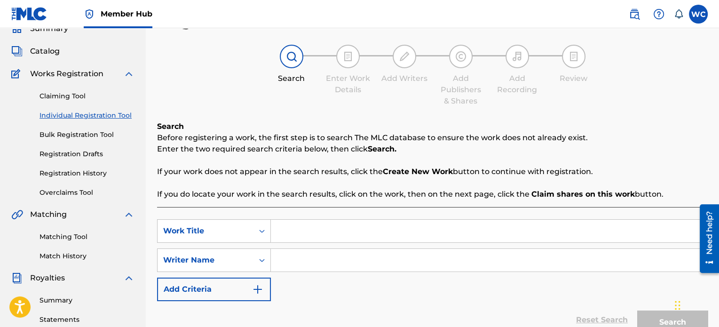
scroll to position [72, 0]
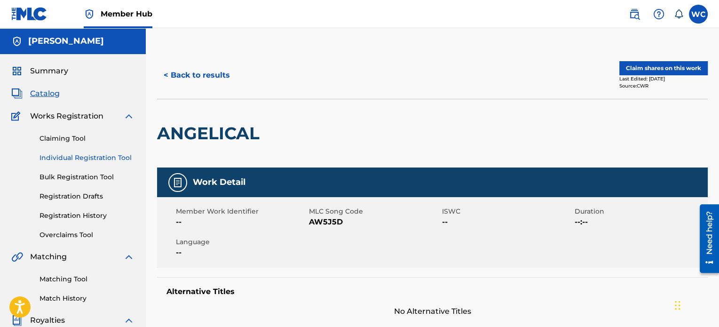
click at [68, 154] on link "Individual Registration Tool" at bounding box center [87, 158] width 95 height 10
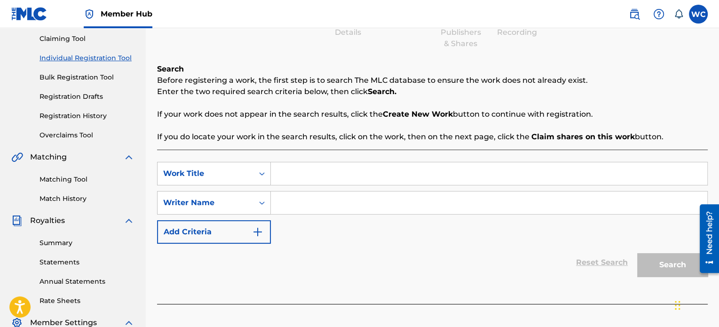
scroll to position [94, 0]
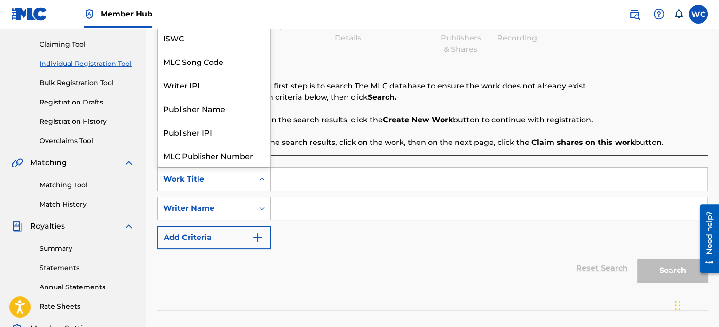
click at [256, 179] on div "Search Form" at bounding box center [262, 179] width 17 height 17
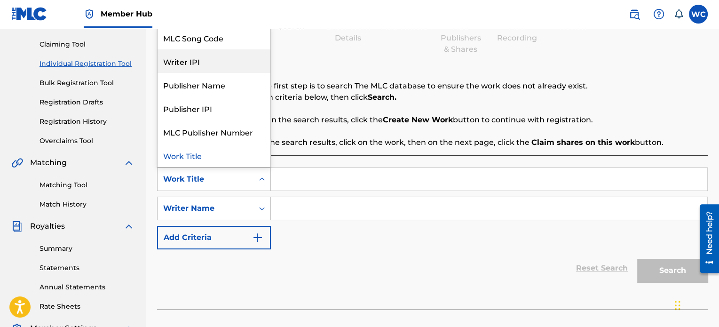
click at [227, 57] on div "Writer IPI" at bounding box center [214, 61] width 113 height 24
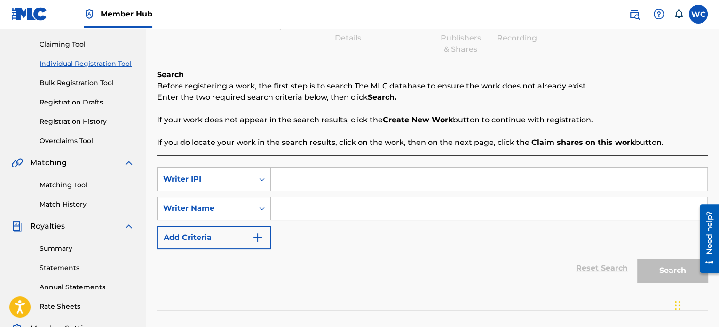
click at [304, 178] on input "Search Form" at bounding box center [489, 179] width 437 height 23
paste input "01001267815"
type input "01001267815"
click at [307, 234] on div "SearchWithCriteria7b0585f4-58e9-4816-8f94-d6937e2d8b08 Writer IPI 01001267815 S…" at bounding box center [432, 208] width 551 height 82
click at [280, 210] on input "Search Form" at bounding box center [489, 208] width 437 height 23
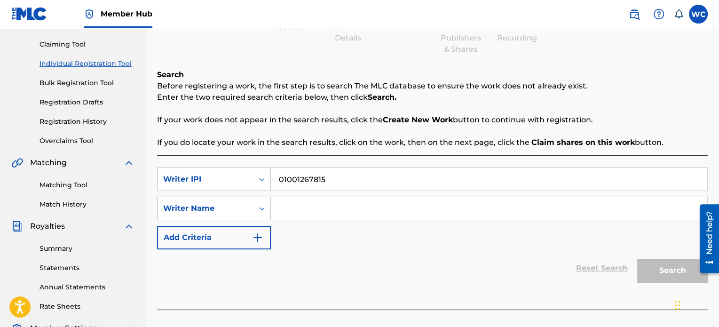
paste input "BARCODE"
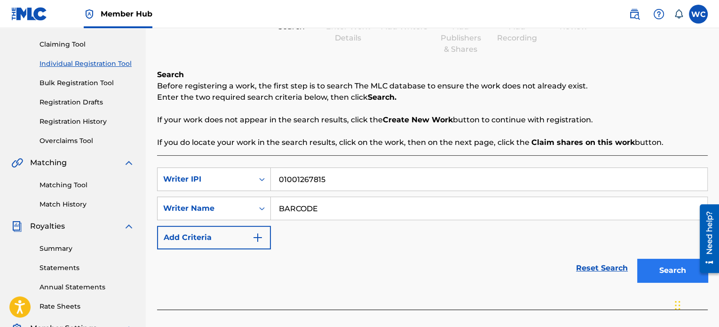
type input "BARCODE"
click at [663, 280] on button "Search" at bounding box center [672, 271] width 71 height 24
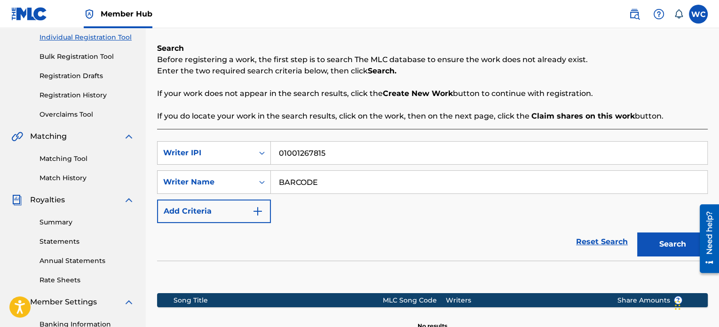
scroll to position [115, 0]
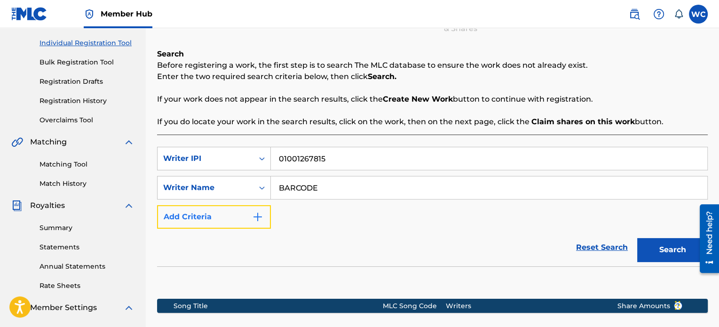
click at [255, 211] on img "Search Form" at bounding box center [257, 216] width 11 height 11
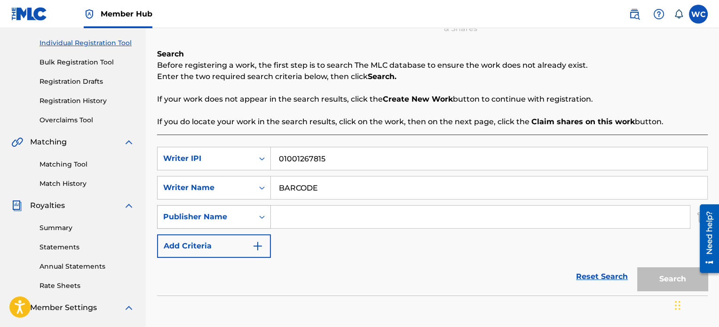
click at [250, 218] on div "Publisher Name" at bounding box center [206, 217] width 96 height 18
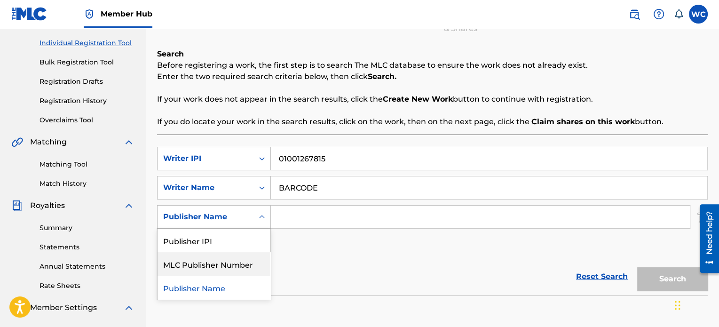
click at [243, 263] on div "MLC Publisher Number" at bounding box center [214, 264] width 113 height 24
click at [259, 217] on icon "Search Form" at bounding box center [261, 216] width 9 height 9
click at [318, 242] on div "SearchWithCriteria7b0585f4-58e9-4816-8f94-d6937e2d8b08 Writer IPI 01001267815 S…" at bounding box center [432, 202] width 551 height 111
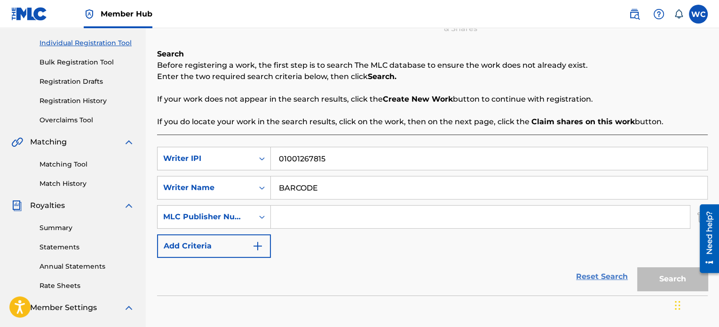
click at [604, 274] on link "Reset Search" at bounding box center [602, 276] width 61 height 21
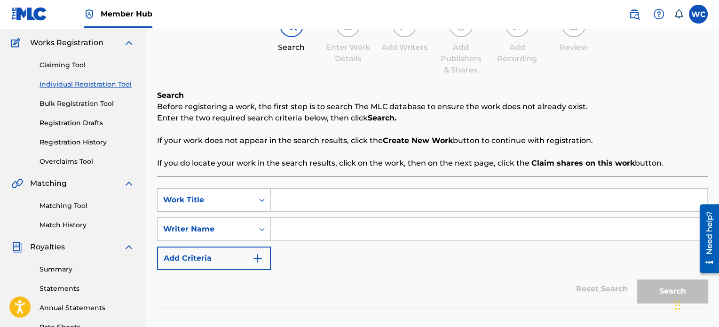
scroll to position [68, 0]
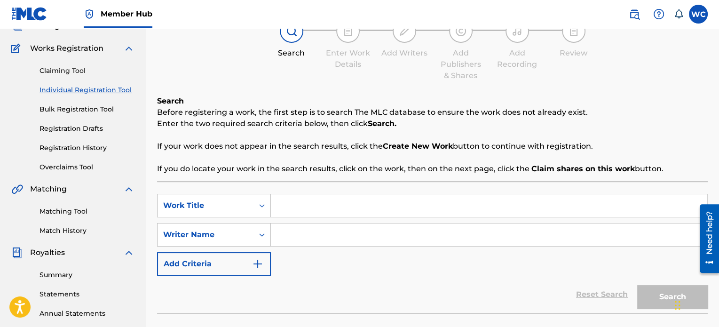
click at [77, 87] on link "Individual Registration Tool" at bounding box center [87, 90] width 95 height 10
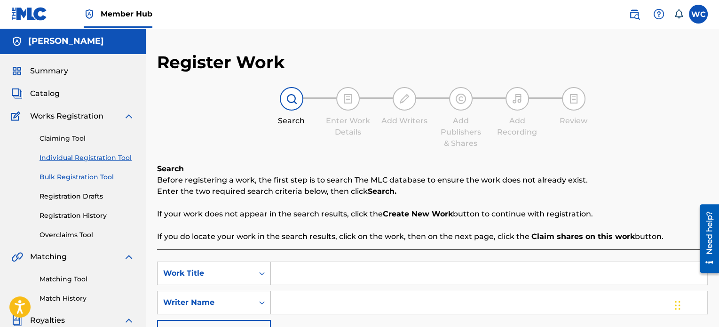
click at [74, 177] on link "Bulk Registration Tool" at bounding box center [87, 177] width 95 height 10
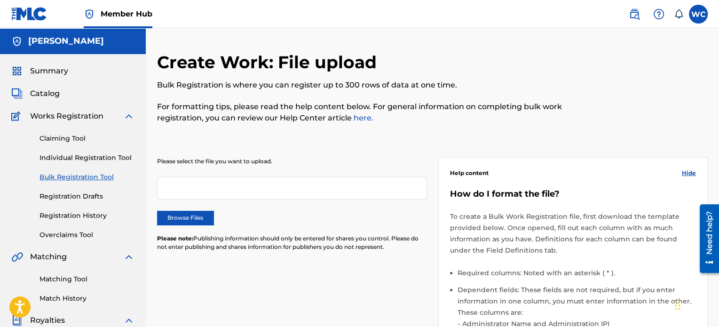
click at [75, 149] on div "Claiming Tool Individual Registration Tool Bulk Registration Tool Registration …" at bounding box center [72, 181] width 123 height 118
click at [72, 158] on link "Individual Registration Tool" at bounding box center [87, 158] width 95 height 10
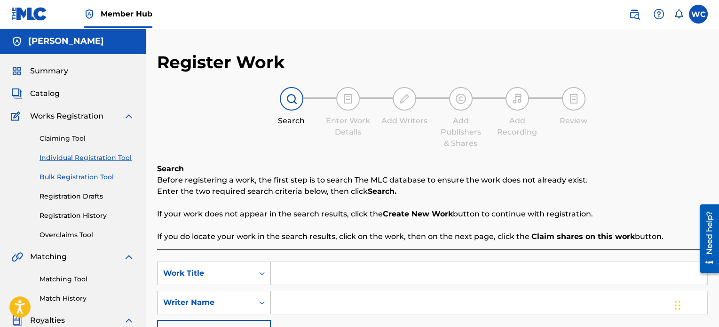
click at [71, 178] on link "Bulk Registration Tool" at bounding box center [87, 177] width 95 height 10
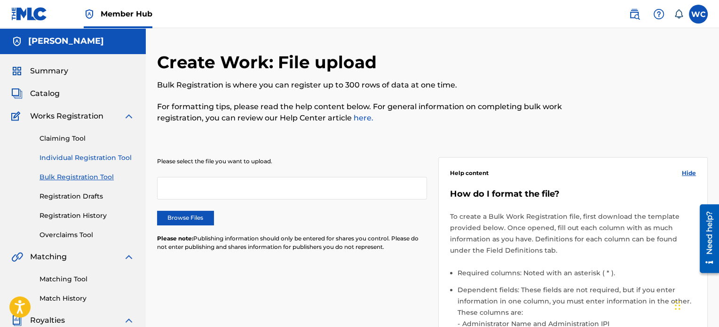
click at [70, 158] on link "Individual Registration Tool" at bounding box center [87, 158] width 95 height 10
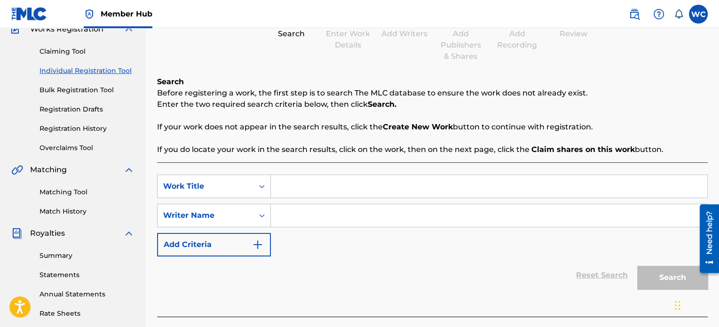
scroll to position [94, 0]
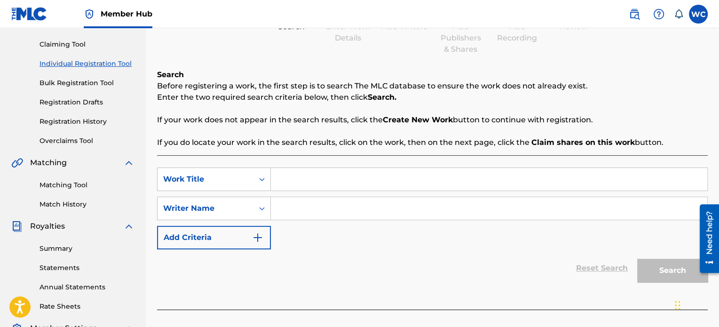
click at [295, 178] on input "Search Form" at bounding box center [489, 179] width 437 height 23
type input "DE TO"
click at [299, 207] on input "Search Form" at bounding box center [489, 208] width 437 height 23
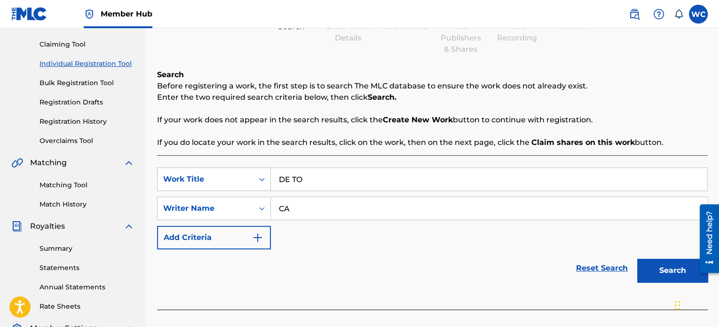
type input "C"
type input "BARCODE"
click at [637, 259] on button "Search" at bounding box center [672, 271] width 71 height 24
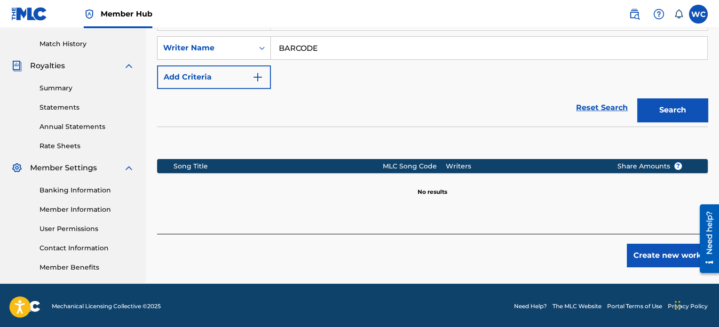
scroll to position [256, 0]
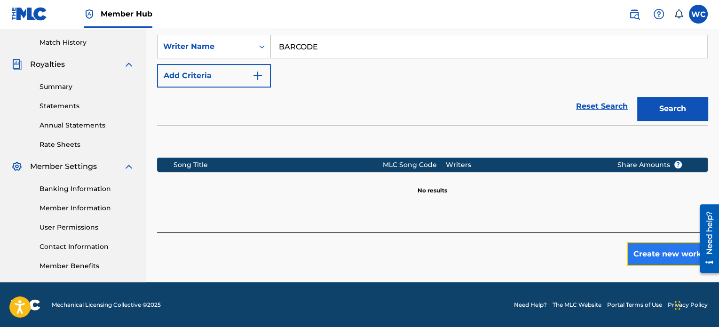
click at [661, 256] on button "Create new work" at bounding box center [667, 254] width 81 height 24
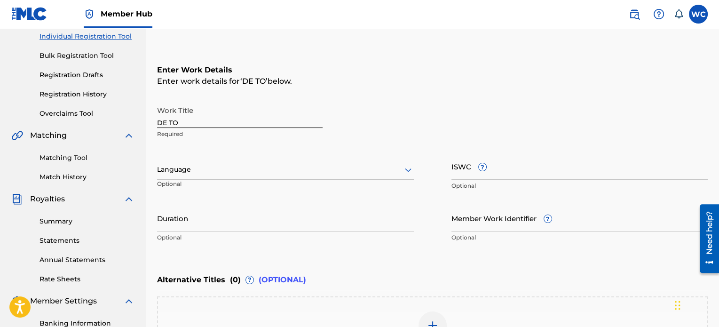
scroll to position [115, 0]
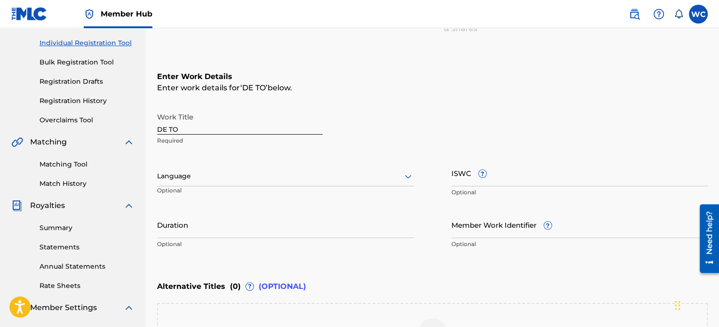
click at [257, 176] on div at bounding box center [285, 176] width 257 height 12
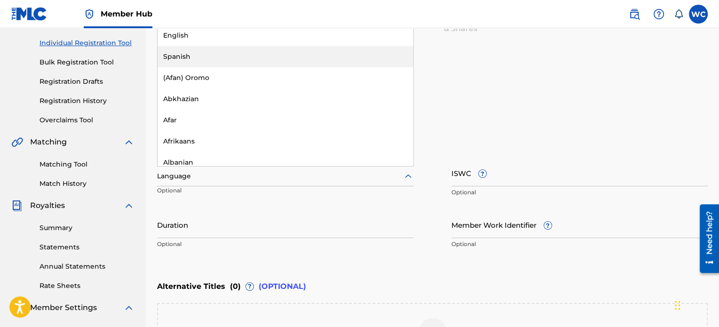
click at [221, 60] on div "Spanish" at bounding box center [286, 56] width 256 height 21
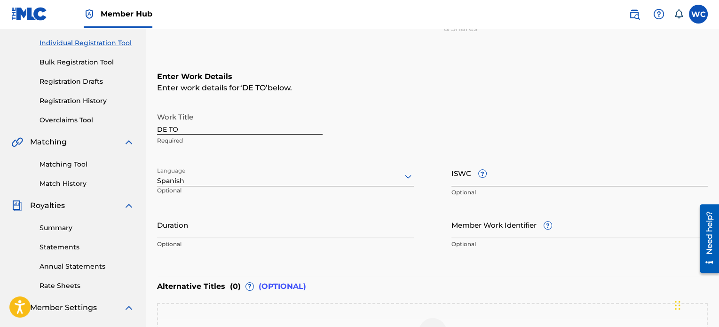
click at [517, 173] on input "ISWC ?" at bounding box center [580, 172] width 257 height 27
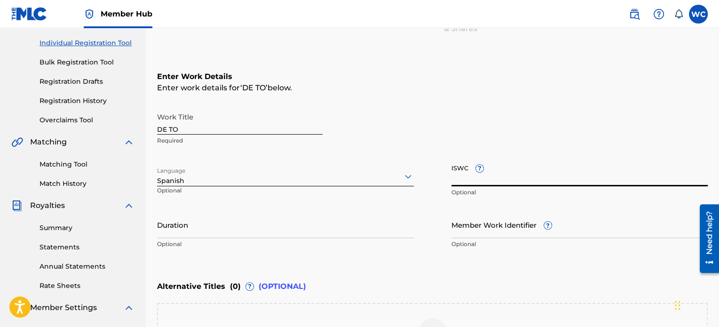
paste input "T-306.192.847-6"
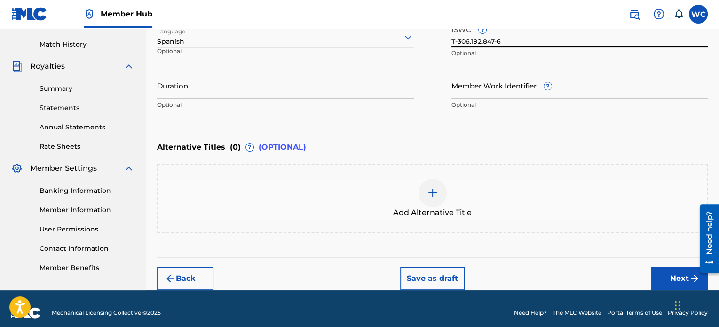
scroll to position [256, 0]
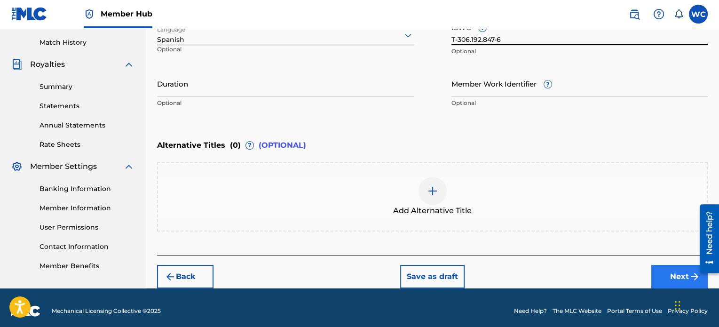
type input "T-306.192.847-6"
click at [685, 277] on button "Next" at bounding box center [680, 277] width 56 height 24
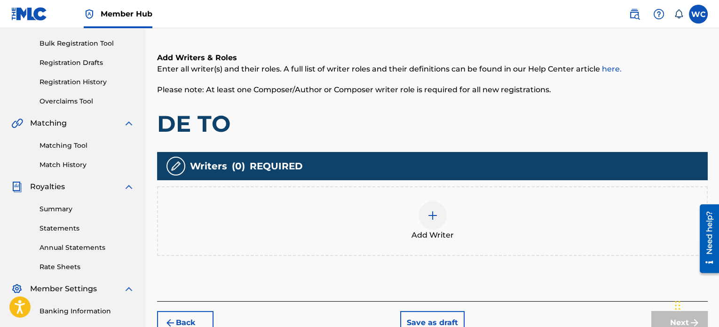
scroll to position [136, 0]
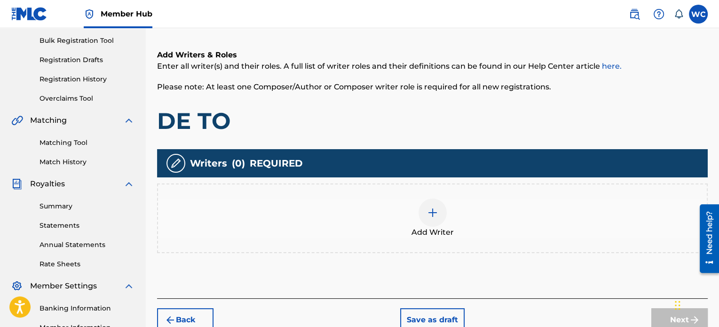
click at [438, 217] on div at bounding box center [433, 213] width 28 height 28
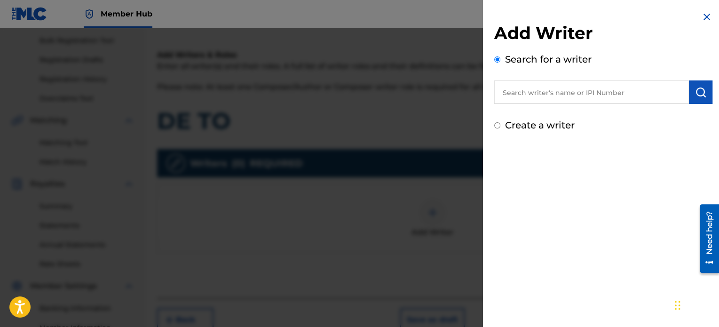
click at [541, 126] on label "Create a writer" at bounding box center [540, 124] width 70 height 11
radio input "true"
click at [501, 126] on input "Create a writer" at bounding box center [497, 125] width 6 height 6
radio input "false"
radio input "true"
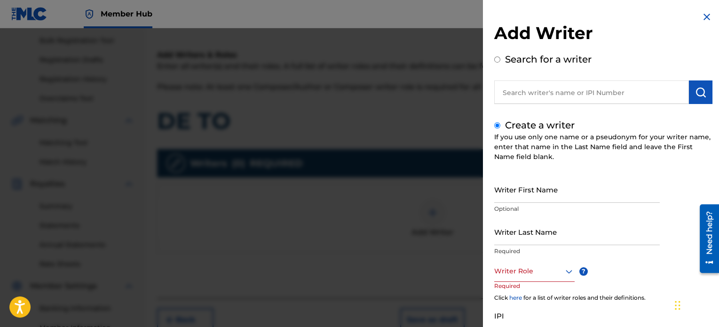
click at [502, 57] on div "Search for a writer" at bounding box center [603, 78] width 218 height 52
click at [499, 59] on input "Search for a writer" at bounding box center [497, 59] width 6 height 6
radio input "true"
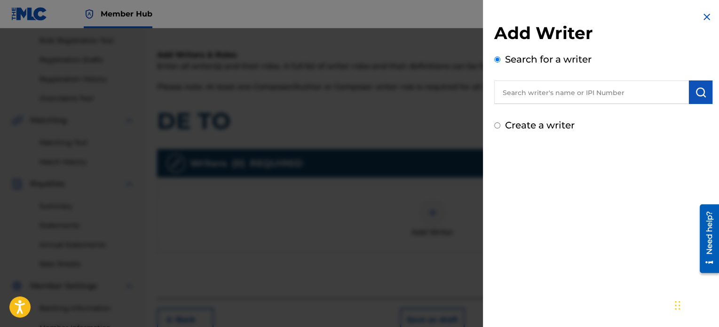
click at [517, 84] on input "text" at bounding box center [591, 92] width 195 height 24
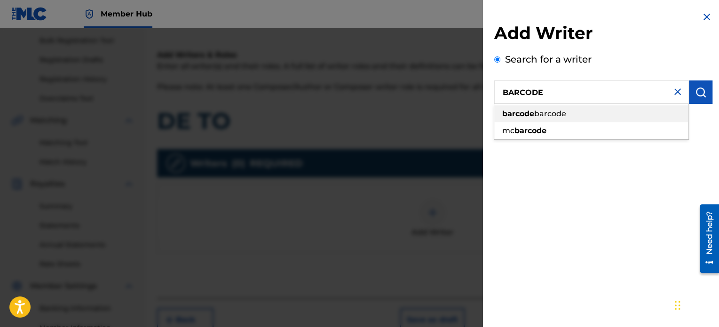
click at [603, 108] on div "barcode barcode" at bounding box center [591, 113] width 194 height 17
type input "barcode barcode"
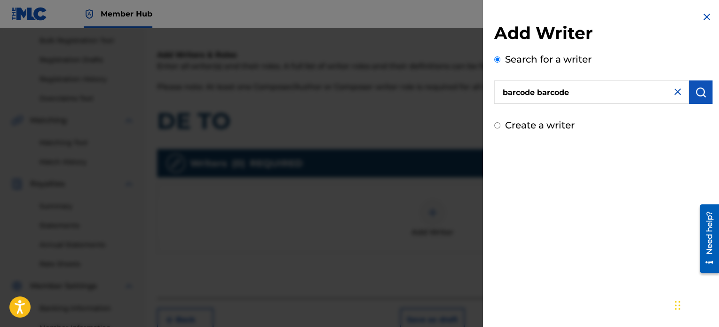
click at [674, 96] on img at bounding box center [677, 91] width 11 height 11
click at [494, 122] on input "Create a writer" at bounding box center [497, 125] width 6 height 6
radio input "false"
radio input "true"
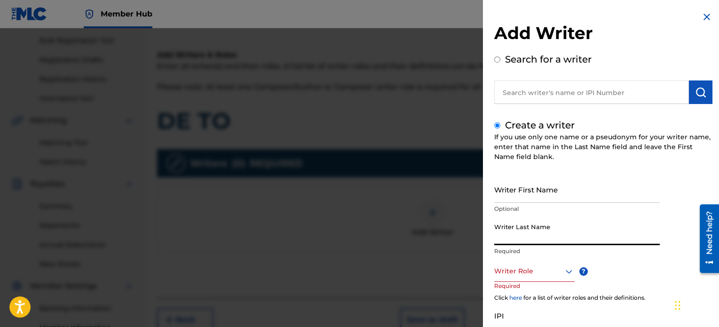
click at [557, 225] on input "Writer Last Name" at bounding box center [577, 231] width 166 height 27
type input "BARCODE"
click at [565, 269] on icon at bounding box center [569, 271] width 11 height 11
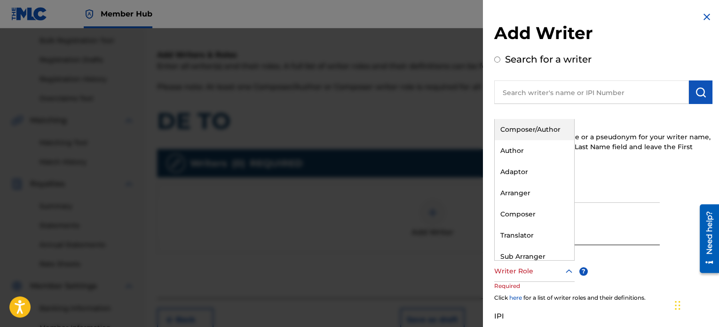
click at [537, 130] on div "Composer/Author" at bounding box center [535, 129] width 80 height 21
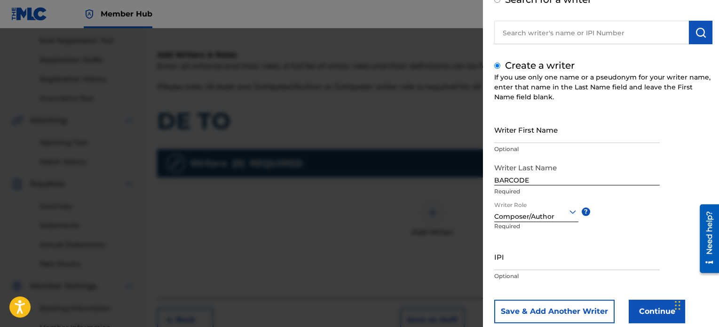
scroll to position [81, 0]
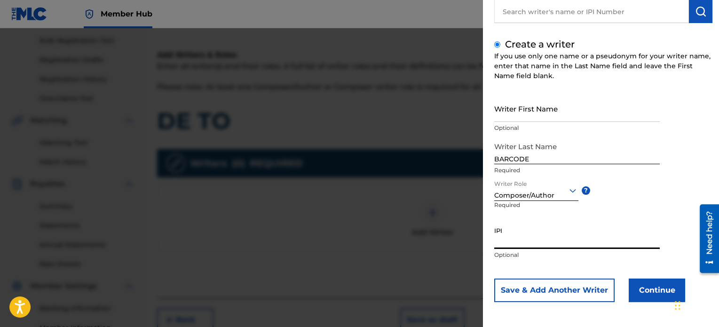
click at [611, 236] on input "IPI" at bounding box center [577, 235] width 166 height 27
paste input "01001267815"
type input "01001267815"
click at [644, 288] on button "Continue" at bounding box center [657, 290] width 56 height 24
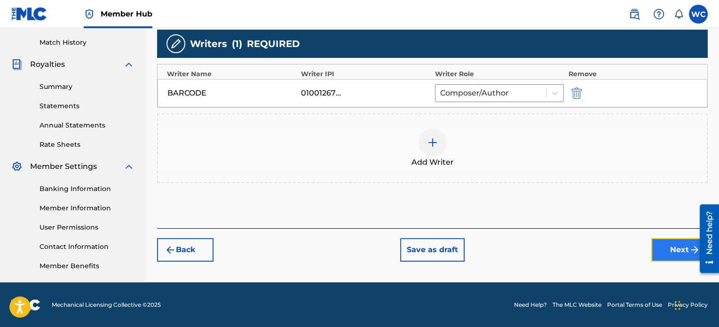
click at [660, 254] on button "Next" at bounding box center [680, 250] width 56 height 24
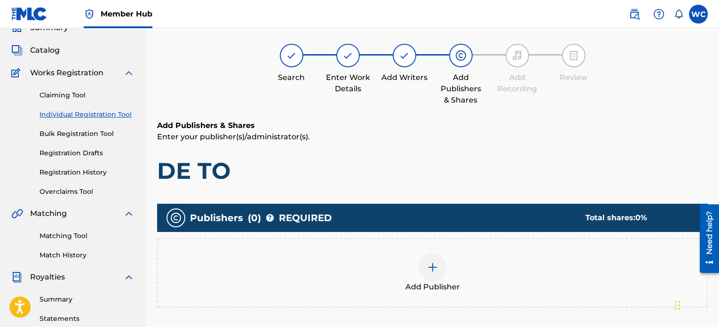
scroll to position [42, 0]
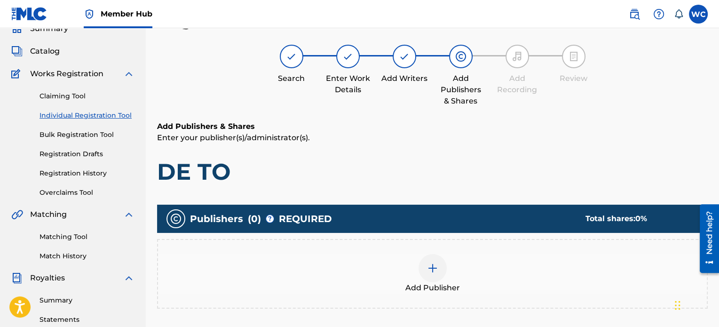
click at [423, 257] on div at bounding box center [433, 268] width 28 height 28
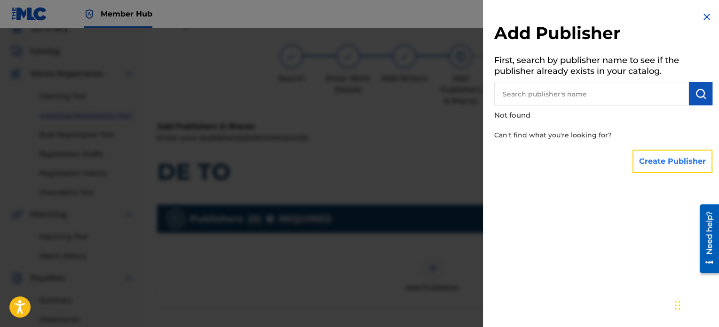
click at [648, 158] on button "Create Publisher" at bounding box center [673, 162] width 80 height 24
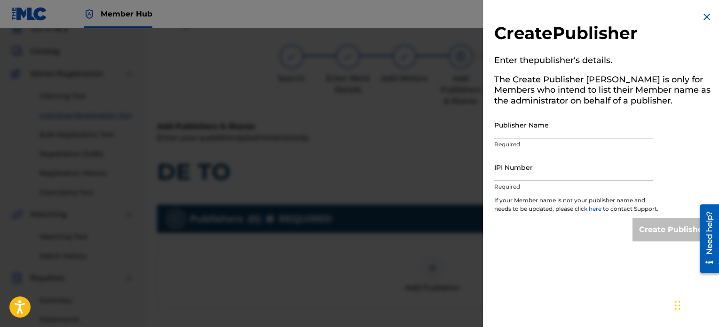
click at [566, 127] on input "Publisher Name" at bounding box center [573, 124] width 159 height 27
type input "[PERSON_NAME]"
click at [552, 169] on input "IPI Number" at bounding box center [573, 167] width 159 height 27
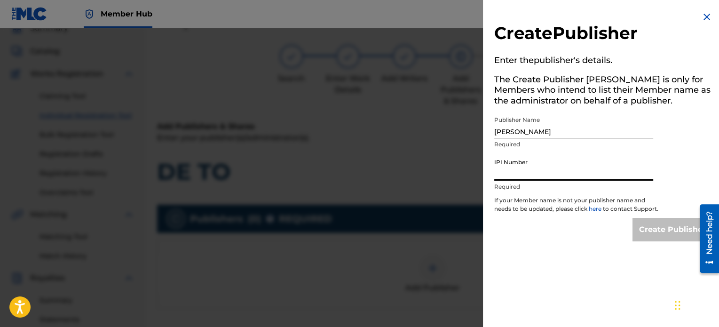
type input "01001267717"
click at [655, 229] on input "Create Publisher" at bounding box center [673, 230] width 80 height 24
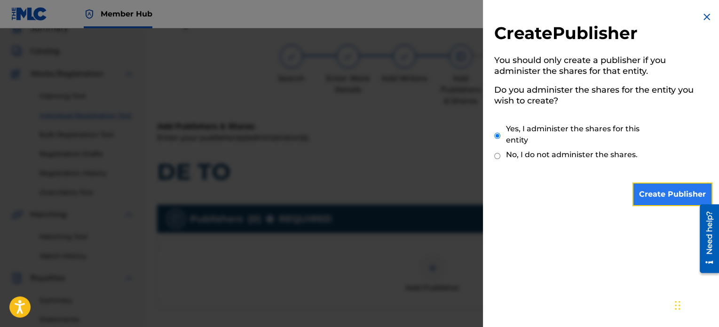
click at [667, 190] on input "Create Publisher" at bounding box center [673, 195] width 80 height 24
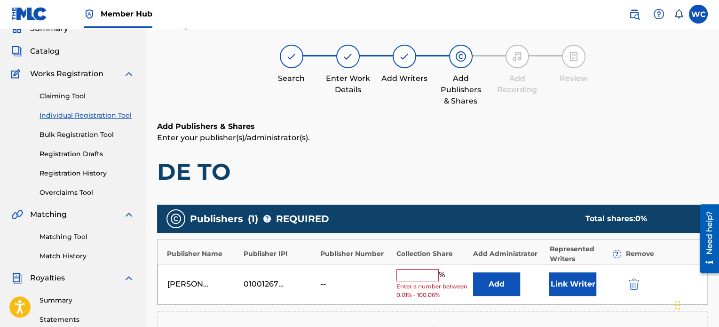
click at [414, 270] on input "text" at bounding box center [418, 275] width 42 height 12
type input "100"
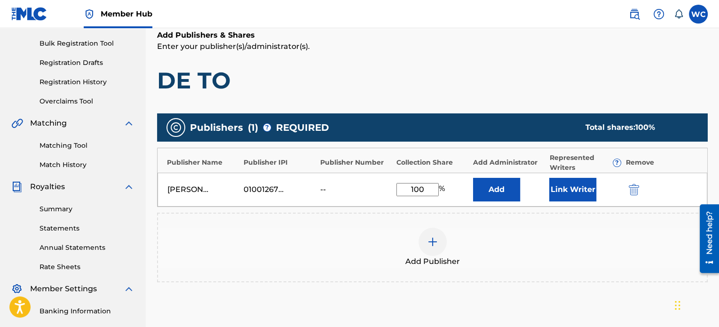
scroll to position [136, 0]
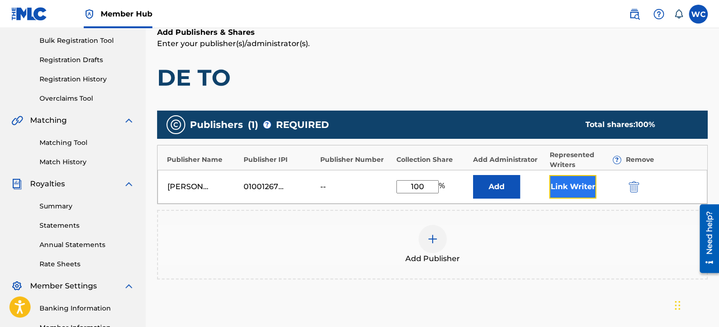
click at [576, 191] on button "Link Writer" at bounding box center [572, 187] width 47 height 24
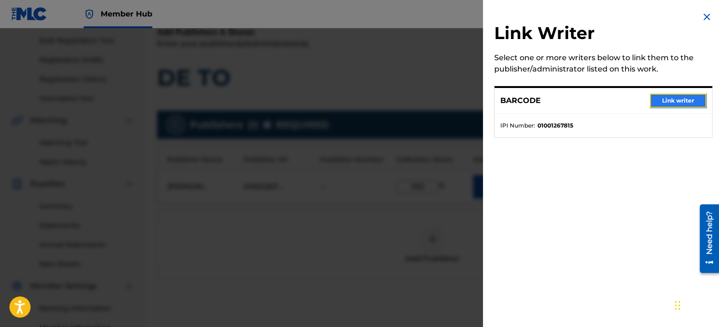
click at [667, 103] on button "Link writer" at bounding box center [678, 101] width 56 height 14
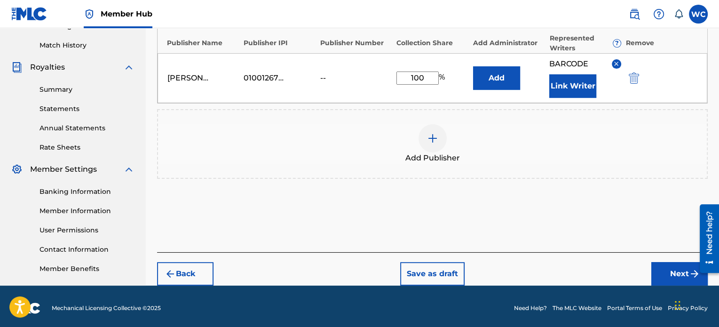
scroll to position [256, 0]
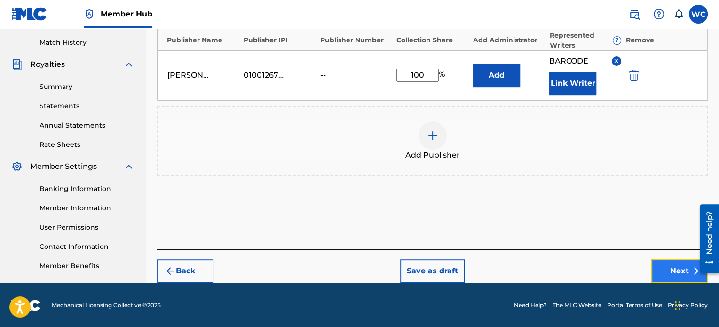
click at [668, 269] on button "Next" at bounding box center [680, 271] width 56 height 24
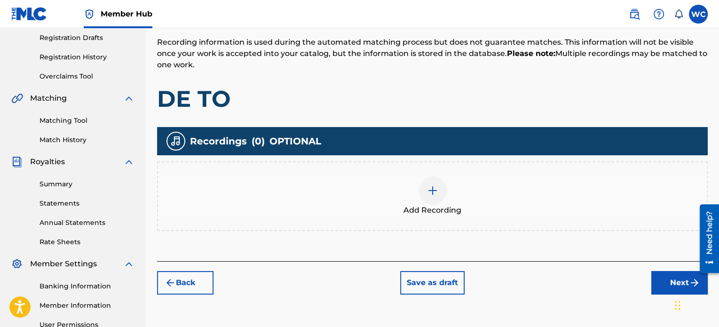
scroll to position [183, 0]
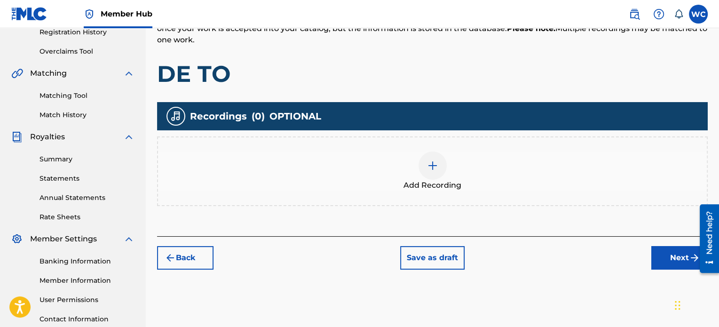
click at [431, 166] on img at bounding box center [432, 165] width 11 height 11
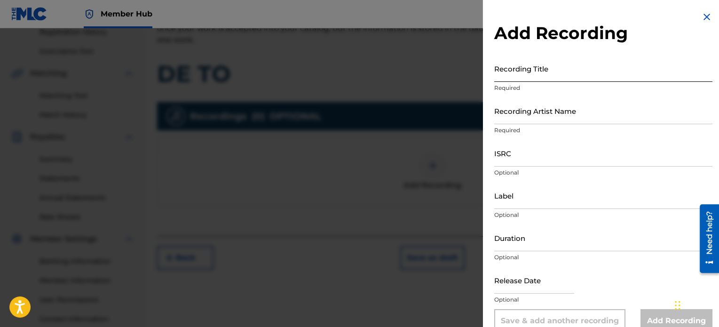
click at [538, 77] on input "Recording Title" at bounding box center [603, 68] width 218 height 27
click at [382, 76] on div at bounding box center [359, 191] width 719 height 327
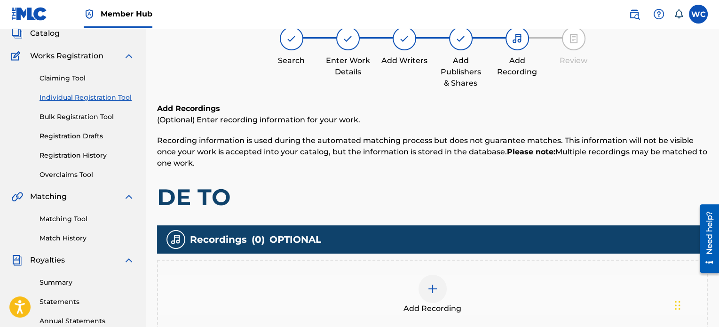
scroll to position [42, 0]
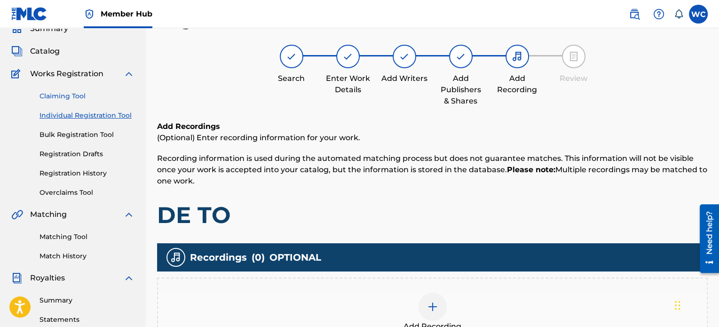
click at [71, 95] on link "Claiming Tool" at bounding box center [87, 96] width 95 height 10
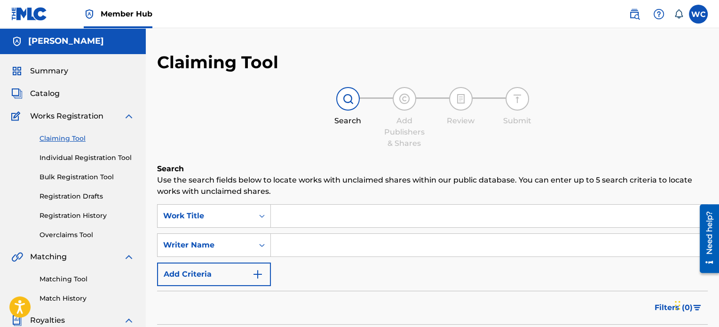
click at [317, 220] on input "Search Form" at bounding box center [489, 216] width 437 height 23
paste input "De to'"
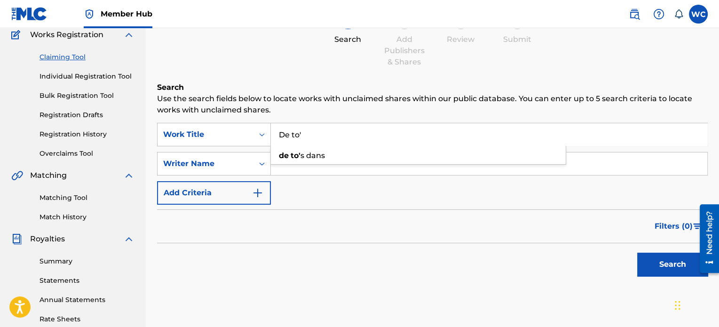
scroll to position [94, 0]
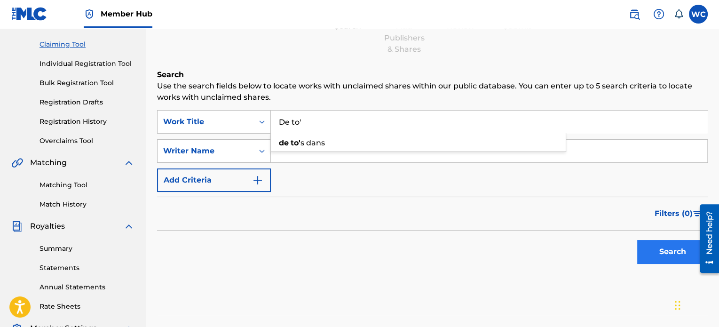
type input "De to'"
click at [654, 245] on button "Search" at bounding box center [672, 252] width 71 height 24
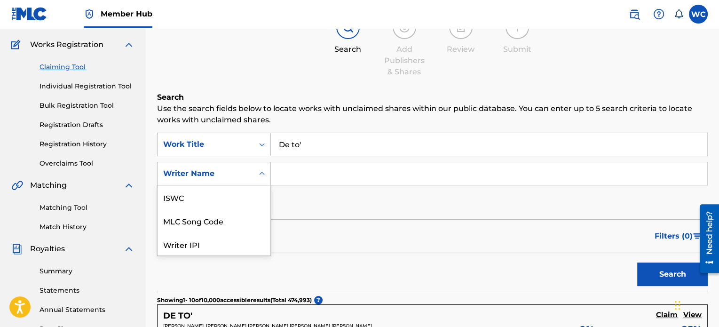
scroll to position [24, 0]
click at [264, 185] on div "7 results available. Use Up and Down to choose options, press Enter to select t…" at bounding box center [214, 174] width 114 height 24
click at [244, 205] on div "ISWC" at bounding box center [214, 197] width 113 height 24
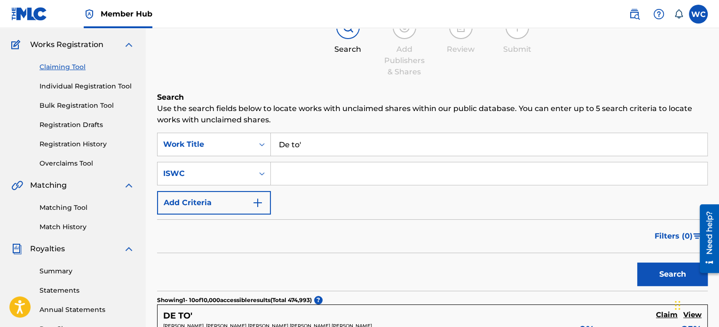
click at [427, 171] on input "Search Form" at bounding box center [489, 173] width 437 height 23
paste input "T-306.192.847-6"
type input "T-306.192.847-6"
click at [676, 271] on button "Search" at bounding box center [672, 274] width 71 height 24
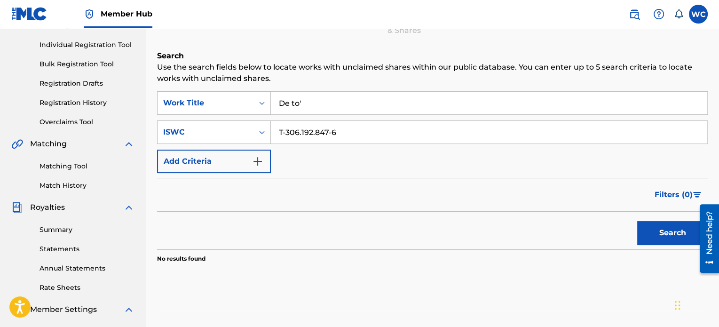
scroll to position [119, 0]
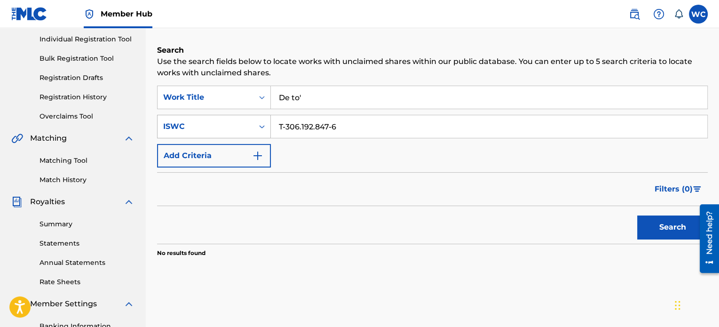
click at [230, 123] on div "ISWC" at bounding box center [205, 126] width 85 height 11
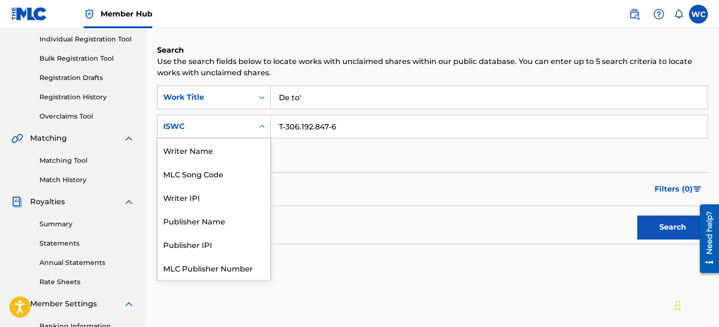
scroll to position [24, 0]
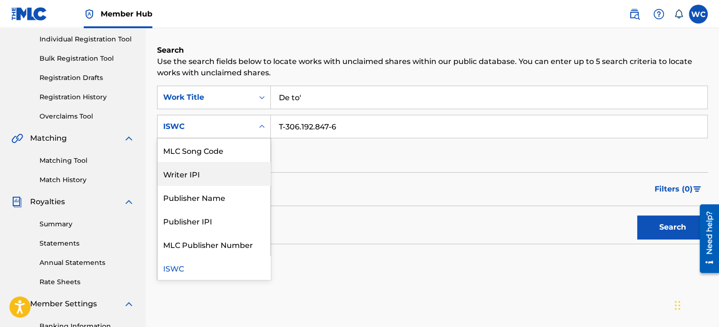
click at [237, 167] on div "Writer IPI" at bounding box center [214, 174] width 113 height 24
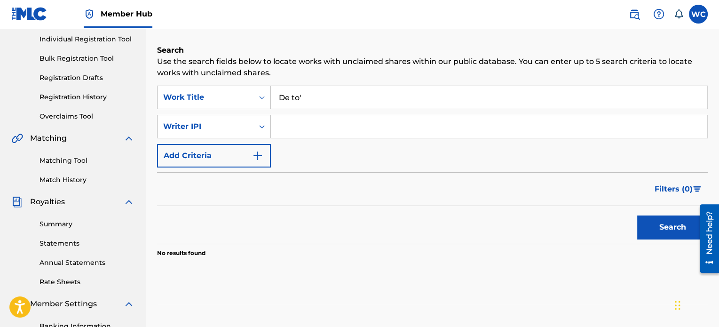
click at [352, 129] on input "Search Form" at bounding box center [489, 126] width 437 height 23
paste input "01001267815"
type input "01001267815"
click at [671, 228] on button "Search" at bounding box center [672, 227] width 71 height 24
drag, startPoint x: 334, startPoint y: 128, endPoint x: 277, endPoint y: 123, distance: 57.6
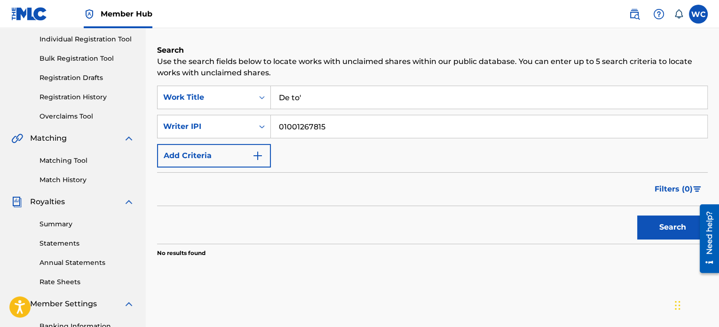
click at [277, 123] on input "01001267815" at bounding box center [489, 126] width 437 height 23
click at [663, 223] on button "Search" at bounding box center [672, 227] width 71 height 24
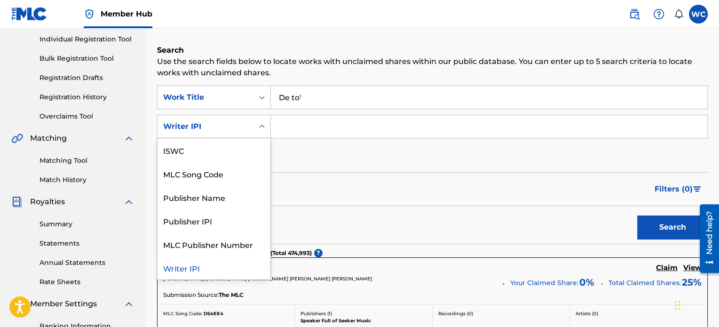
click at [260, 127] on icon "Search Form" at bounding box center [261, 126] width 9 height 9
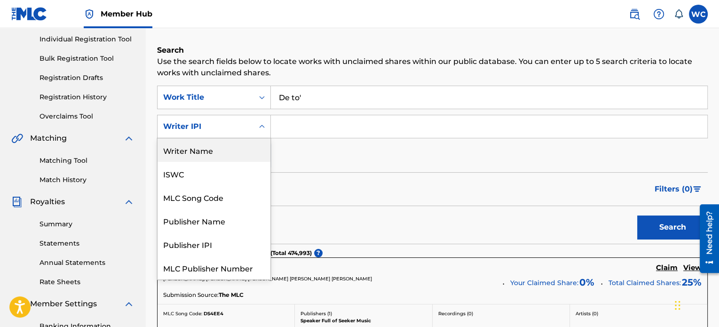
click at [234, 155] on div "Writer Name" at bounding box center [214, 150] width 113 height 24
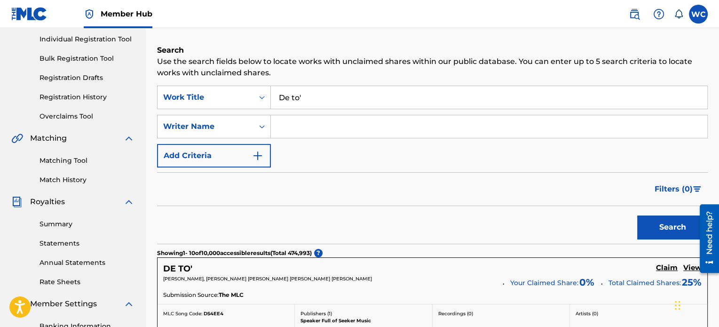
click at [287, 119] on input "Search Form" at bounding box center [489, 126] width 437 height 23
paste input "[PERSON_NAME]"
type input "[PERSON_NAME]"
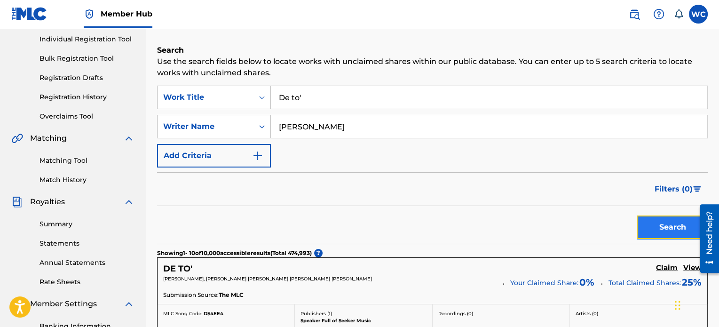
click at [669, 226] on button "Search" at bounding box center [672, 227] width 71 height 24
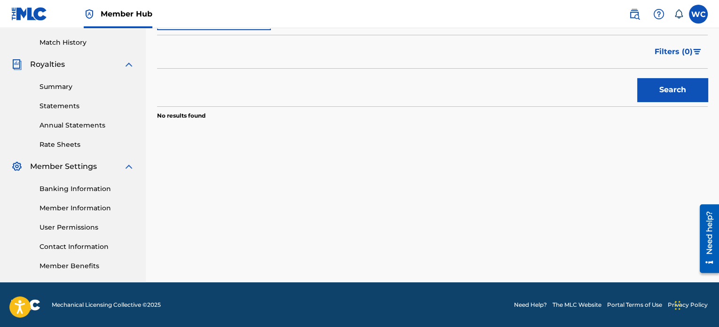
scroll to position [115, 0]
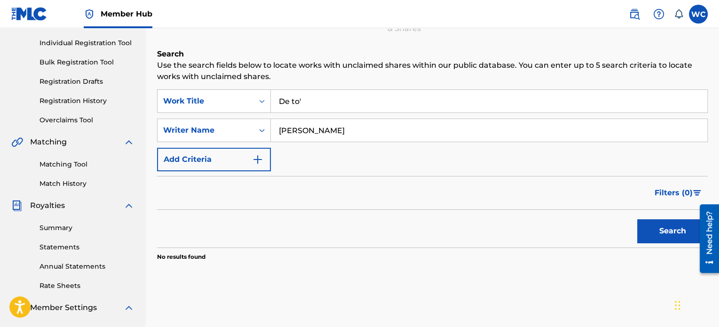
click at [378, 143] on div "SearchWithCriteriad059de18-6b8e-404f-a8e7-0bde3d07fceb Work Title De to' Search…" at bounding box center [432, 130] width 551 height 82
click at [375, 135] on input "[PERSON_NAME]" at bounding box center [489, 130] width 437 height 23
type input "BARCODE"
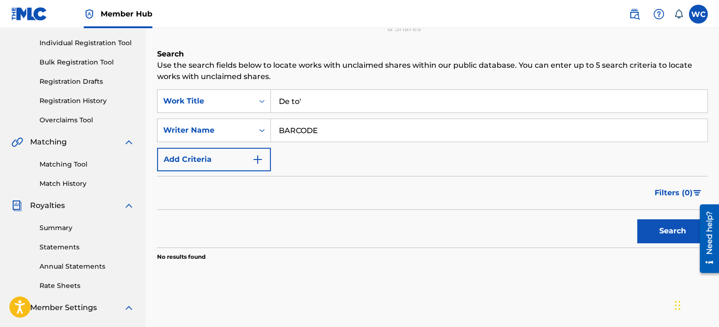
click at [637, 219] on button "Search" at bounding box center [672, 231] width 71 height 24
click at [428, 135] on input "BARCODE" at bounding box center [489, 130] width 437 height 23
click at [653, 228] on button "Search" at bounding box center [672, 231] width 71 height 24
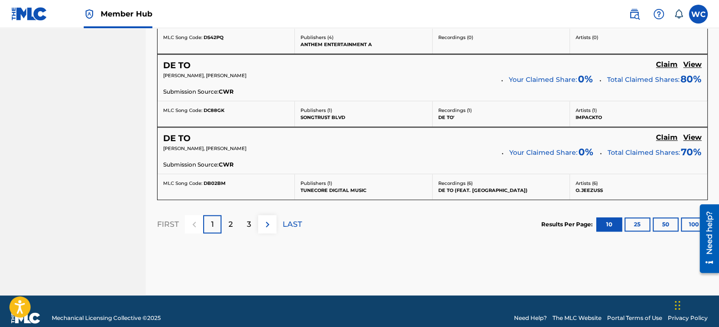
scroll to position [915, 0]
click at [682, 221] on button "100" at bounding box center [694, 224] width 26 height 14
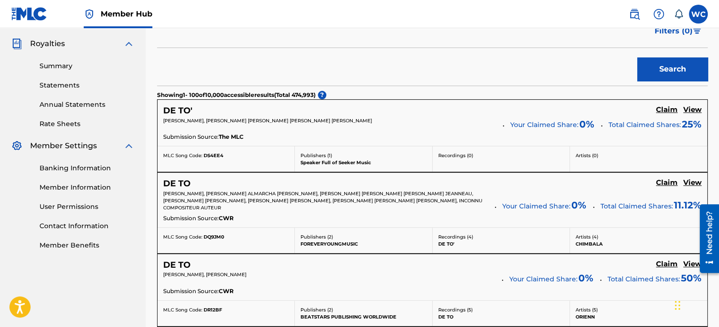
scroll to position [0, 0]
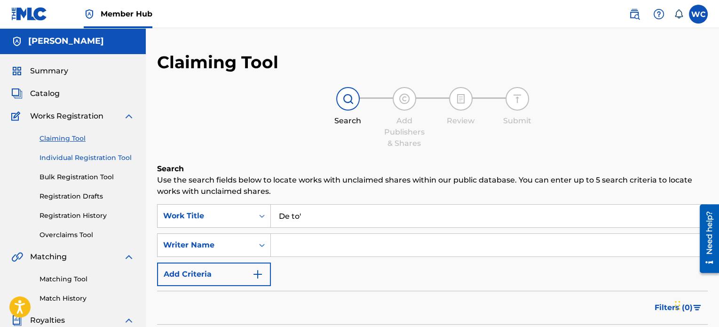
click at [88, 161] on link "Individual Registration Tool" at bounding box center [87, 158] width 95 height 10
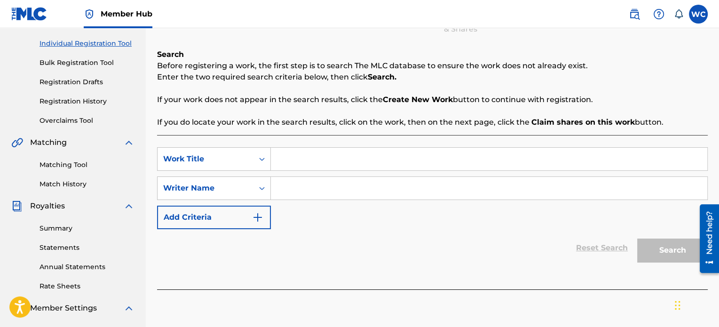
scroll to position [68, 0]
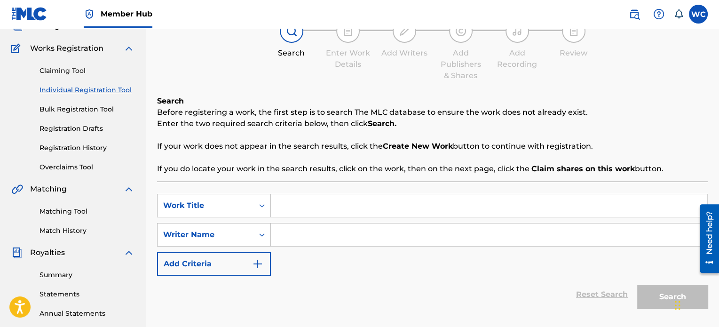
click at [287, 203] on input "Search Form" at bounding box center [489, 205] width 437 height 23
paste input "[PERSON_NAME]"
click at [363, 204] on input "[PERSON_NAME]" at bounding box center [489, 205] width 437 height 23
click at [362, 204] on input "[PERSON_NAME]" at bounding box center [489, 205] width 437 height 23
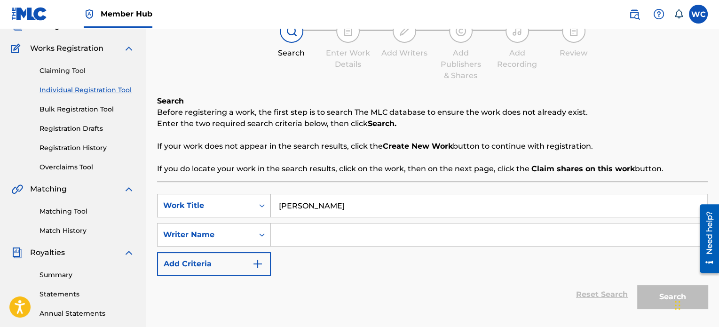
drag, startPoint x: 362, startPoint y: 204, endPoint x: 266, endPoint y: 199, distance: 96.1
click at [266, 199] on div "SearchWithCriteriaa41e24e7-abaa-450e-a34c-06c54245d047 Work Title [PERSON_NAME]" at bounding box center [432, 206] width 551 height 24
paste input "De to'"
type input "De to'"
click at [351, 274] on div "SearchWithCriteriaa41e24e7-abaa-450e-a34c-06c54245d047 Work Title De to' Search…" at bounding box center [432, 235] width 551 height 82
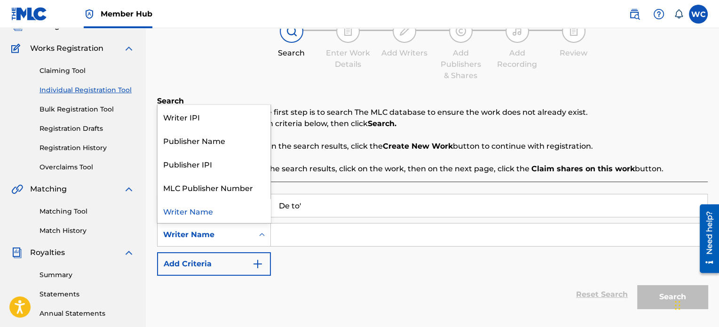
click at [267, 234] on div "Search Form" at bounding box center [262, 234] width 17 height 17
click at [228, 126] on div "Writer IPI" at bounding box center [214, 117] width 113 height 24
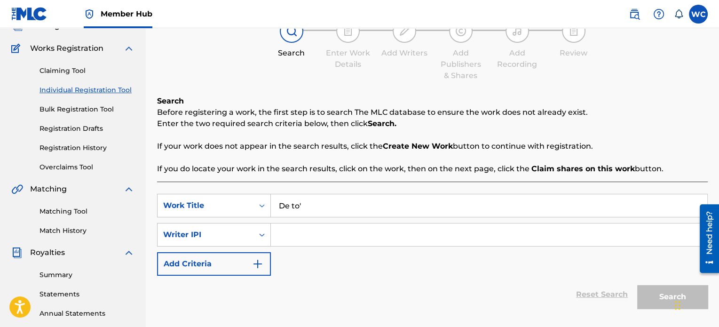
click at [411, 237] on input "Search Form" at bounding box center [489, 234] width 437 height 23
paste input "01001267815"
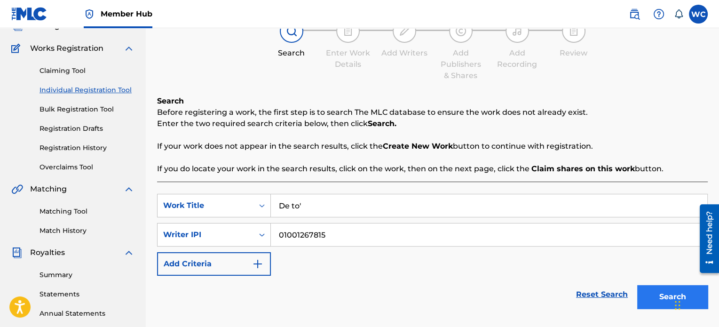
type input "01001267815"
click at [662, 293] on button "Search" at bounding box center [672, 297] width 71 height 24
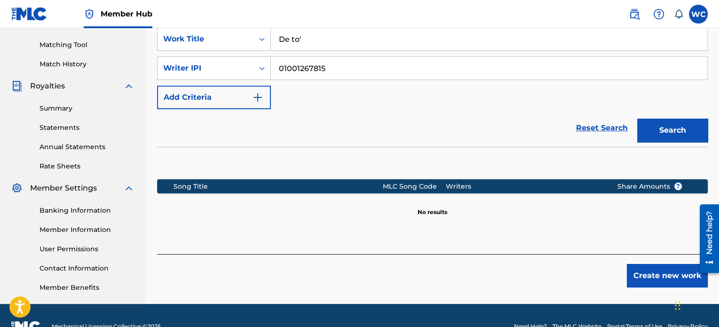
scroll to position [256, 0]
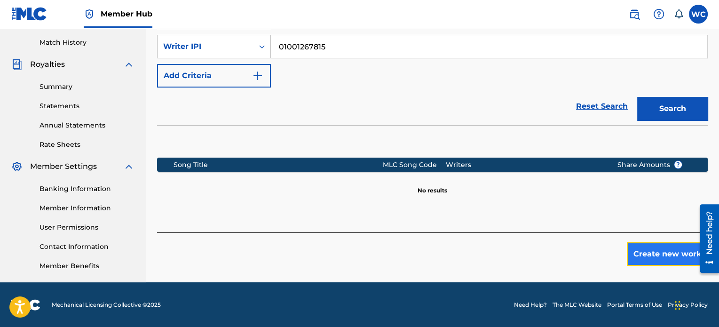
click at [644, 260] on button "Create new work" at bounding box center [667, 254] width 81 height 24
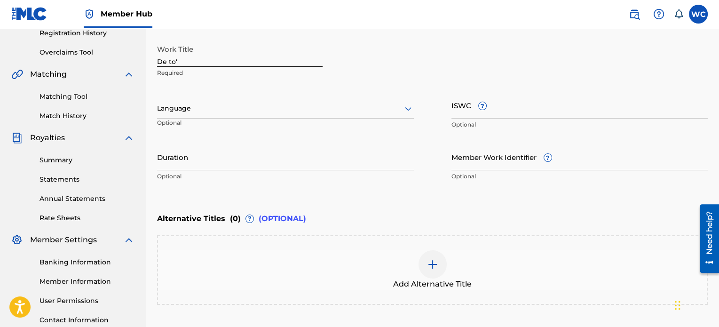
scroll to position [162, 0]
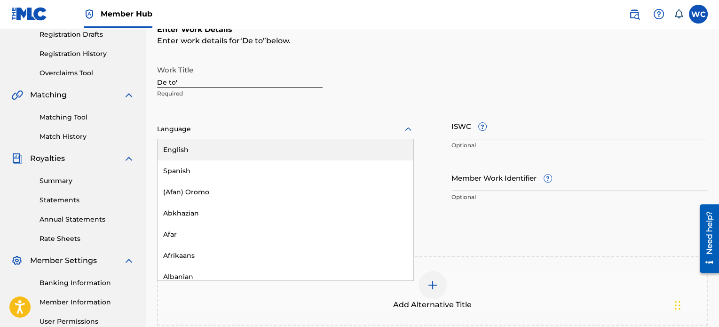
click at [290, 132] on div at bounding box center [285, 129] width 257 height 12
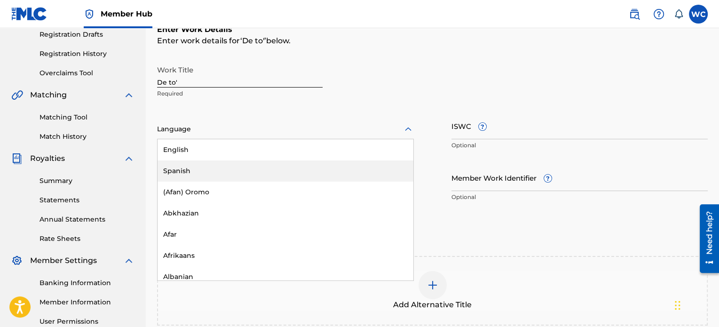
click at [286, 161] on div "Spanish" at bounding box center [286, 170] width 256 height 21
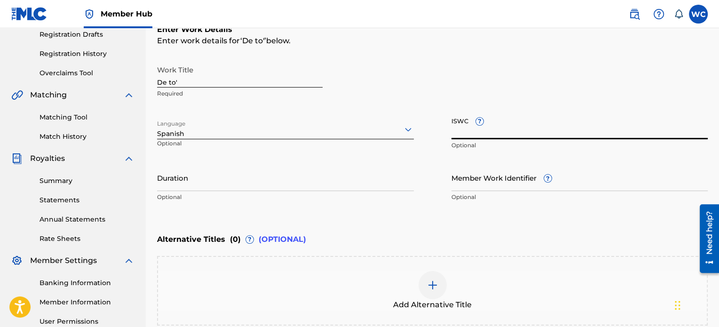
click at [523, 133] on input "ISWC ?" at bounding box center [580, 125] width 257 height 27
paste input "T-306.192.847-6"
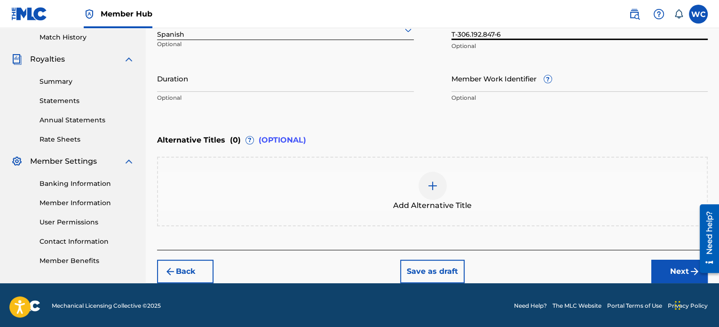
scroll to position [262, 0]
type input "T-306.192.847-6"
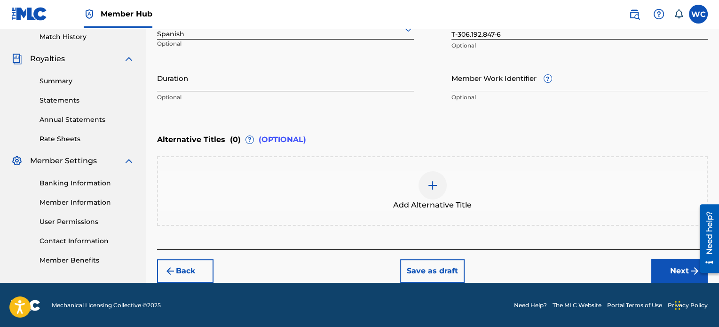
click at [230, 87] on input "Duration" at bounding box center [285, 77] width 257 height 27
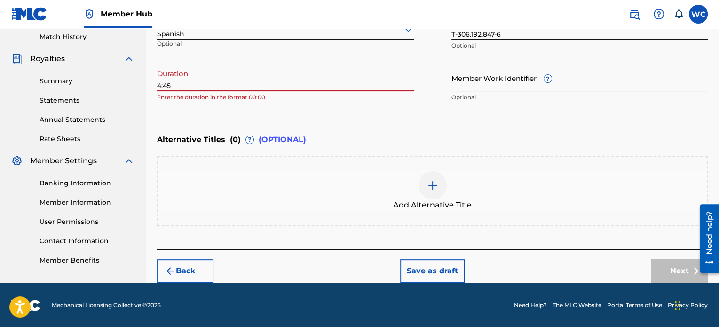
click at [157, 86] on input "4:45" at bounding box center [285, 77] width 257 height 27
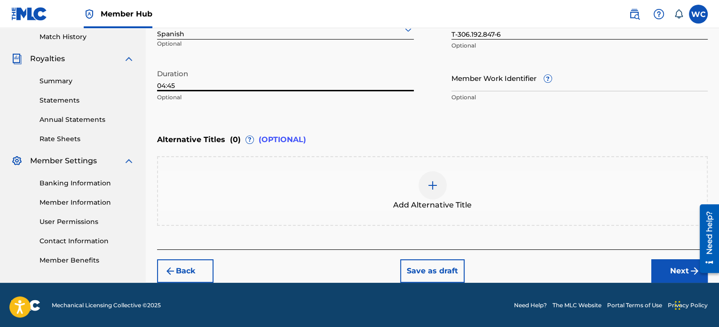
type input "04:45"
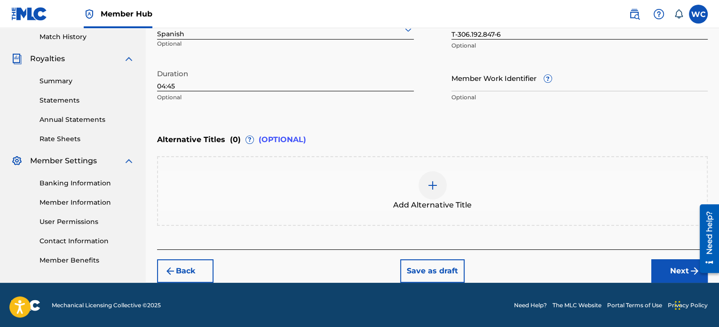
click at [406, 125] on div "Enter Work Details Enter work details for ‘ De to' ’ below. Work Title De to' R…" at bounding box center [432, 16] width 551 height 228
click at [672, 278] on button "Next" at bounding box center [680, 271] width 56 height 24
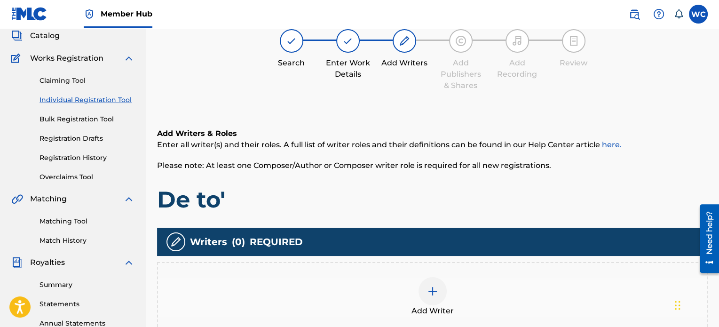
scroll to position [136, 0]
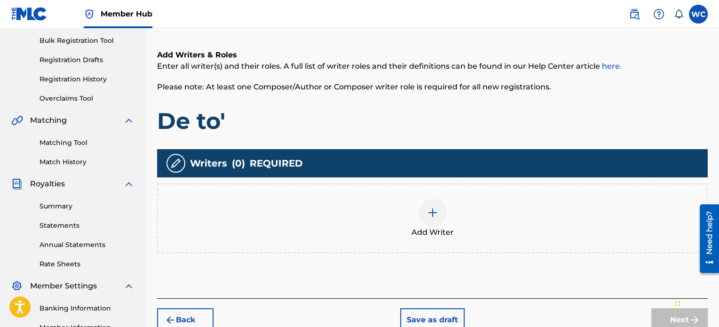
click at [440, 214] on div at bounding box center [433, 213] width 28 height 28
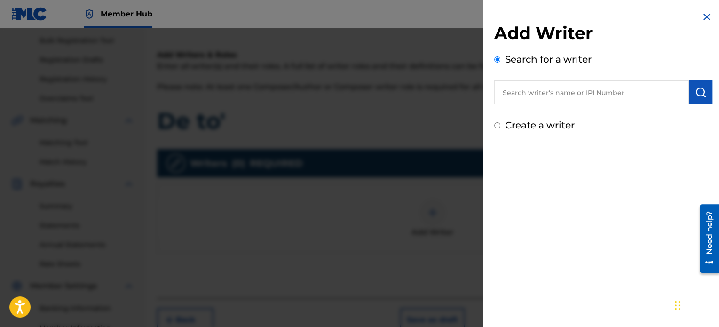
click at [589, 88] on input "text" at bounding box center [591, 92] width 195 height 24
type input "barcode"
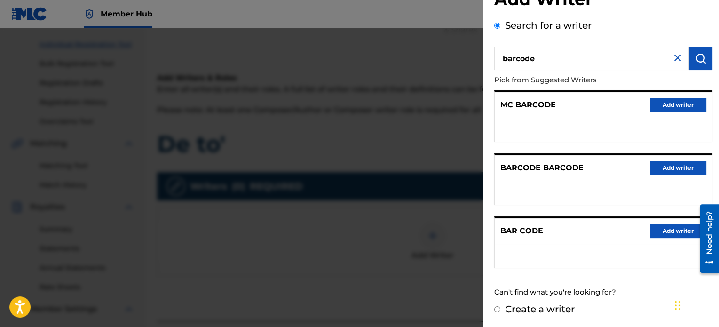
scroll to position [89, 0]
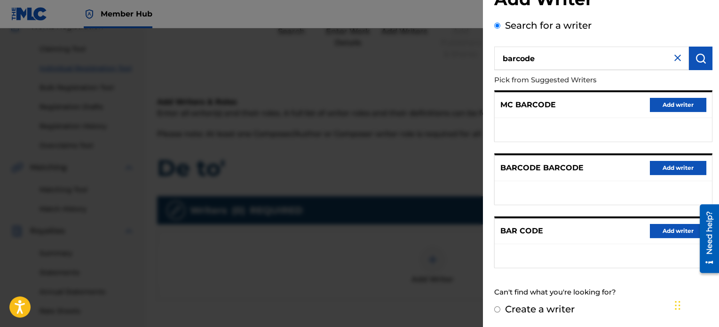
click at [672, 58] on img at bounding box center [677, 57] width 11 height 11
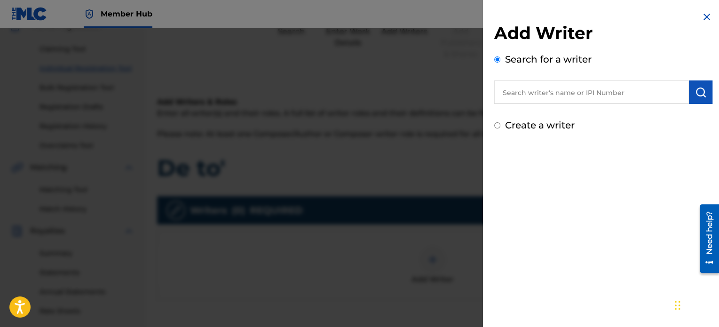
click at [498, 125] on input "Create a writer" at bounding box center [497, 125] width 6 height 6
radio input "false"
radio input "true"
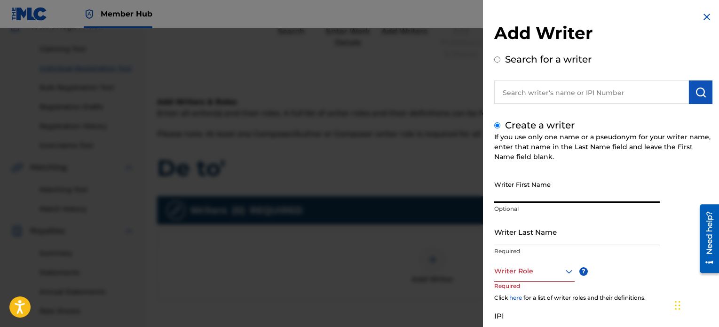
click at [556, 195] on input "Writer First Name" at bounding box center [577, 189] width 166 height 27
click at [527, 243] on input "Writer Last Name" at bounding box center [577, 231] width 166 height 27
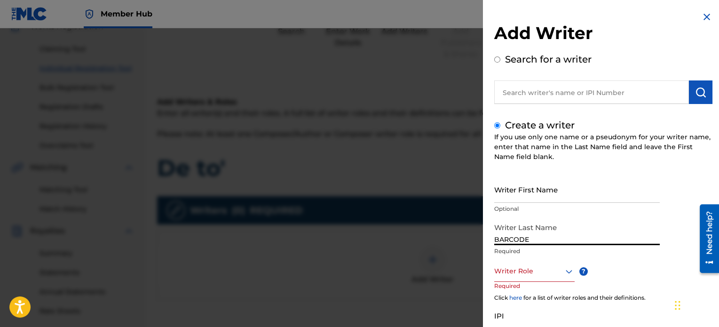
scroll to position [47, 0]
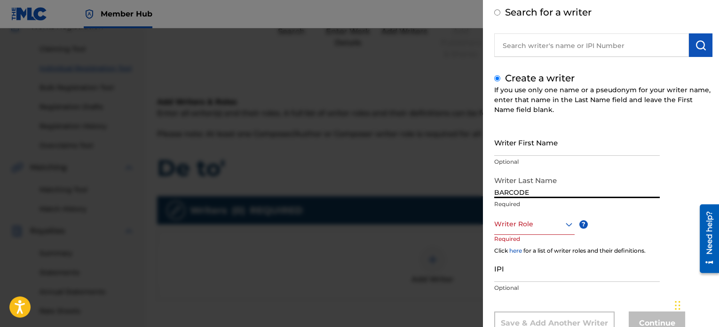
type input "BARCODE"
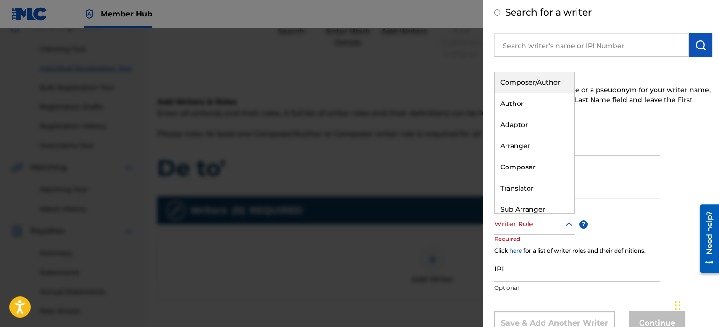
click at [572, 228] on icon at bounding box center [569, 224] width 11 height 11
click at [532, 86] on div "Composer/Author" at bounding box center [535, 82] width 80 height 21
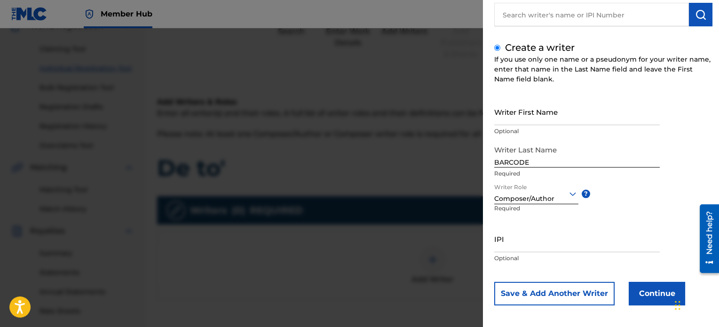
scroll to position [81, 0]
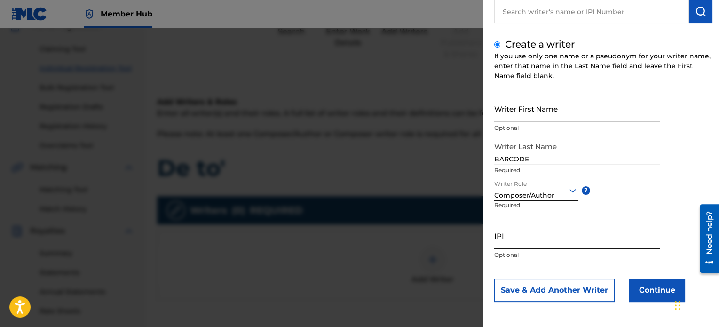
click at [580, 237] on input "IPI" at bounding box center [577, 235] width 166 height 27
paste input "T-306.192.847-6"
type input "T-306.192.847-6"
click at [570, 244] on input "IPI" at bounding box center [577, 235] width 166 height 27
paste input "01001267815"
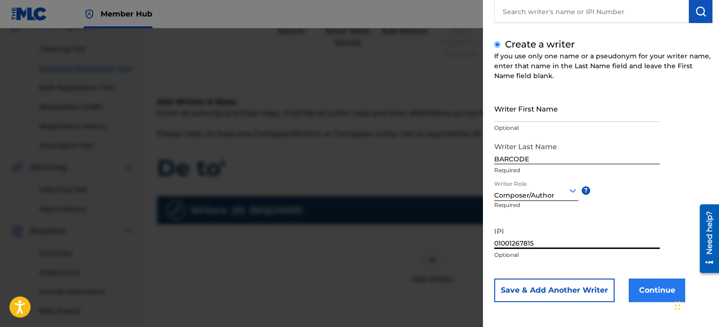
type input "01001267815"
click at [635, 287] on button "Continue" at bounding box center [657, 290] width 56 height 24
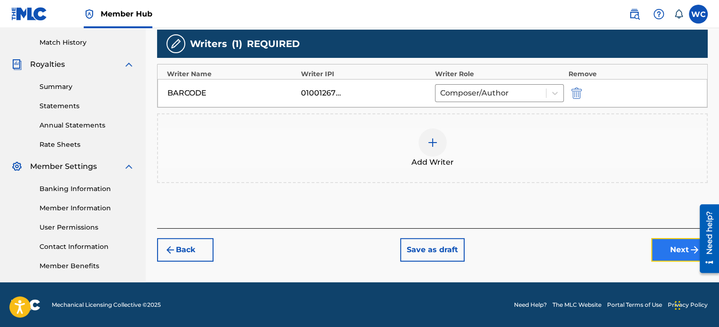
click at [659, 245] on button "Next" at bounding box center [680, 250] width 56 height 24
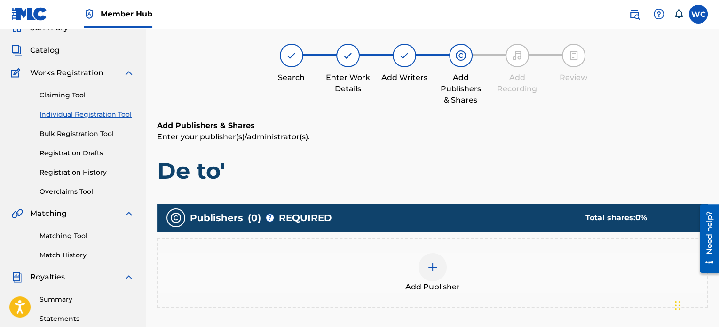
scroll to position [42, 0]
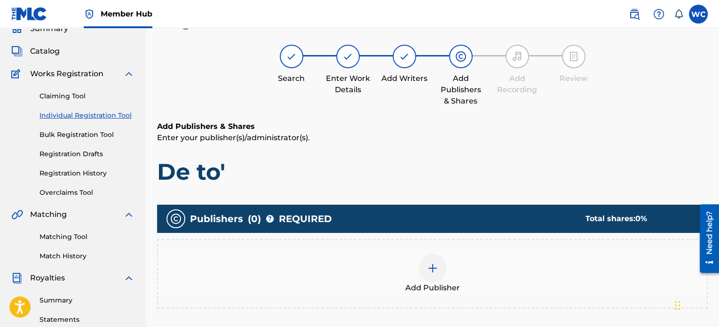
click at [430, 266] on img at bounding box center [432, 267] width 11 height 11
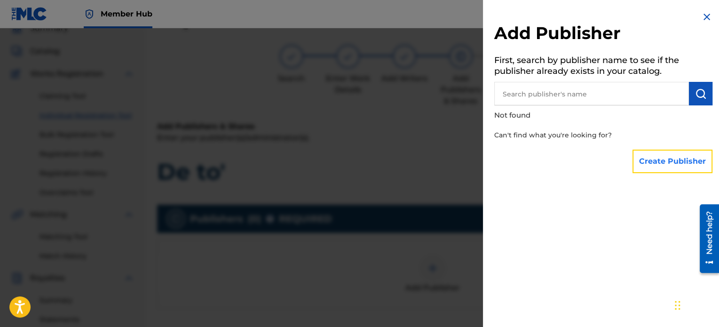
click at [668, 160] on button "Create Publisher" at bounding box center [673, 162] width 80 height 24
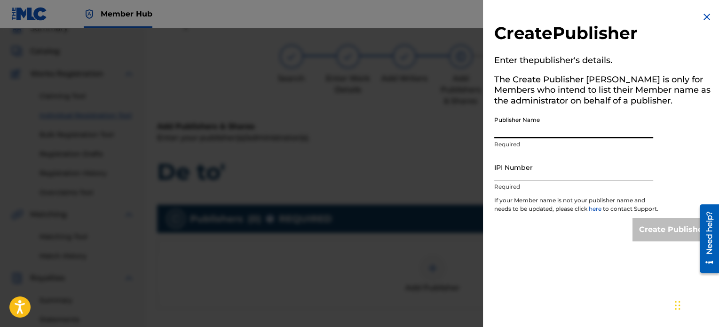
click at [599, 133] on input "Publisher Name" at bounding box center [573, 124] width 159 height 27
type input "[PERSON_NAME]"
click at [580, 172] on input "IPI Number" at bounding box center [573, 167] width 159 height 27
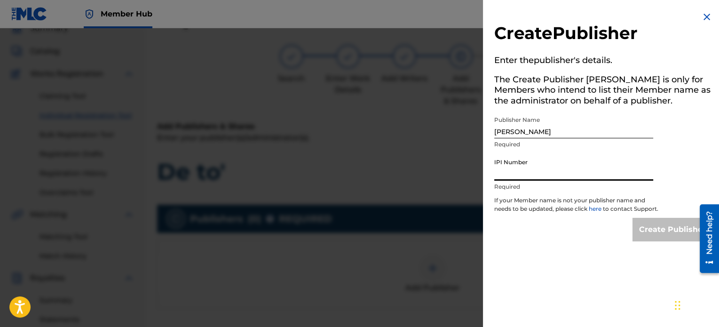
paste input "01001267717"
type input "01001267717"
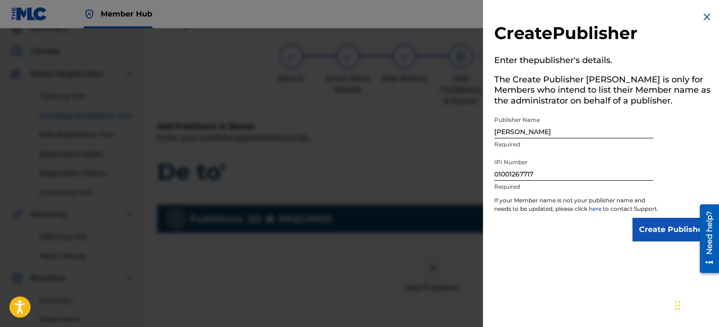
click at [540, 236] on div "Create Publisher" at bounding box center [603, 230] width 218 height 24
click at [647, 235] on input "Create Publisher" at bounding box center [673, 230] width 80 height 24
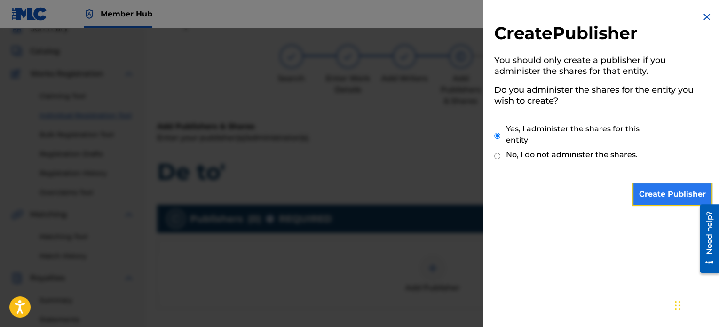
click at [642, 192] on input "Create Publisher" at bounding box center [673, 195] width 80 height 24
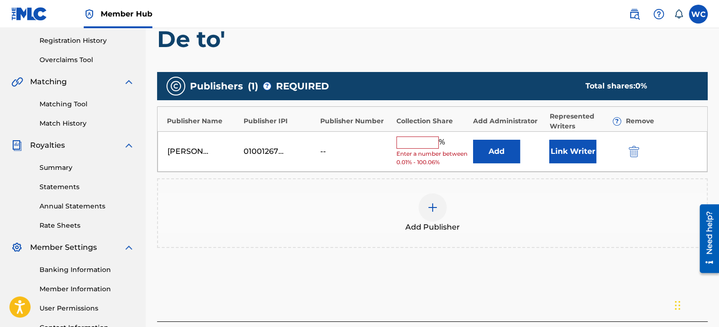
scroll to position [183, 0]
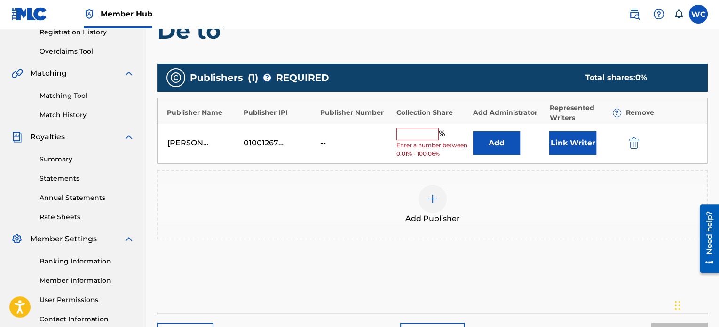
click at [419, 133] on input "text" at bounding box center [418, 134] width 42 height 12
type input "100"
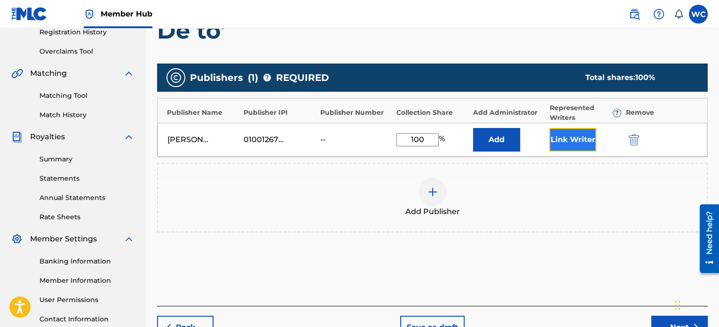
click at [559, 138] on button "Link Writer" at bounding box center [572, 140] width 47 height 24
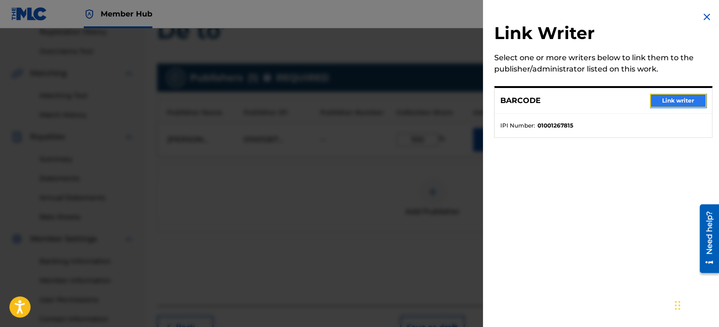
click at [694, 98] on button "Link writer" at bounding box center [678, 101] width 56 height 14
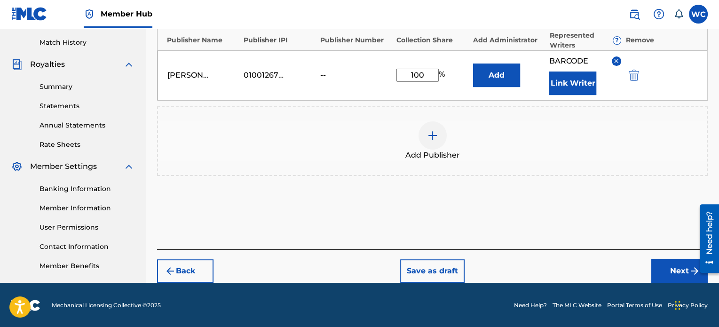
scroll to position [256, 0]
click at [663, 268] on button "Next" at bounding box center [680, 271] width 56 height 24
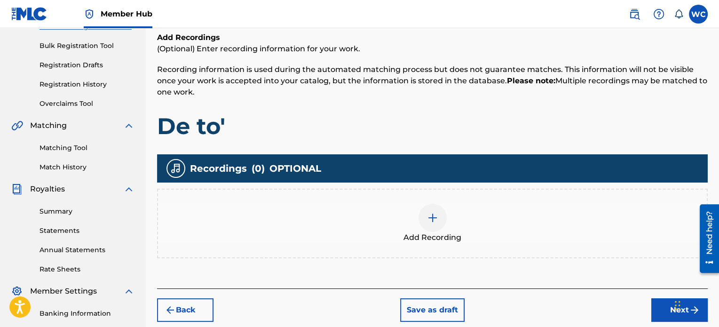
scroll to position [136, 0]
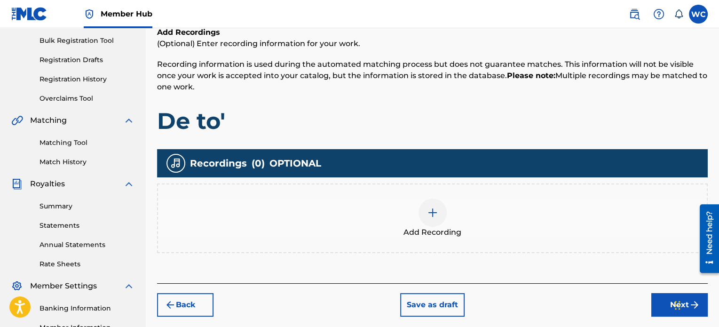
click at [442, 214] on div at bounding box center [433, 213] width 28 height 28
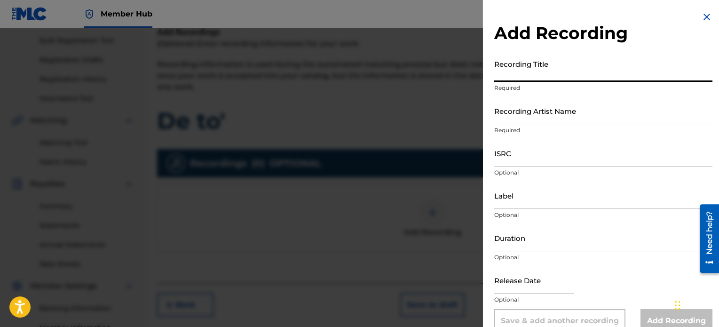
click at [547, 72] on input "Recording Title" at bounding box center [603, 68] width 218 height 27
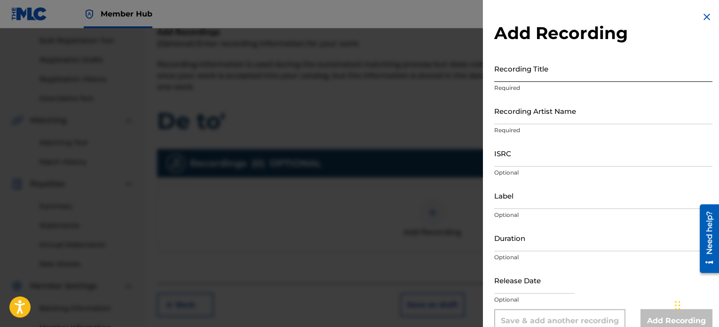
click at [595, 77] on input "Recording Title" at bounding box center [603, 68] width 218 height 27
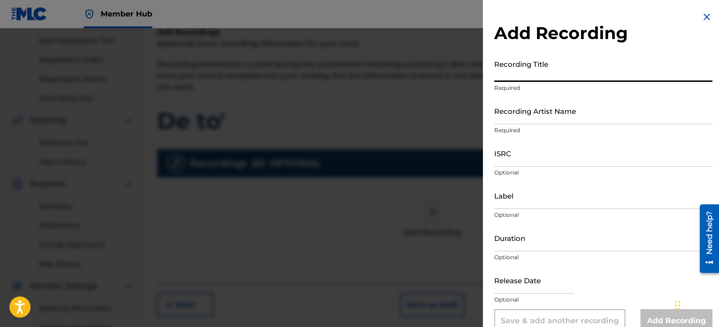
paste input "De to'"
type input "De to'"
click at [539, 115] on input "Recording Artist Name" at bounding box center [603, 110] width 218 height 27
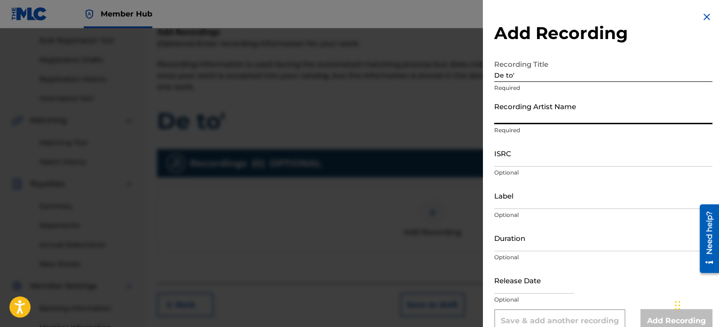
type input "BarCode"
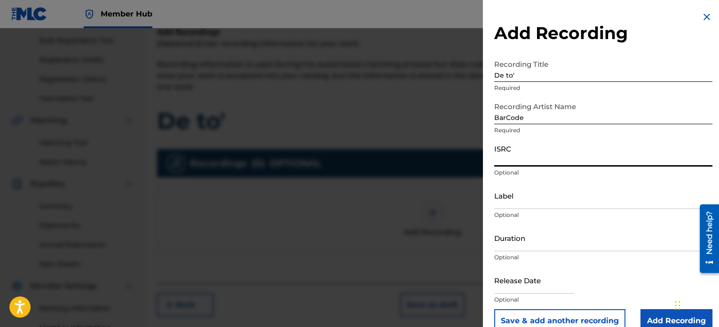
click at [514, 159] on input "ISRC" at bounding box center [603, 153] width 218 height 27
paste input "QZES62146927"
type input "QZES62146927"
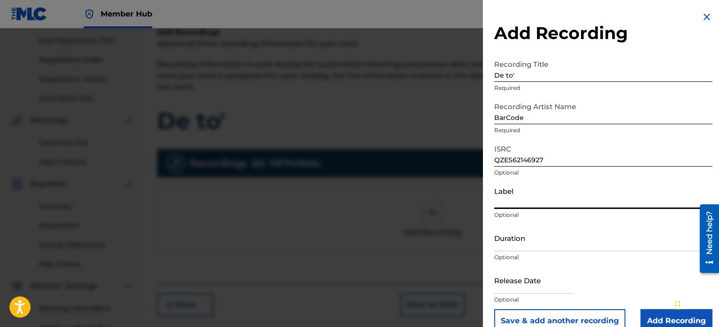
click at [532, 203] on input "Label" at bounding box center [603, 195] width 218 height 27
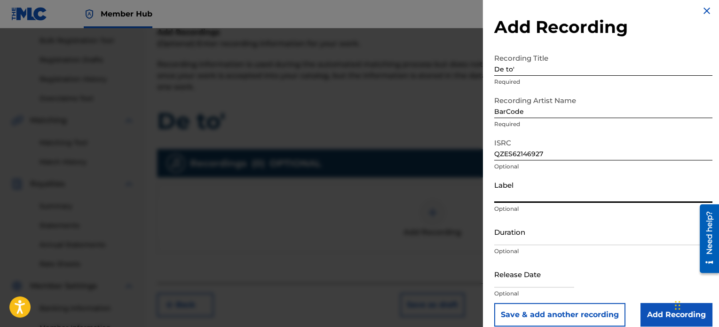
scroll to position [17, 0]
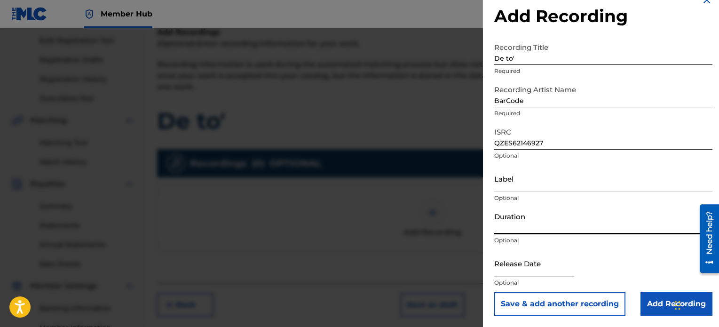
click at [545, 218] on input "Duration" at bounding box center [603, 220] width 218 height 27
click at [570, 225] on input "Duration" at bounding box center [603, 220] width 218 height 27
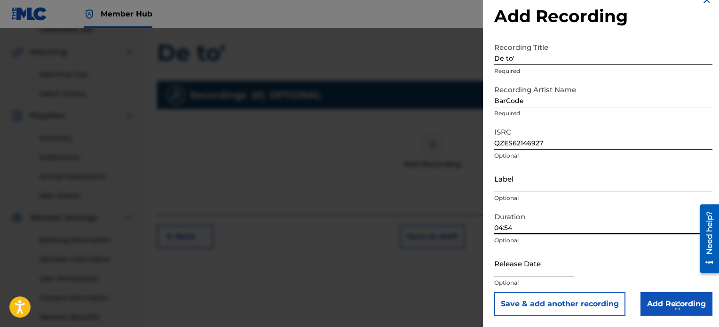
scroll to position [256, 0]
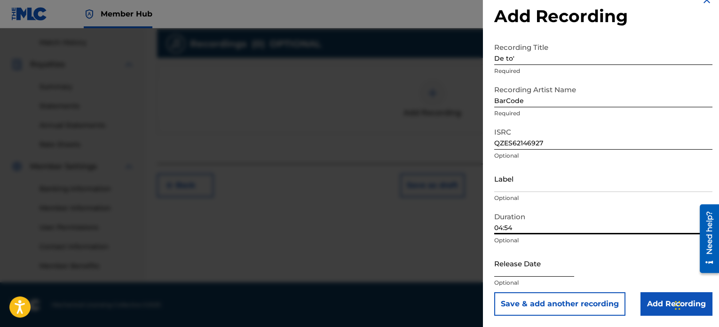
type input "04:54"
select select "8"
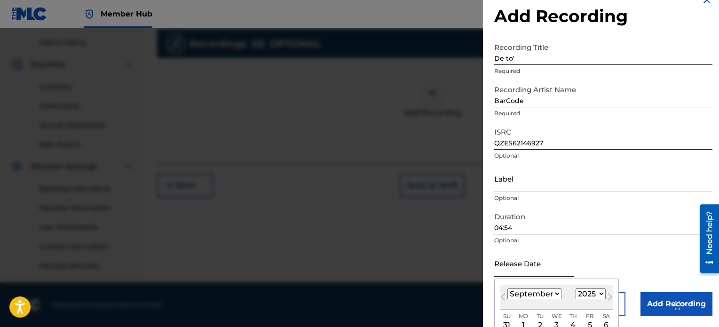
click at [558, 270] on input "text" at bounding box center [534, 263] width 80 height 27
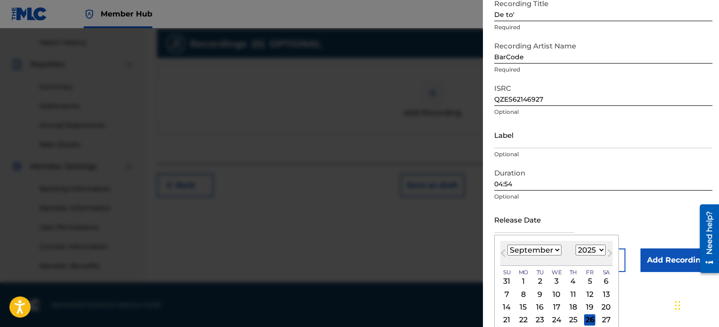
scroll to position [91, 0]
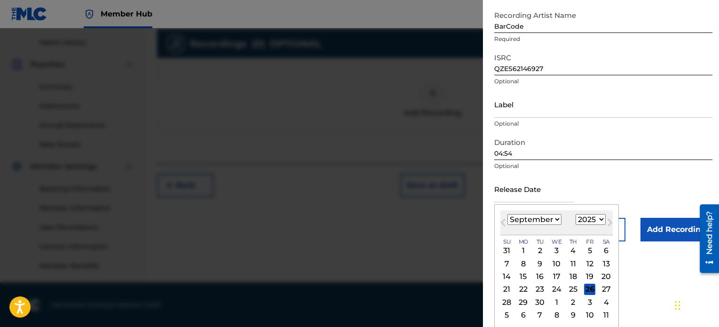
click at [593, 223] on select "1899 1900 1901 1902 1903 1904 1905 1906 1907 1908 1909 1910 1911 1912 1913 1914…" at bounding box center [591, 219] width 30 height 11
select select "2021"
click at [576, 214] on select "1899 1900 1901 1902 1903 1904 1905 1906 1907 1908 1909 1910 1911 1912 1913 1914…" at bounding box center [591, 219] width 30 height 11
click at [546, 221] on select "January February March April May June July August September October November De…" at bounding box center [535, 219] width 54 height 11
select select "2"
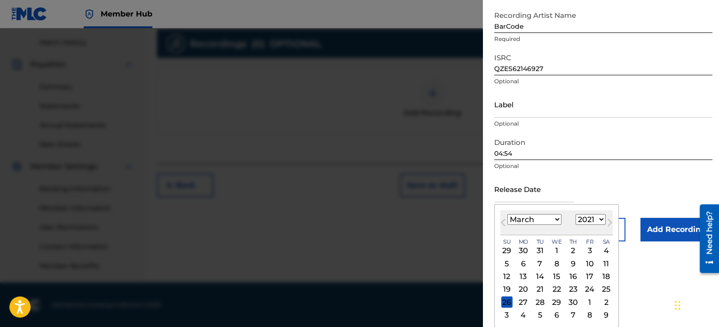
click at [508, 214] on select "January February March April May June July August September October November De…" at bounding box center [535, 219] width 54 height 11
click at [604, 287] on div "27" at bounding box center [606, 289] width 11 height 11
type input "[DATE]"
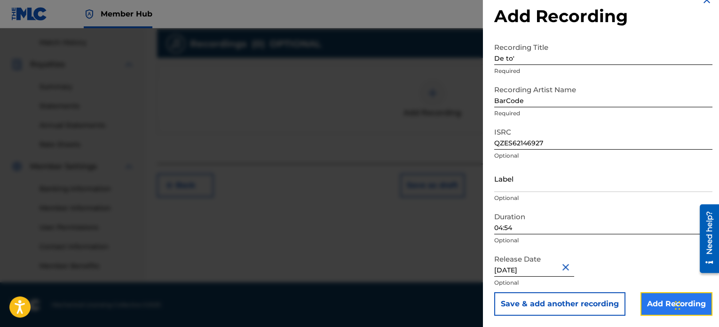
click at [644, 300] on input "Add Recording" at bounding box center [677, 304] width 72 height 24
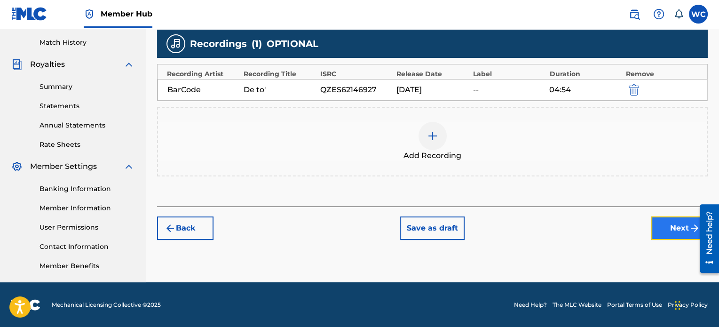
click at [653, 231] on button "Next" at bounding box center [680, 228] width 56 height 24
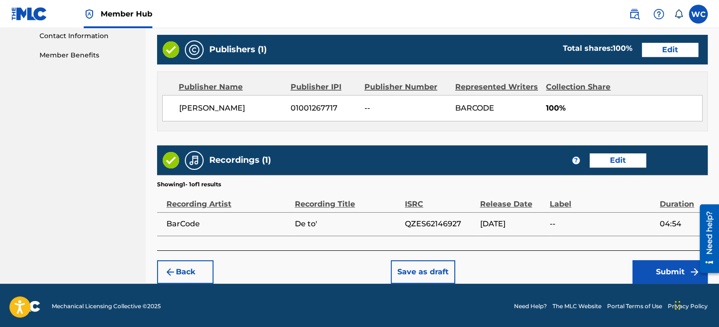
scroll to position [467, 0]
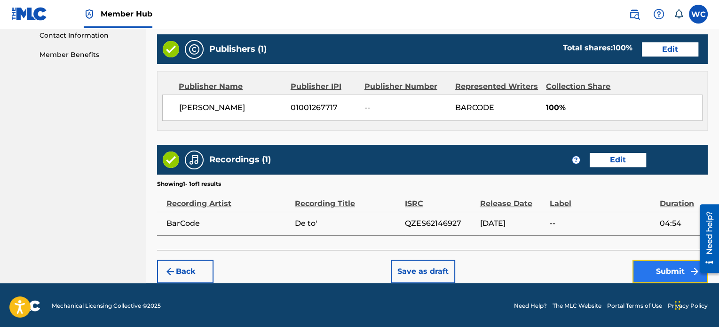
click at [647, 265] on button "Submit" at bounding box center [670, 272] width 75 height 24
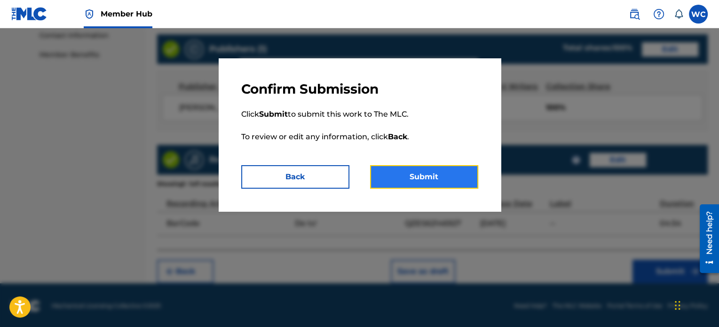
click at [448, 182] on button "Submit" at bounding box center [424, 177] width 108 height 24
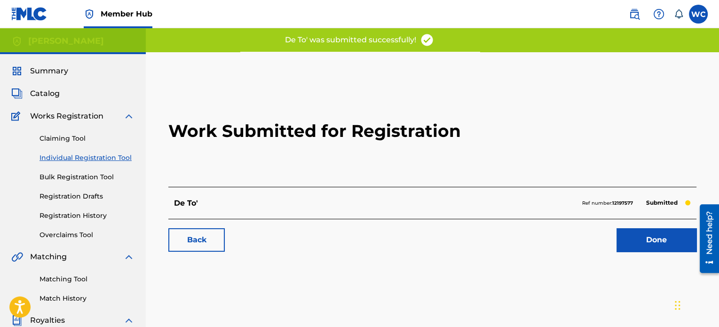
click at [75, 159] on link "Individual Registration Tool" at bounding box center [87, 158] width 95 height 10
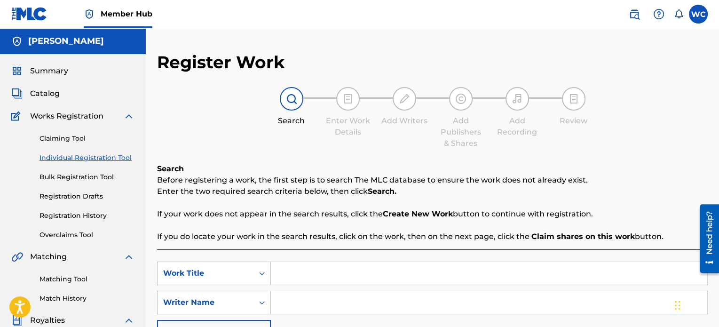
click at [278, 266] on input "Search Form" at bounding box center [489, 273] width 437 height 23
paste input "DESNUDA"
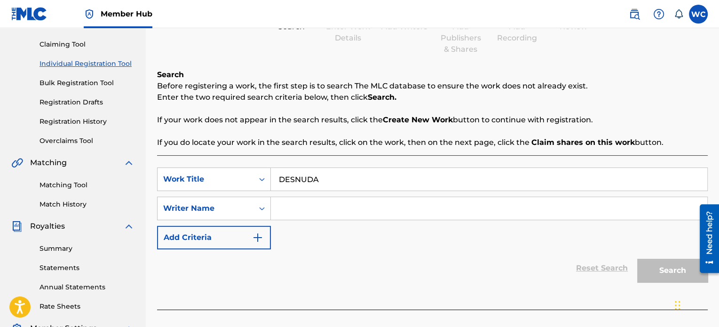
type input "DESNUDA"
click at [309, 209] on input "Search Form" at bounding box center [489, 208] width 437 height 23
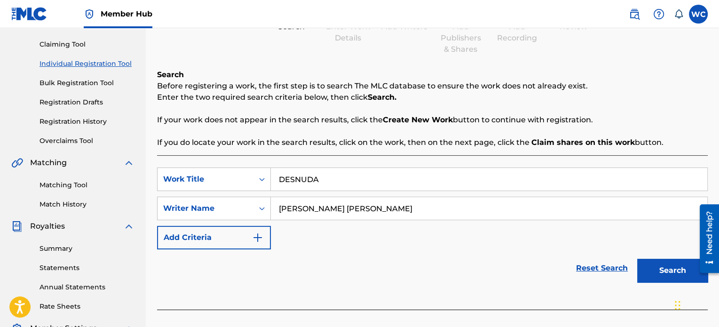
type input "[PERSON_NAME] [PERSON_NAME]"
click at [637, 259] on button "Search" at bounding box center [672, 271] width 71 height 24
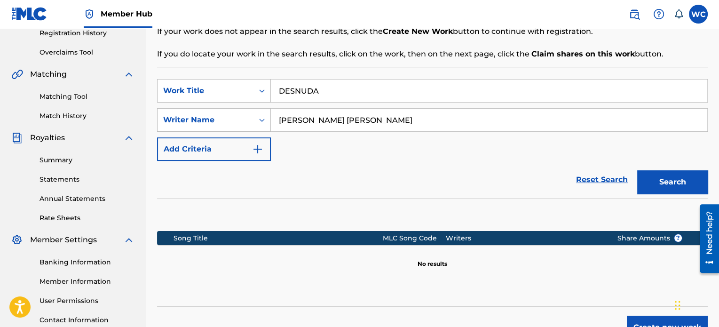
scroll to position [188, 0]
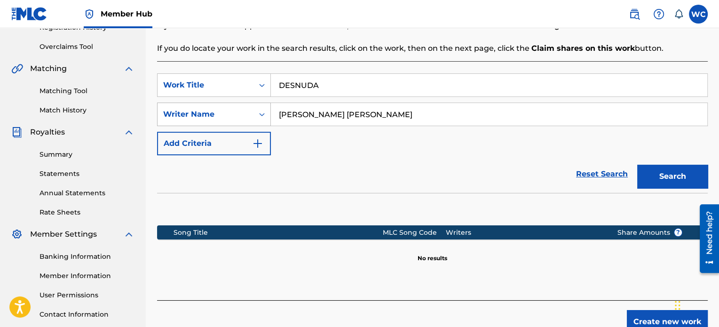
drag, startPoint x: 359, startPoint y: 115, endPoint x: 270, endPoint y: 112, distance: 88.5
click at [270, 112] on div "SearchWithCriteriafe363ab1-20f3-4e18-8467-6a6c674f141a Writer Name [PERSON_NAME…" at bounding box center [432, 115] width 551 height 24
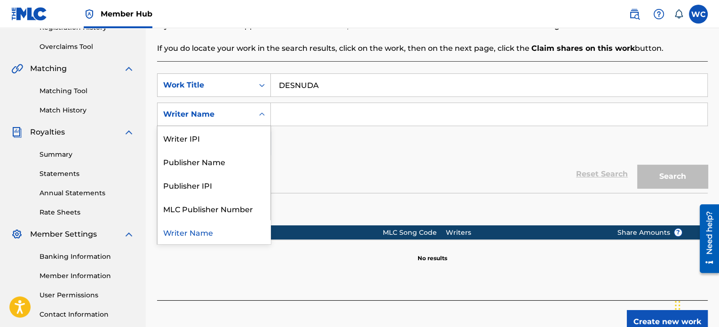
click at [233, 116] on div "Writer Name" at bounding box center [205, 114] width 85 height 11
click at [229, 134] on div "Writer IPI" at bounding box center [214, 138] width 113 height 24
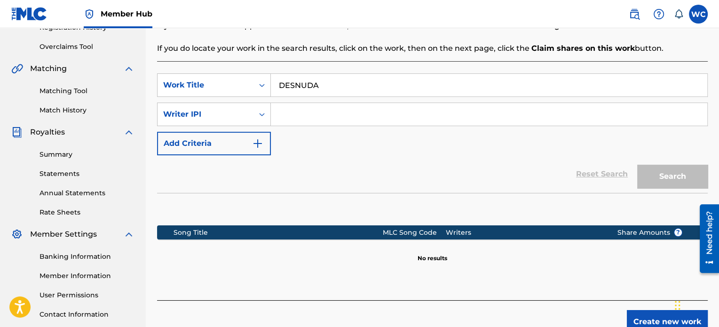
click at [391, 104] on input "Search Form" at bounding box center [489, 114] width 437 height 23
paste input "01058298040"
type input "01058298040"
click at [673, 178] on button "Search" at bounding box center [672, 177] width 71 height 24
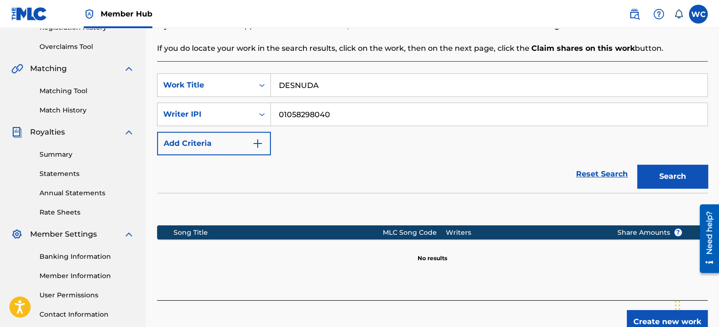
click at [416, 117] on input "01058298040" at bounding box center [489, 114] width 437 height 23
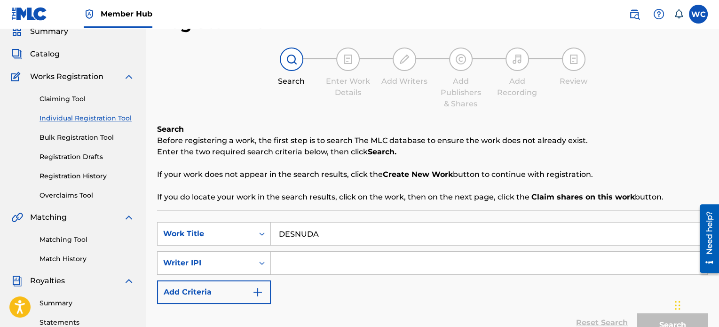
scroll to position [47, 0]
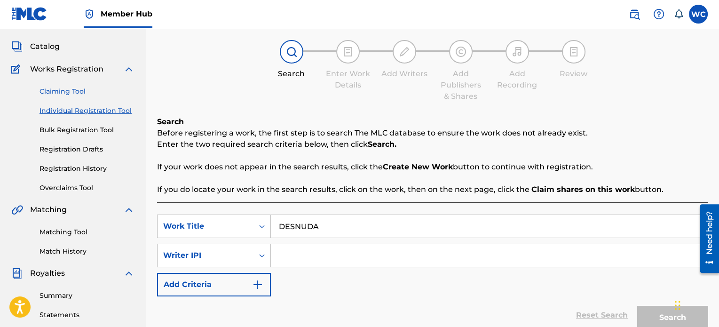
click at [79, 92] on link "Claiming Tool" at bounding box center [87, 92] width 95 height 10
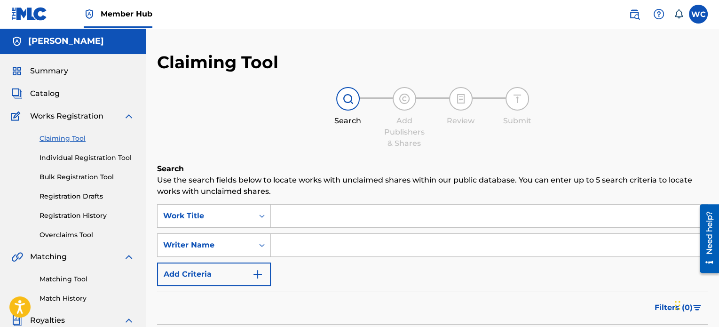
click at [290, 218] on input "Search Form" at bounding box center [489, 216] width 437 height 23
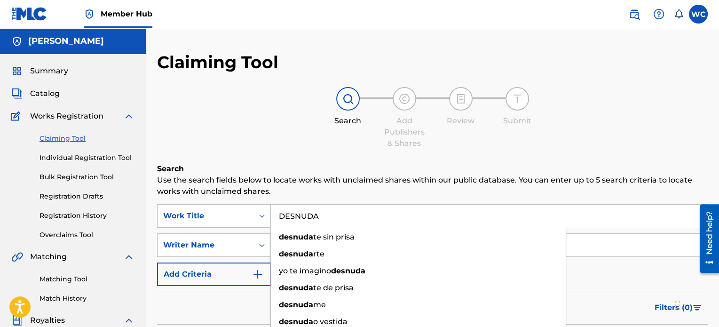
type input "DESNUDA"
click at [278, 155] on div "Claiming Tool Search Add Publishers & Shares Review Submit Search Use the searc…" at bounding box center [432, 231] width 551 height 358
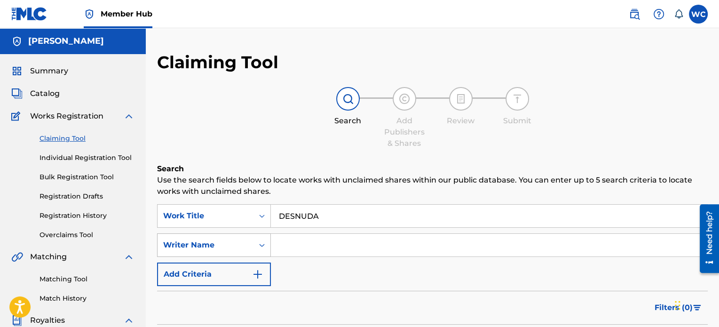
scroll to position [72, 0]
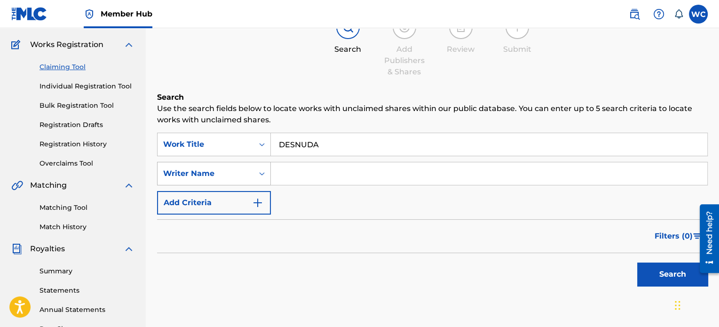
click at [261, 185] on div "Writer Name" at bounding box center [214, 174] width 114 height 24
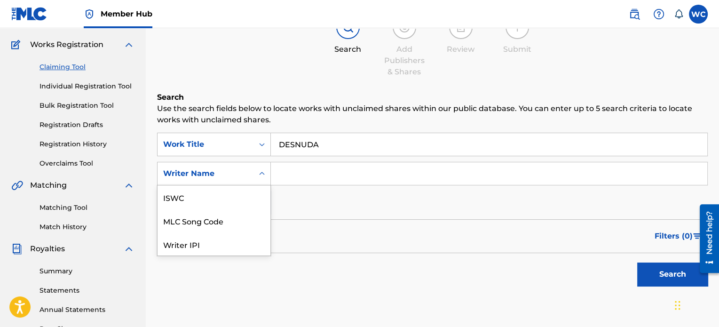
scroll to position [24, 0]
click at [252, 229] on div "Writer IPI" at bounding box center [214, 221] width 113 height 24
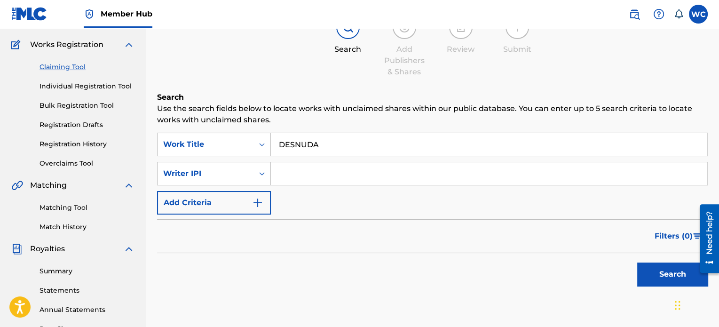
click at [314, 176] on input "Search Form" at bounding box center [489, 173] width 437 height 23
paste input "01058298040"
type input "01058298040"
click at [653, 263] on button "Search" at bounding box center [672, 274] width 71 height 24
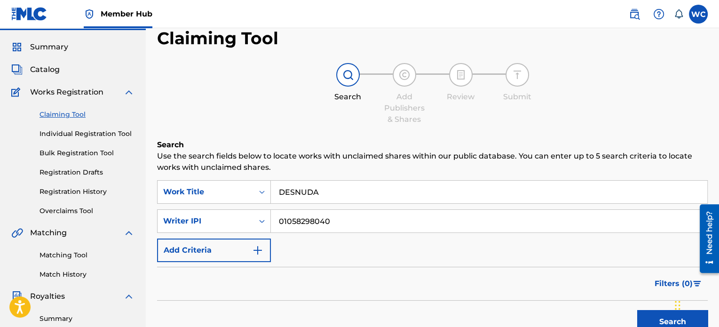
scroll to position [21, 0]
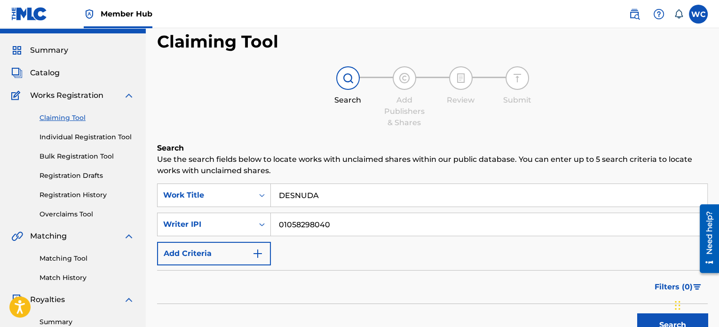
click at [337, 190] on input "DESNUDA" at bounding box center [489, 195] width 437 height 23
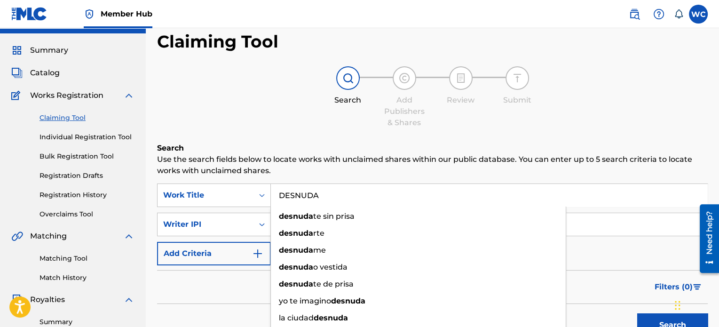
click at [337, 190] on input "DESNUDA" at bounding box center [489, 195] width 437 height 23
paste input "TONACIONES"
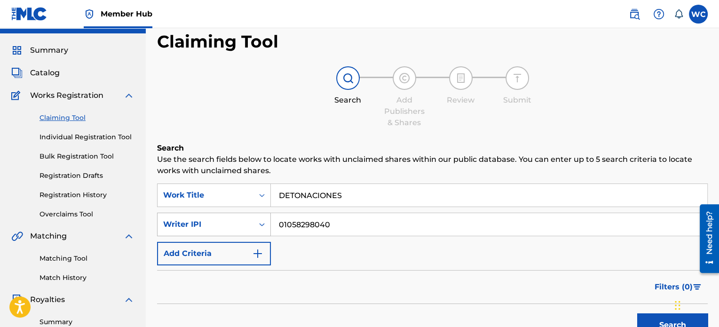
type input "DETONACIONES"
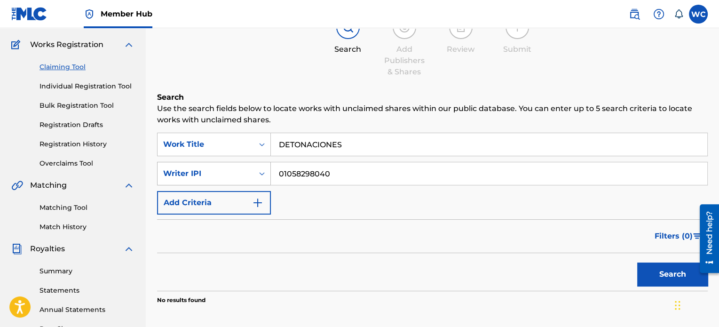
click at [257, 185] on div "Writer IPI" at bounding box center [214, 174] width 114 height 24
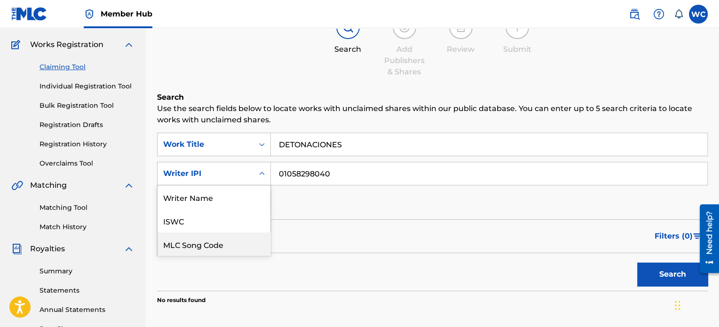
scroll to position [24, 0]
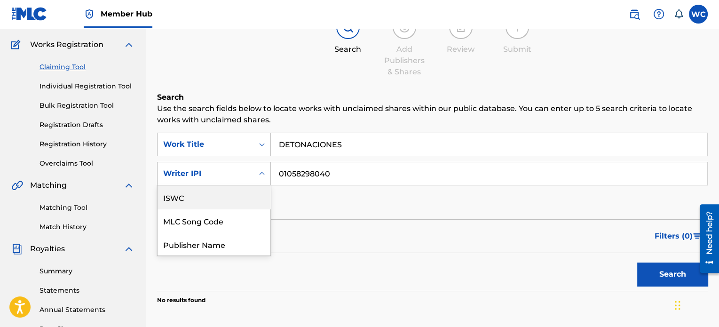
click at [245, 202] on div "ISWC" at bounding box center [214, 197] width 113 height 24
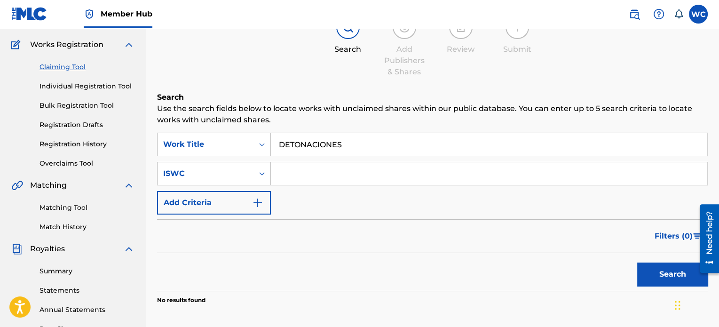
click at [418, 172] on input "Search Form" at bounding box center [489, 173] width 437 height 23
paste input "T-315.789.498-5"
type input "T-315.789.498-5"
click at [659, 266] on button "Search" at bounding box center [672, 274] width 71 height 24
click at [76, 84] on link "Individual Registration Tool" at bounding box center [87, 86] width 95 height 10
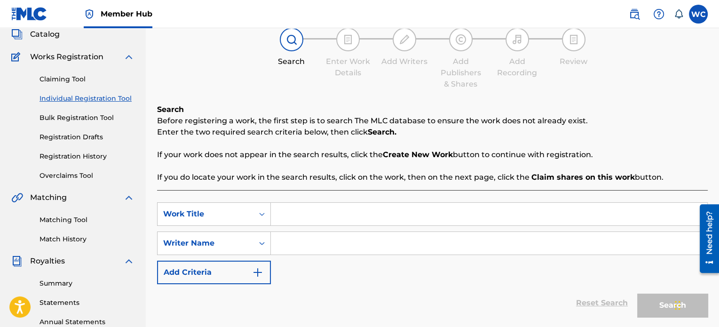
scroll to position [94, 0]
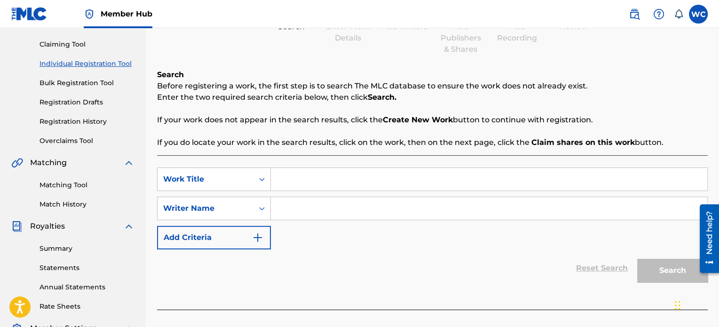
click at [408, 172] on input "Search Form" at bounding box center [489, 179] width 437 height 23
paste input "DETONACIONES"
type input "DETONACIONES"
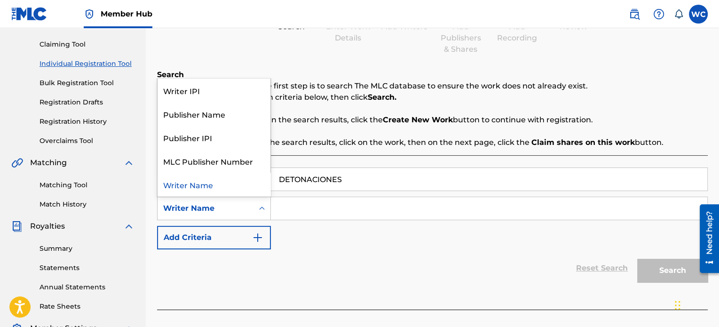
click at [263, 215] on div "Search Form" at bounding box center [262, 208] width 17 height 17
click at [214, 95] on div "Writer IPI" at bounding box center [214, 91] width 113 height 24
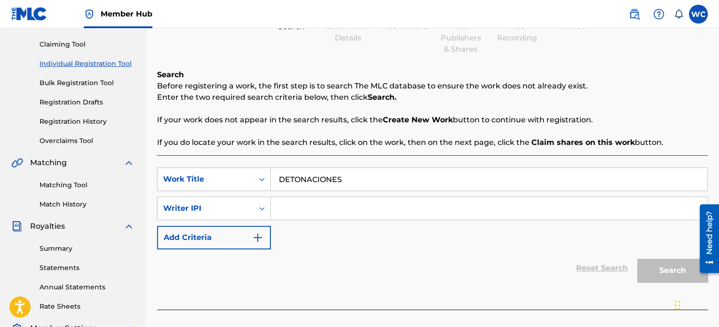
click at [320, 213] on input "Search Form" at bounding box center [489, 208] width 437 height 23
paste input "01058298040"
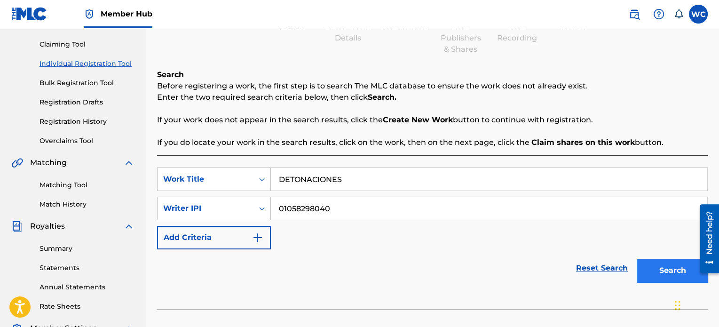
type input "01058298040"
click at [665, 282] on button "Search" at bounding box center [672, 271] width 71 height 24
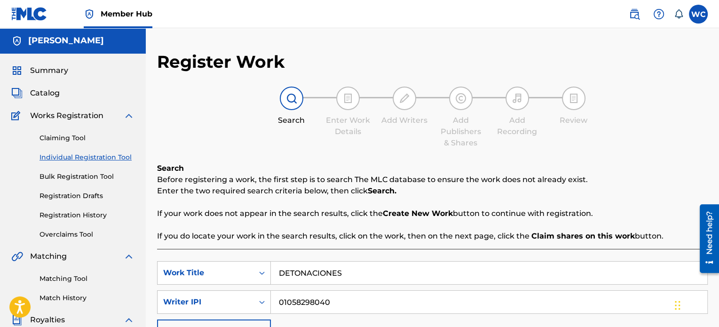
scroll to position [0, 0]
click at [53, 96] on span "Catalog" at bounding box center [45, 93] width 30 height 11
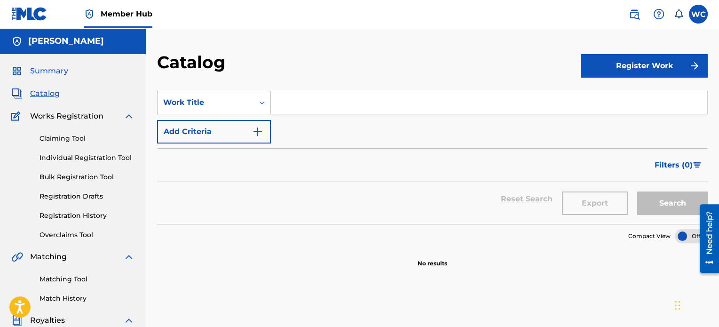
click at [55, 72] on span "Summary" at bounding box center [49, 70] width 38 height 11
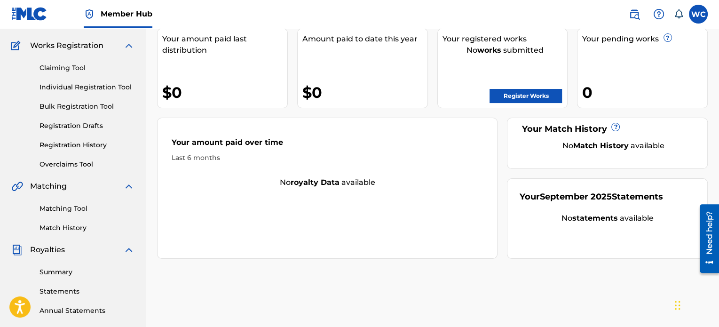
scroll to position [94, 0]
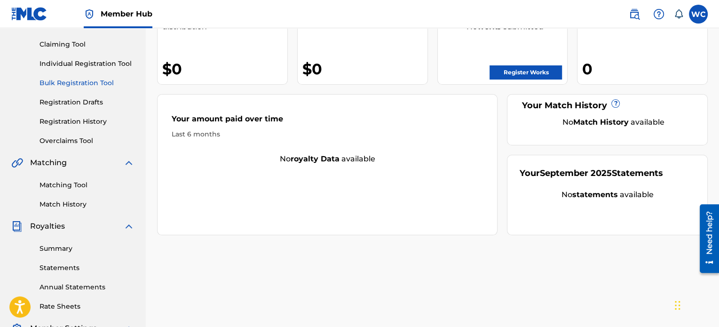
click at [83, 84] on link "Bulk Registration Tool" at bounding box center [87, 83] width 95 height 10
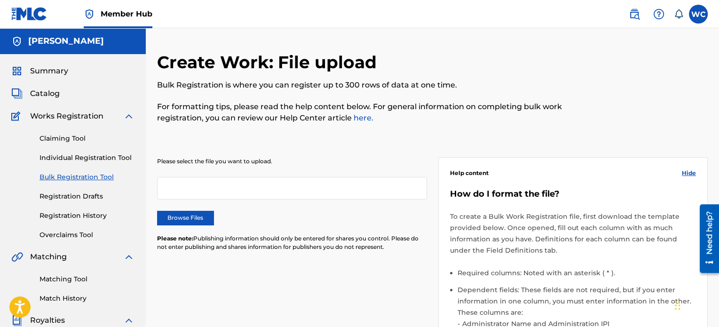
click at [87, 180] on link "Bulk Registration Tool" at bounding box center [87, 177] width 95 height 10
click at [86, 157] on link "Individual Registration Tool" at bounding box center [87, 158] width 95 height 10
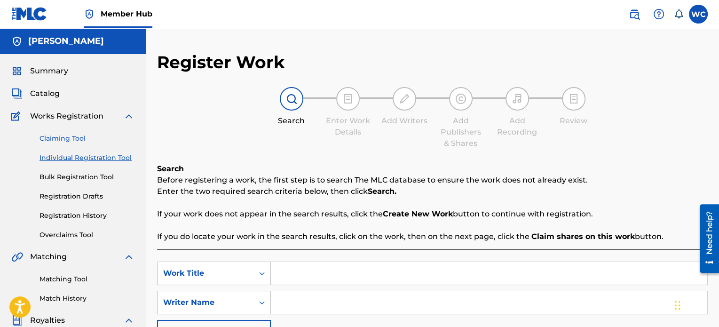
click at [82, 137] on link "Claiming Tool" at bounding box center [87, 139] width 95 height 10
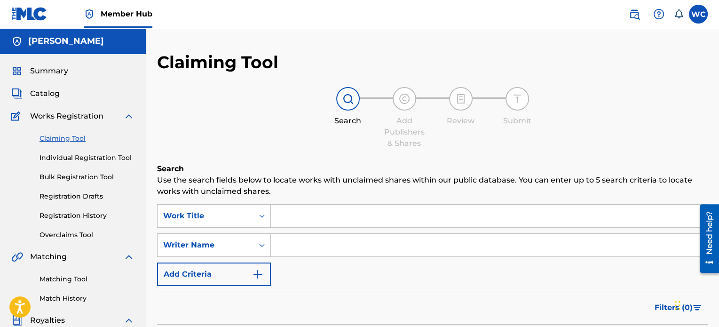
drag, startPoint x: 70, startPoint y: 105, endPoint x: 66, endPoint y: 101, distance: 5.0
click at [70, 105] on div "Summary Catalog Works Registration Claiming Tool Individual Registration Tool B…" at bounding box center [73, 296] width 146 height 484
click at [56, 90] on span "Catalog" at bounding box center [45, 93] width 30 height 11
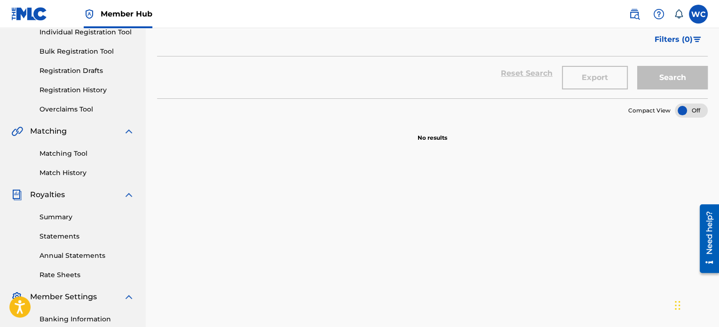
scroll to position [141, 0]
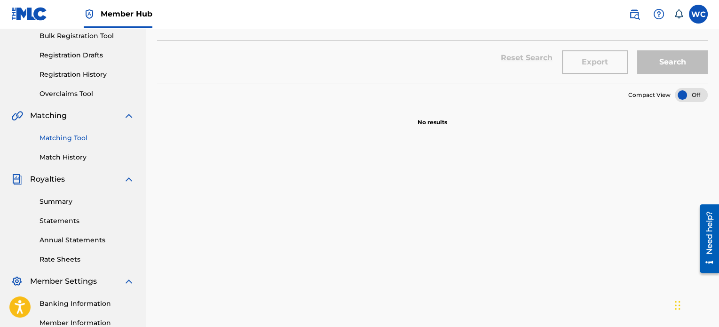
click at [66, 135] on link "Matching Tool" at bounding box center [87, 138] width 95 height 10
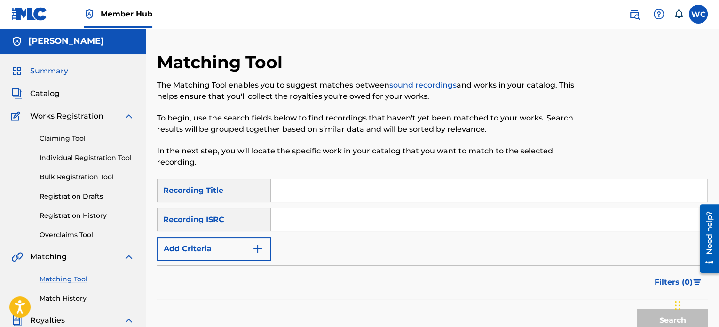
click at [49, 69] on span "Summary" at bounding box center [49, 70] width 38 height 11
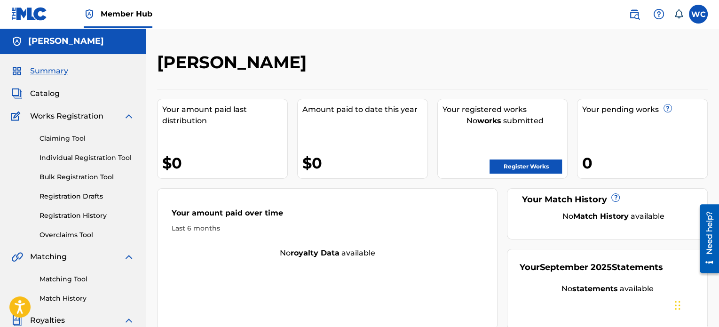
click at [213, 113] on div "Your amount paid last distribution" at bounding box center [224, 115] width 125 height 23
click at [538, 165] on link "Register Works" at bounding box center [526, 166] width 72 height 14
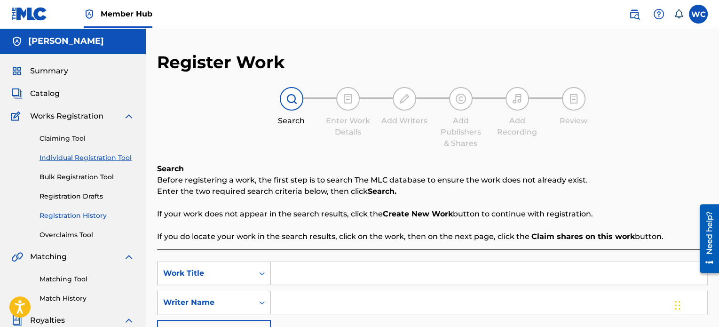
click at [100, 212] on link "Registration History" at bounding box center [87, 216] width 95 height 10
